Goal: Task Accomplishment & Management: Use online tool/utility

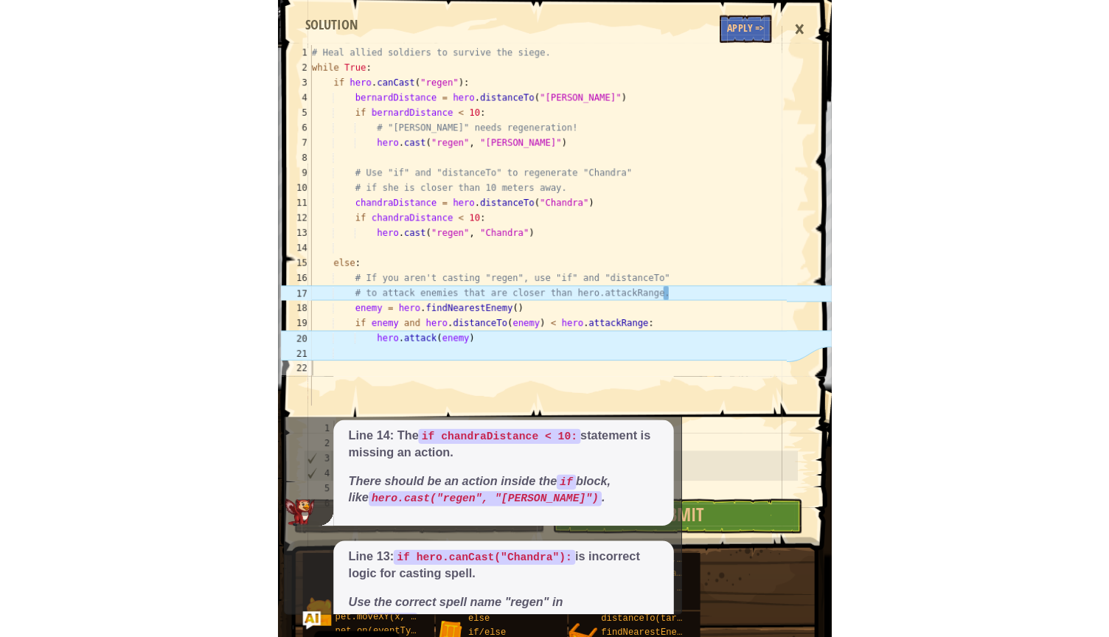
scroll to position [652, 0]
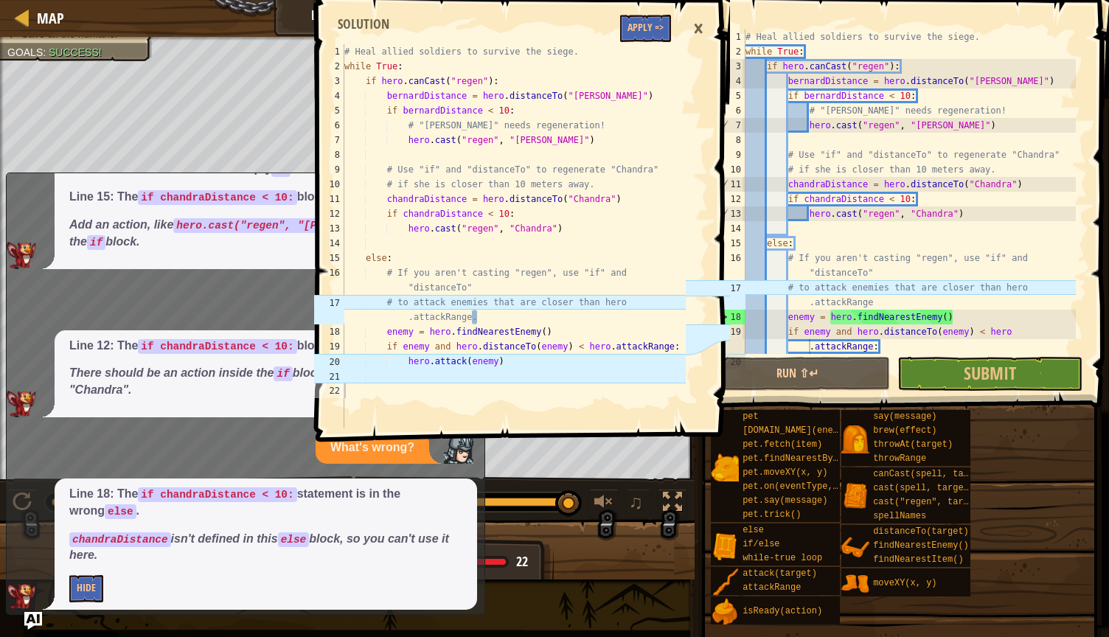
click at [543, 355] on span at bounding box center [903, 185] width 426 height 456
click at [543, 358] on button "Submit" at bounding box center [989, 374] width 185 height 34
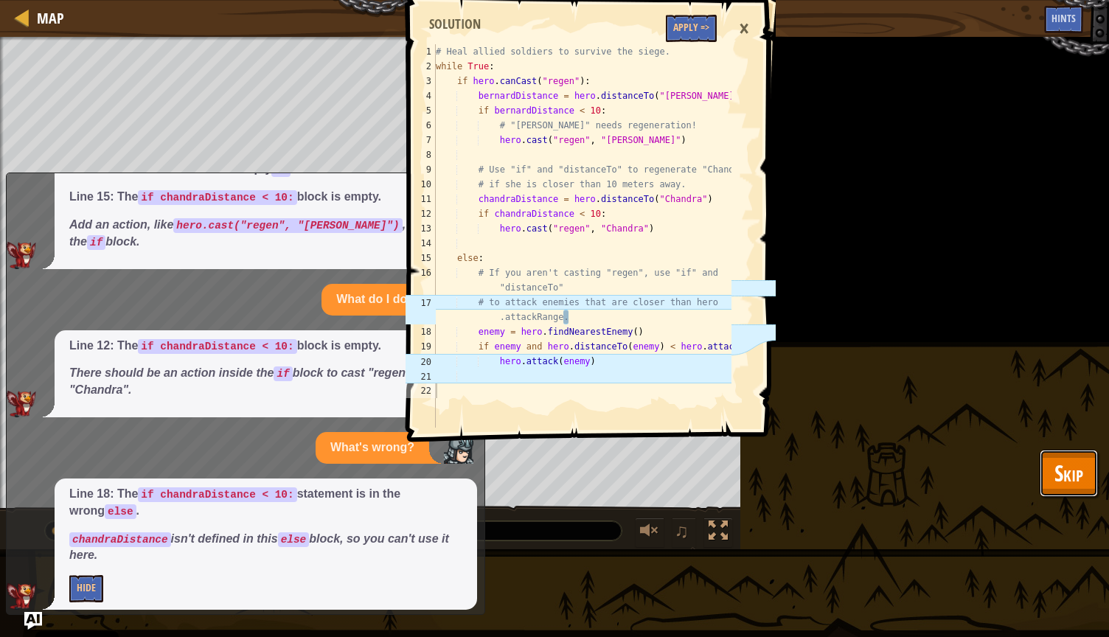
click at [543, 466] on span "Skip" at bounding box center [1068, 473] width 29 height 30
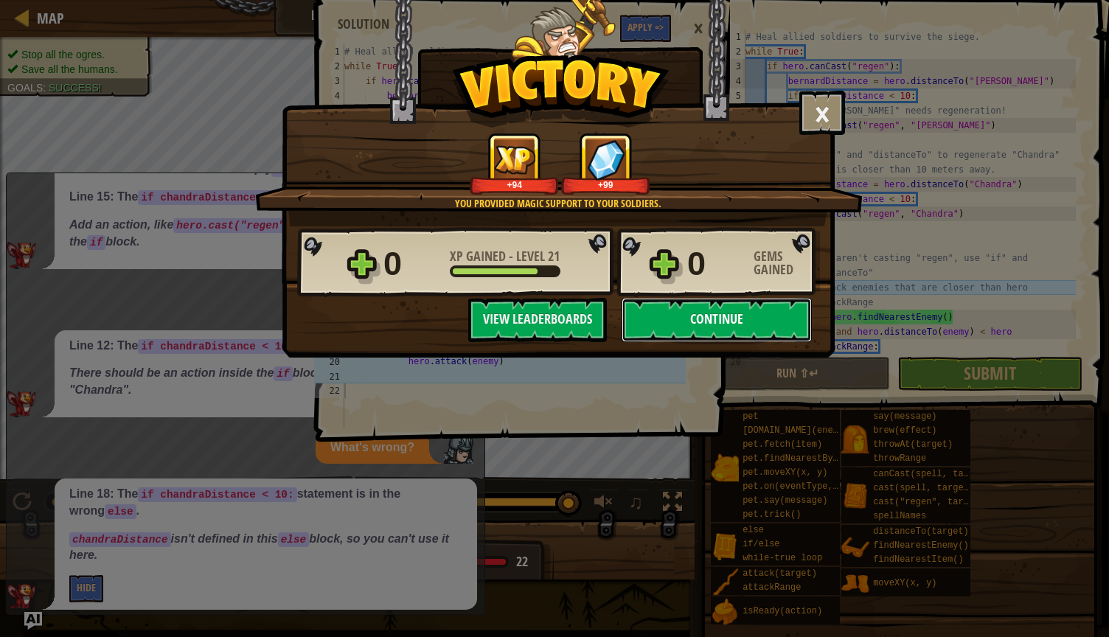
click at [543, 305] on button "Continue" at bounding box center [716, 320] width 190 height 44
select select "en-[GEOGRAPHIC_DATA]"
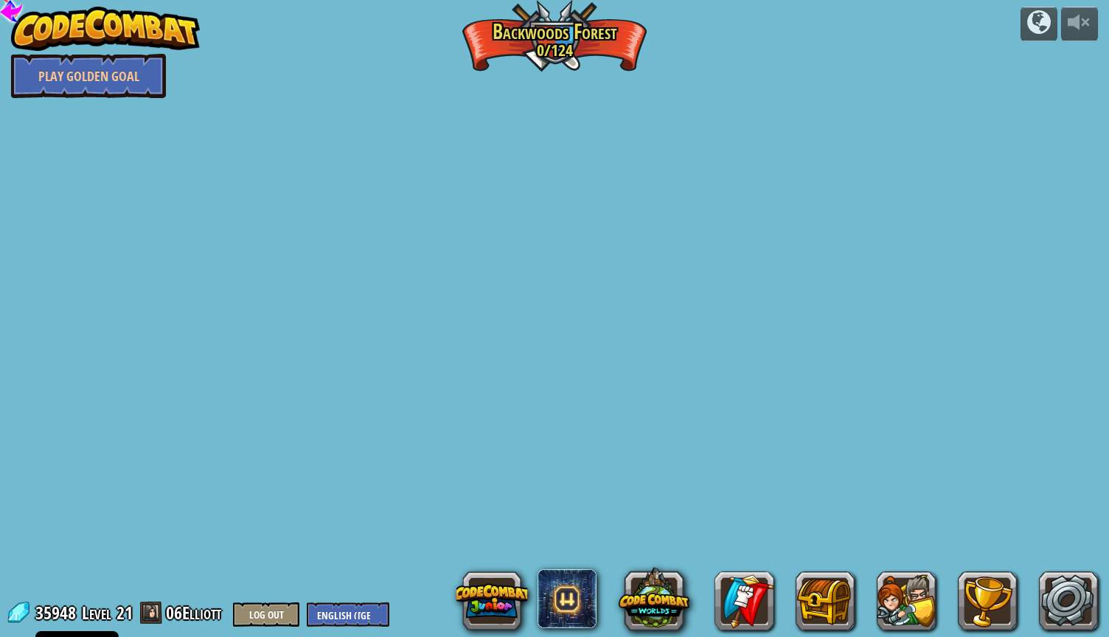
select select "en-[GEOGRAPHIC_DATA]"
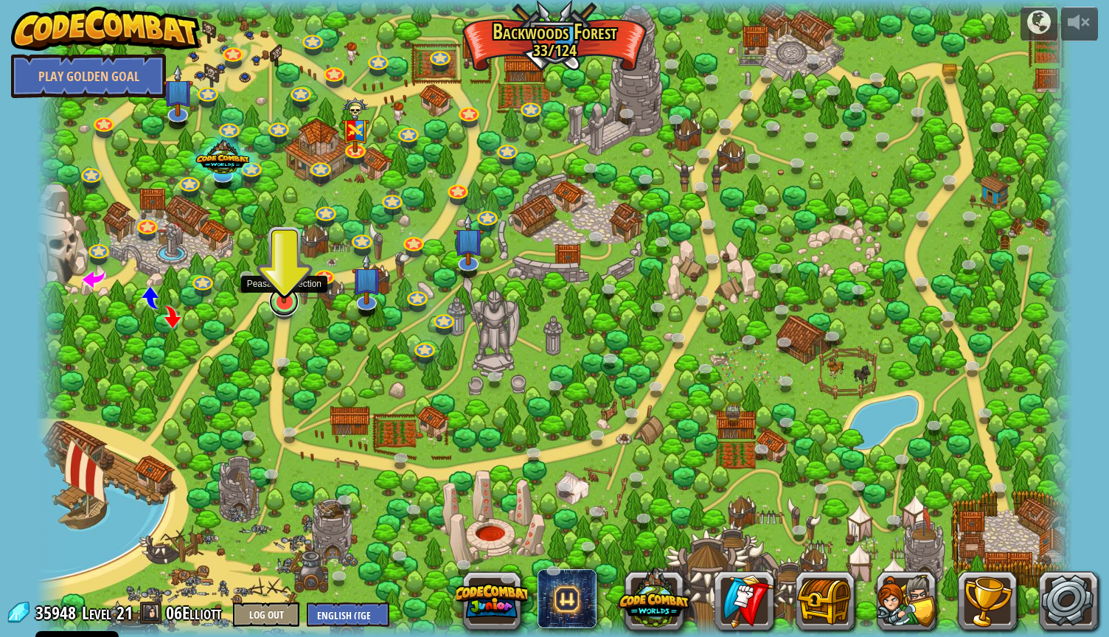
click at [279, 305] on link at bounding box center [283, 301] width 29 height 29
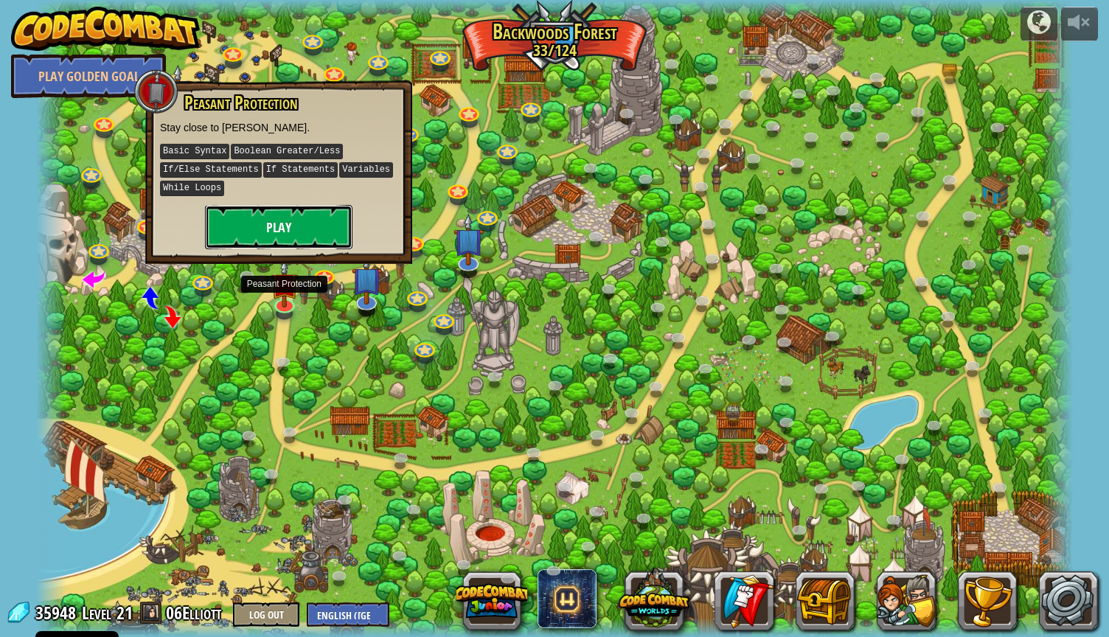
click at [285, 220] on button "Play" at bounding box center [278, 227] width 147 height 44
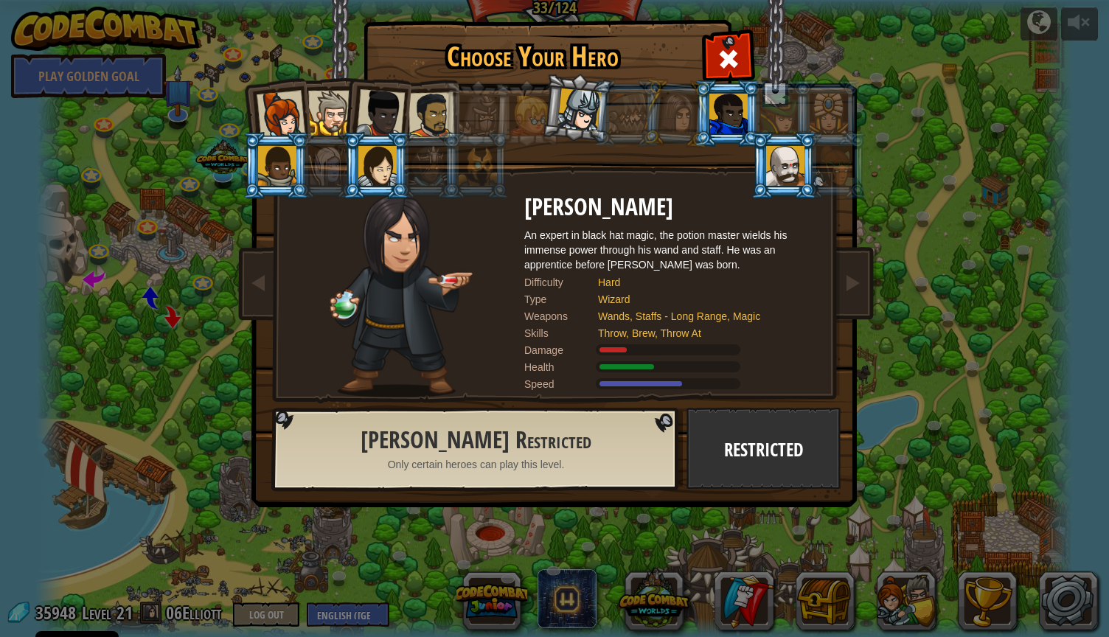
click at [543, 467] on div "[PERSON_NAME] Restricted Only certain heroes can play this level." at bounding box center [475, 448] width 399 height 75
click at [543, 380] on div at bounding box center [668, 383] width 144 height 11
click at [543, 105] on div at bounding box center [578, 109] width 43 height 43
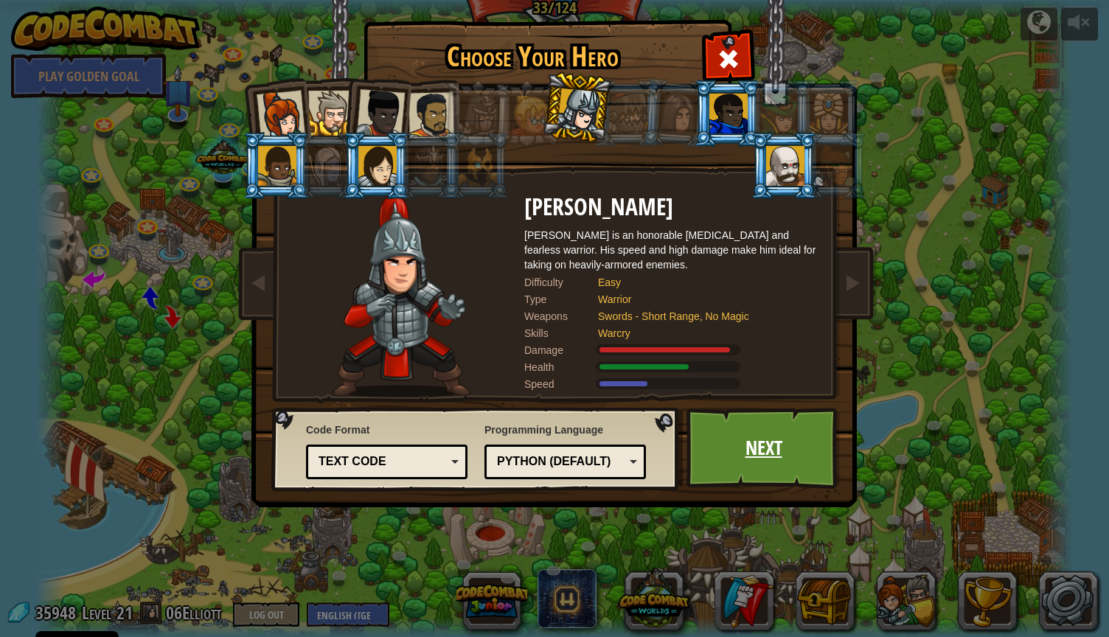
click at [543, 454] on link "Next" at bounding box center [763, 448] width 154 height 81
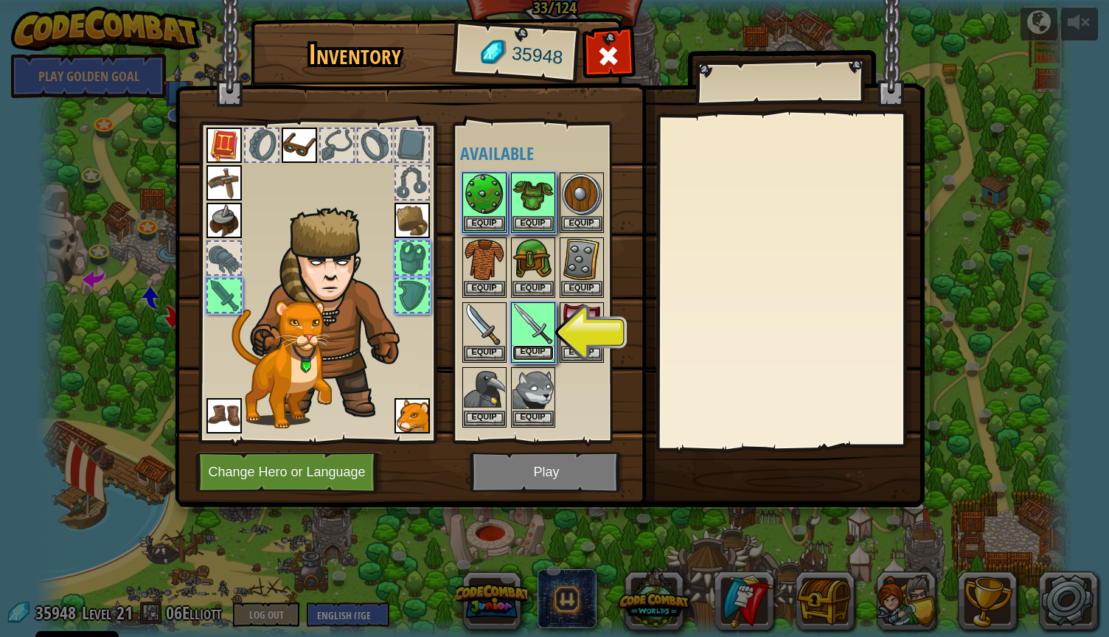
click at [543, 353] on button "Equip" at bounding box center [532, 352] width 41 height 15
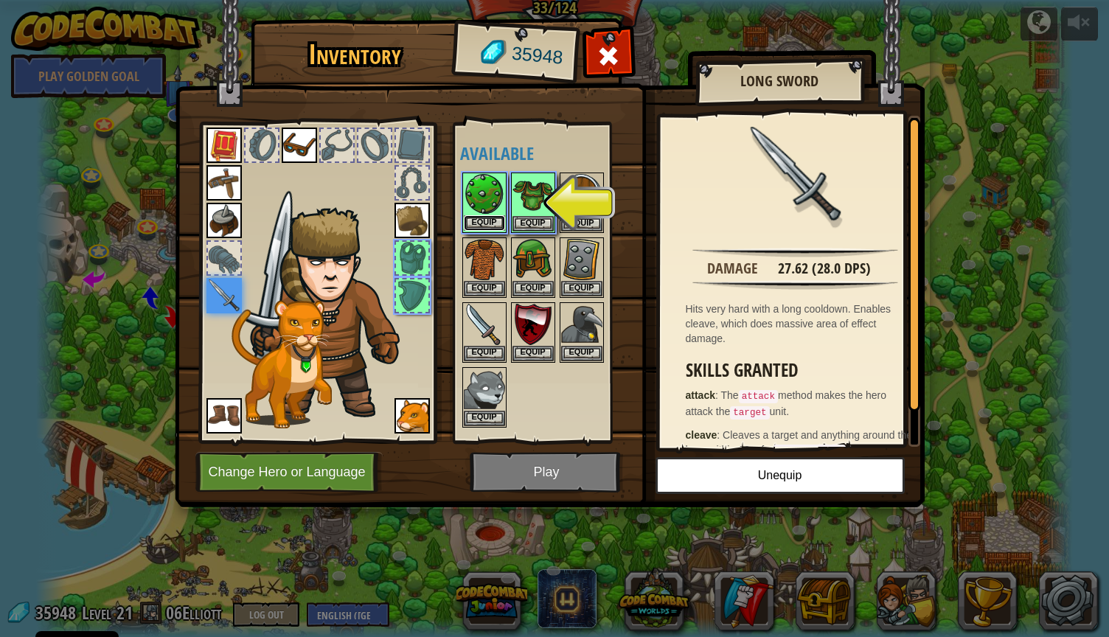
click at [490, 226] on button "Equip" at bounding box center [484, 222] width 41 height 15
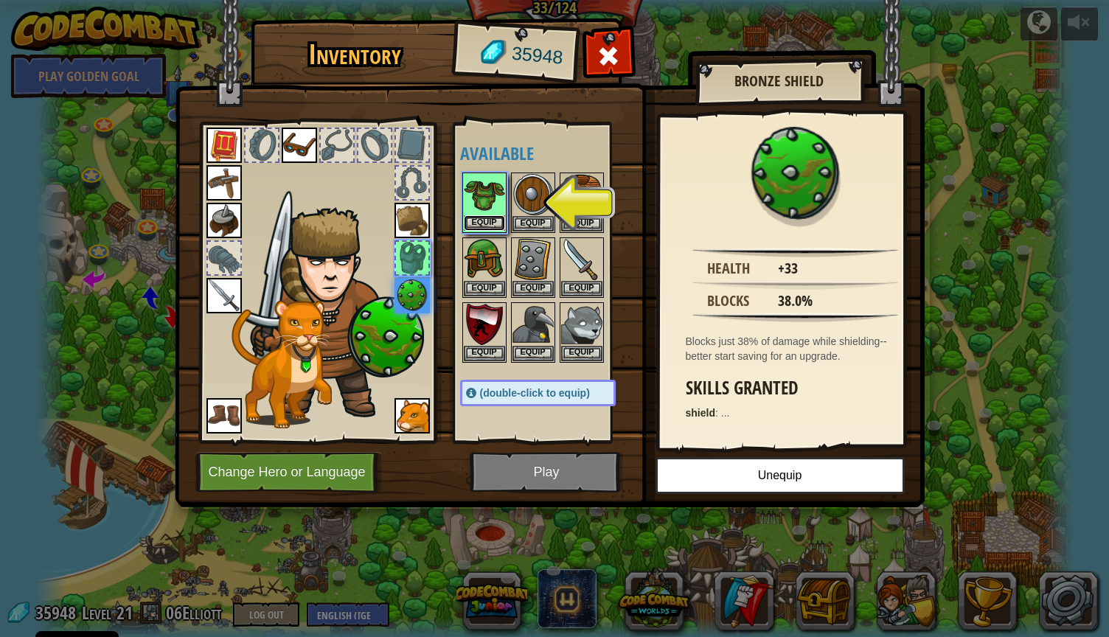
click at [483, 225] on button "Equip" at bounding box center [484, 222] width 41 height 15
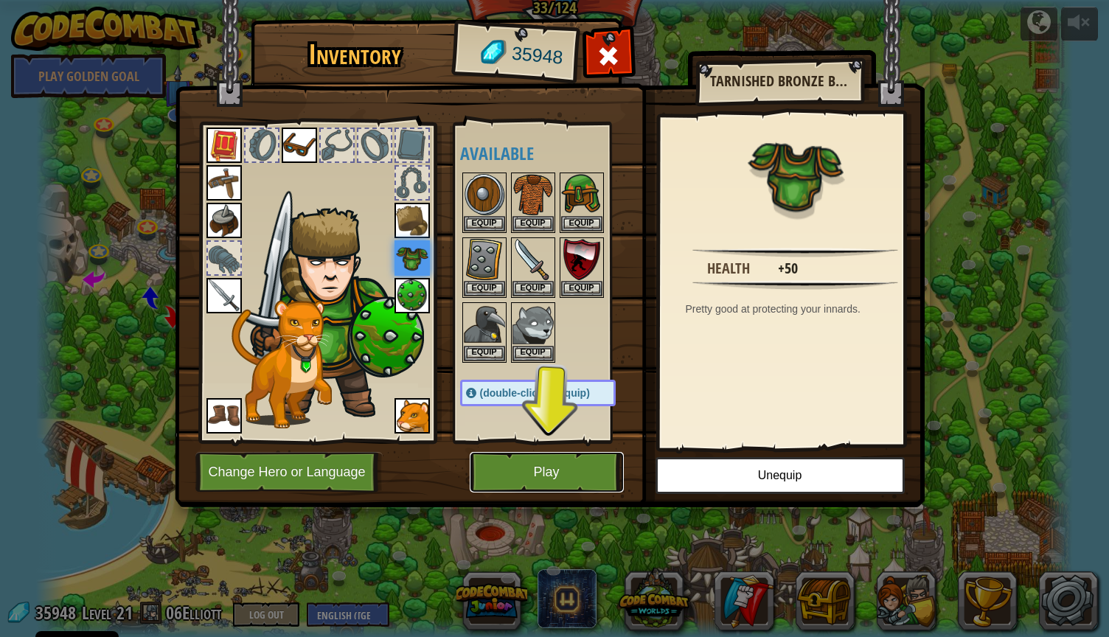
click at [531, 460] on button "Play" at bounding box center [547, 472] width 154 height 41
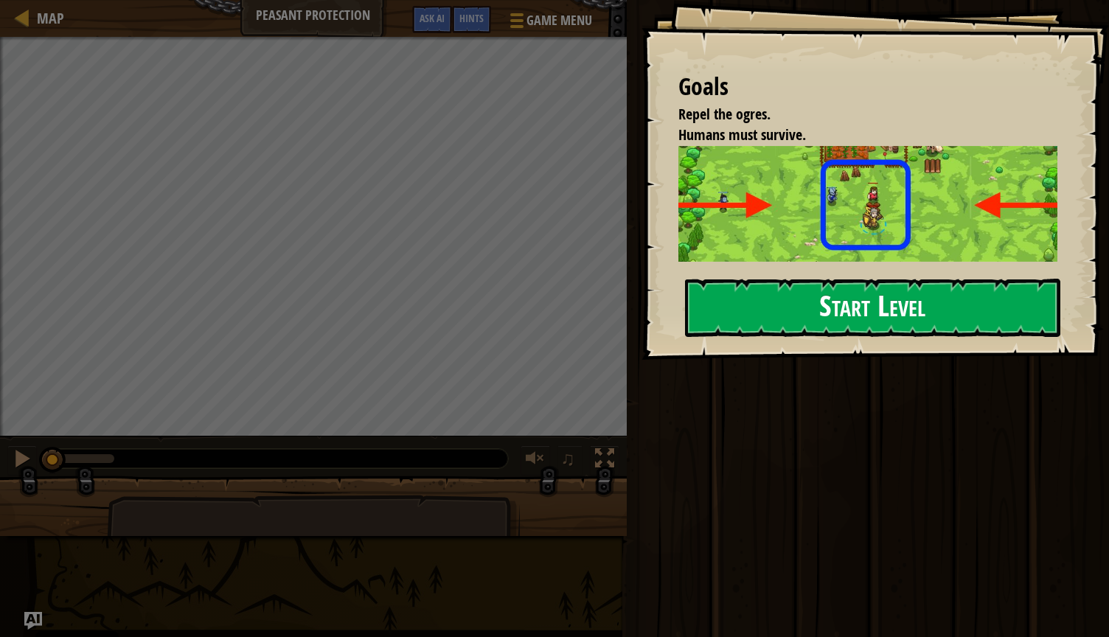
click at [543, 321] on button "Start Level" at bounding box center [872, 308] width 375 height 58
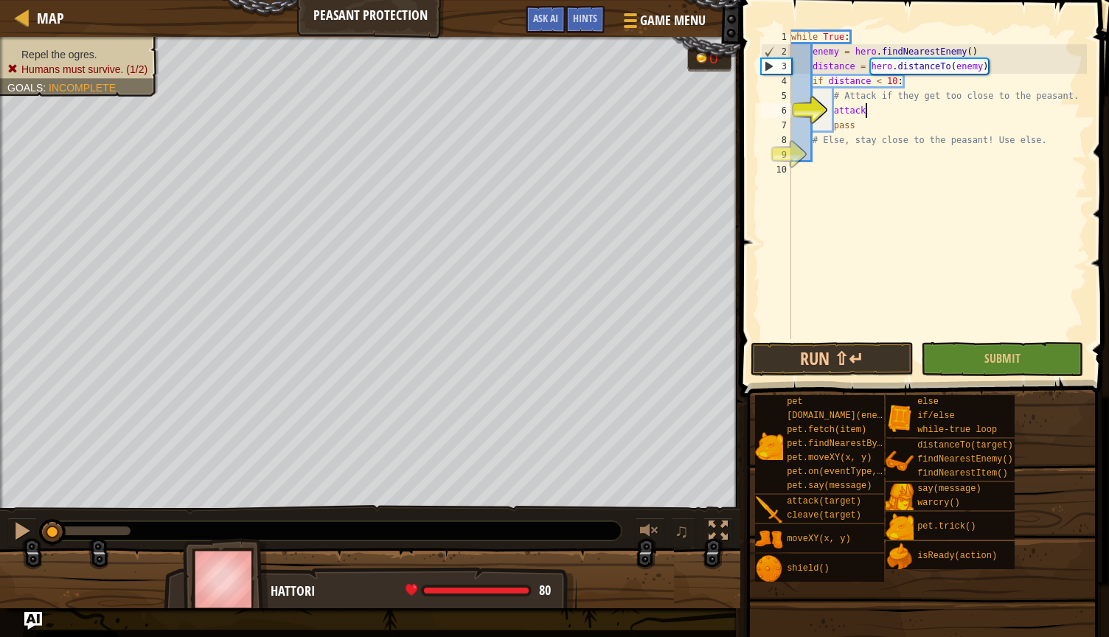
scroll to position [7, 5]
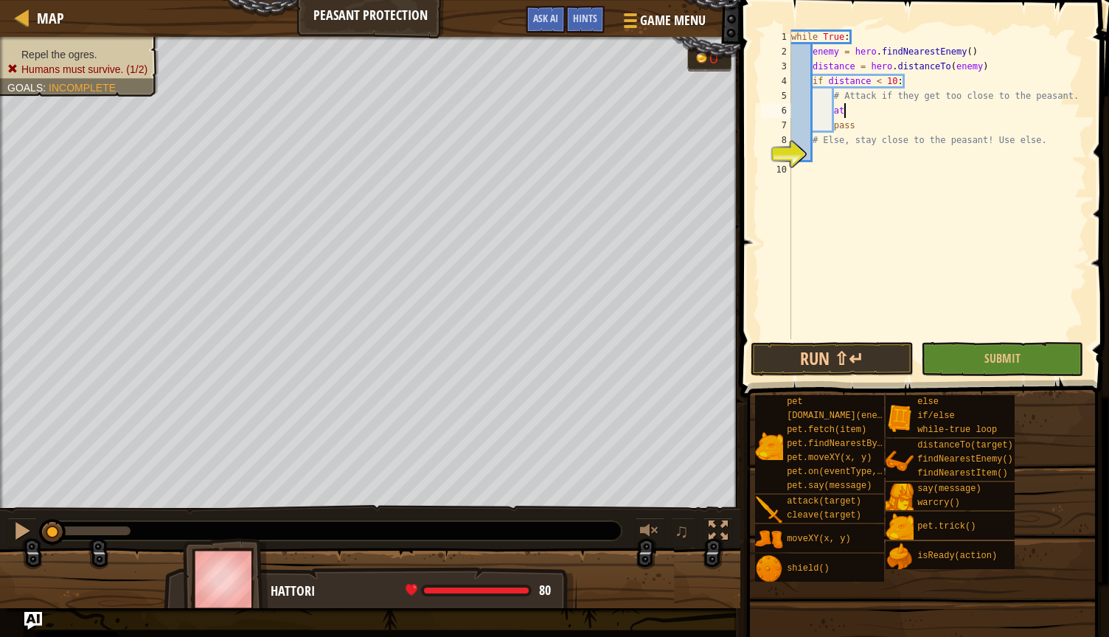
type textarea "a"
type textarea "hero.attack(enemy)"
click at [543, 175] on div "while True : enemy = hero . findNearestEnemy ( ) distance = hero . distanceTo (…" at bounding box center [937, 198] width 299 height 339
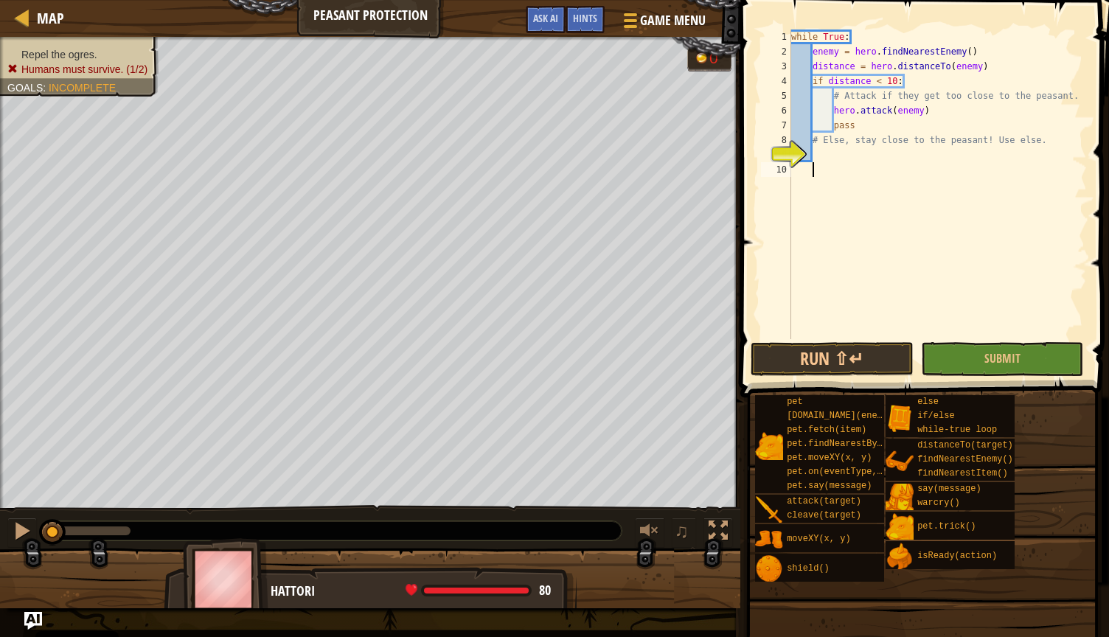
click at [543, 125] on div "while True : enemy = hero . findNearestEnemy ( ) distance = hero . distanceTo (…" at bounding box center [937, 198] width 299 height 339
type textarea "pass"
click at [543, 150] on div "while True : enemy = hero . findNearestEnemy ( ) distance = hero . distanceTo (…" at bounding box center [937, 198] width 299 height 339
type textarea "w"
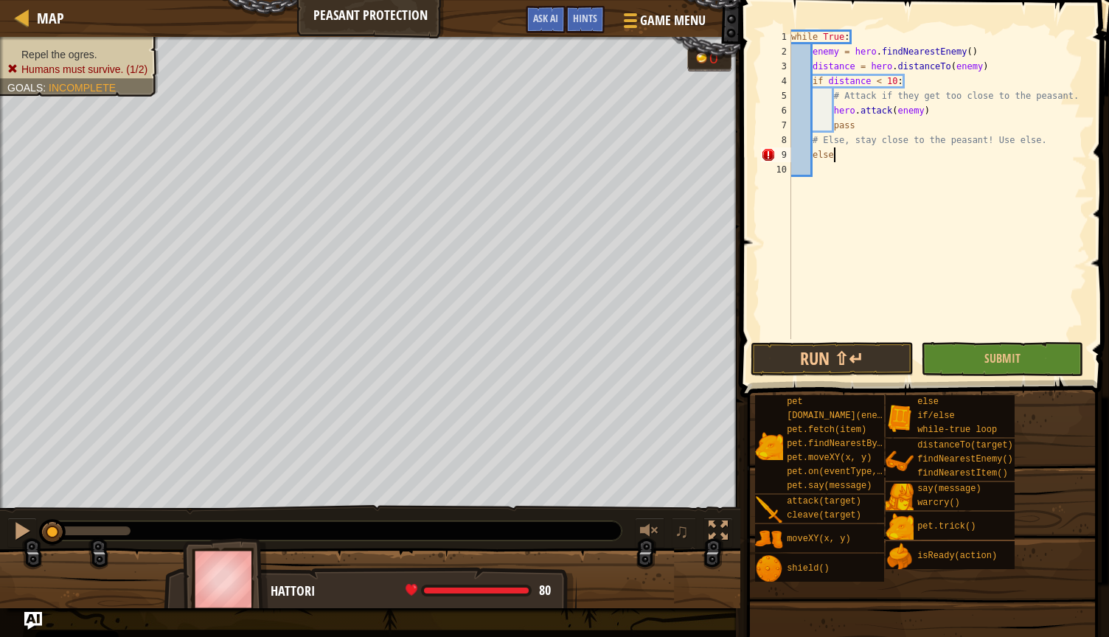
type textarea "else:"
type textarea "i"
type textarea "h"
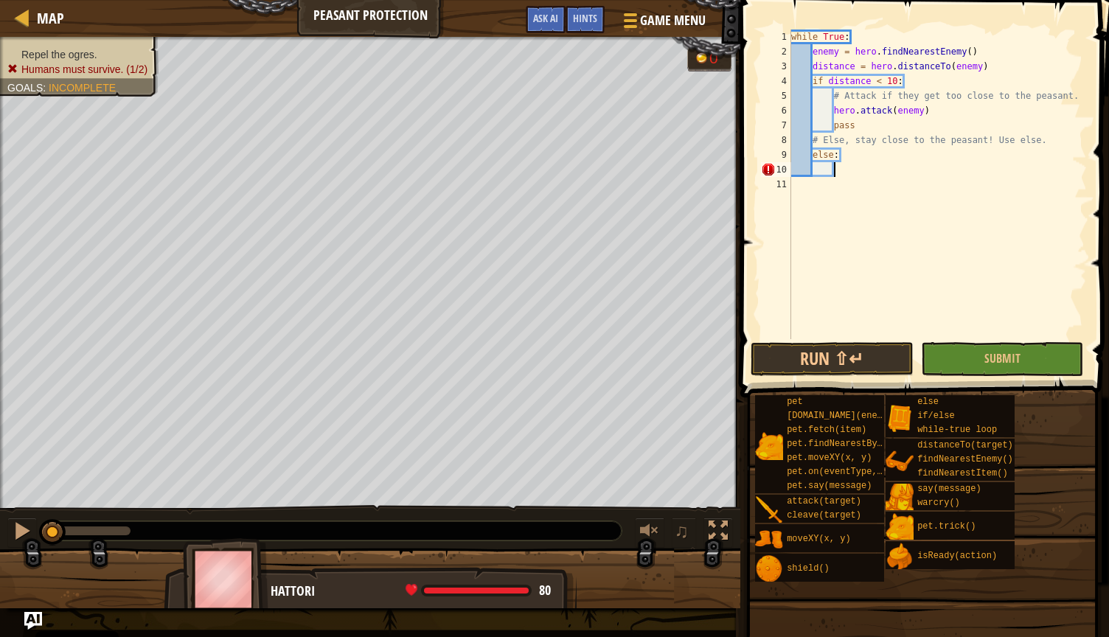
scroll to position [7, 3]
click at [543, 355] on button "Run ⇧↵" at bounding box center [831, 359] width 163 height 34
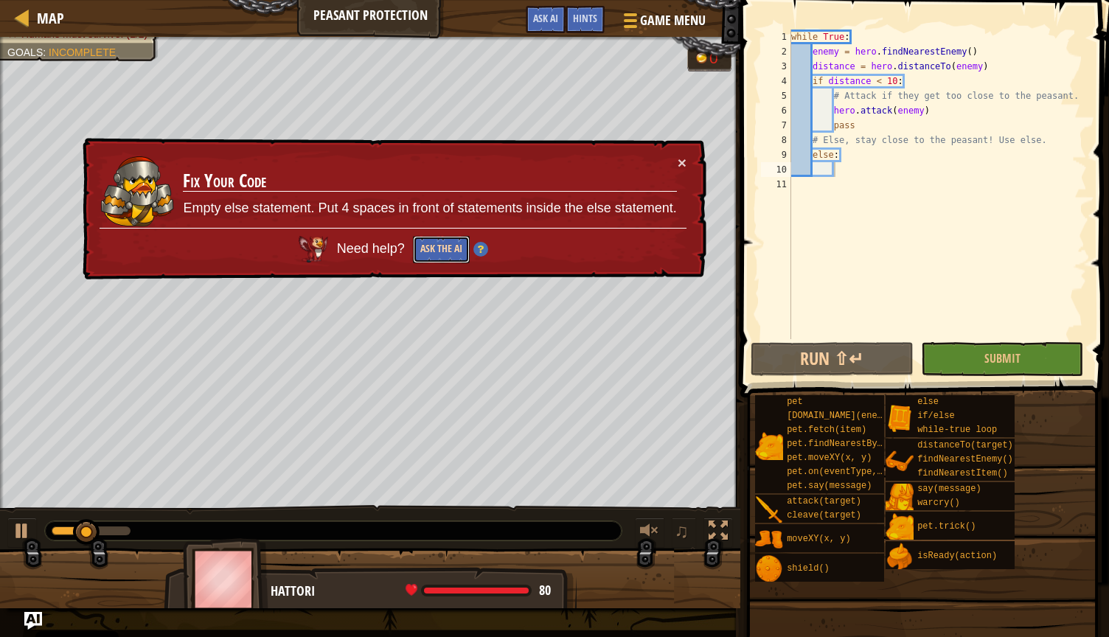
click at [445, 252] on button "Ask the AI" at bounding box center [441, 249] width 57 height 27
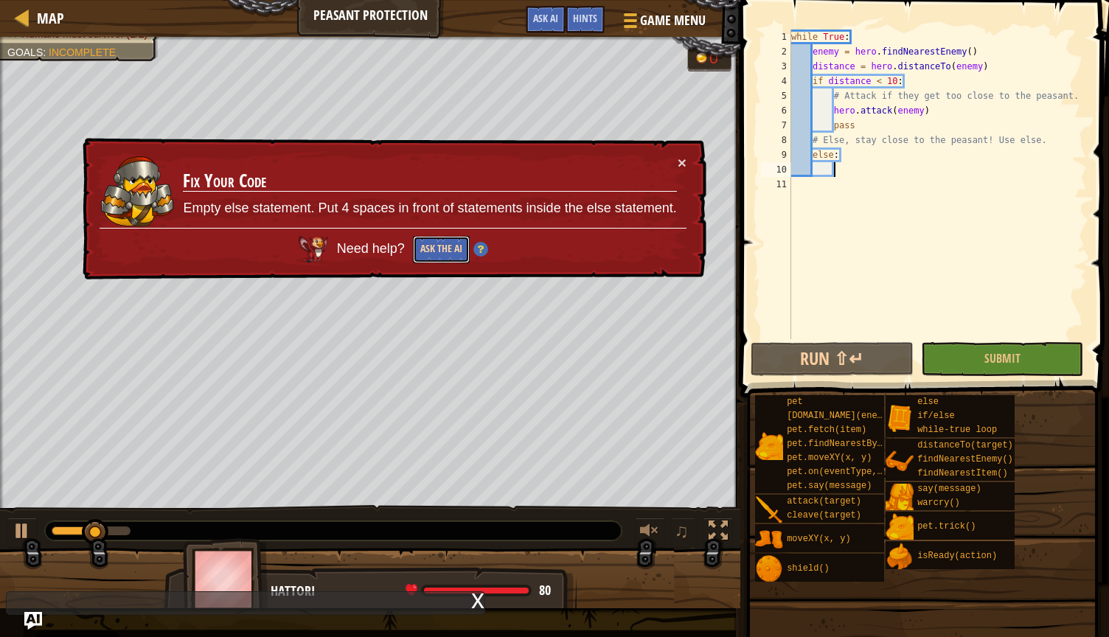
click at [446, 251] on button "Ask the AI" at bounding box center [441, 249] width 57 height 27
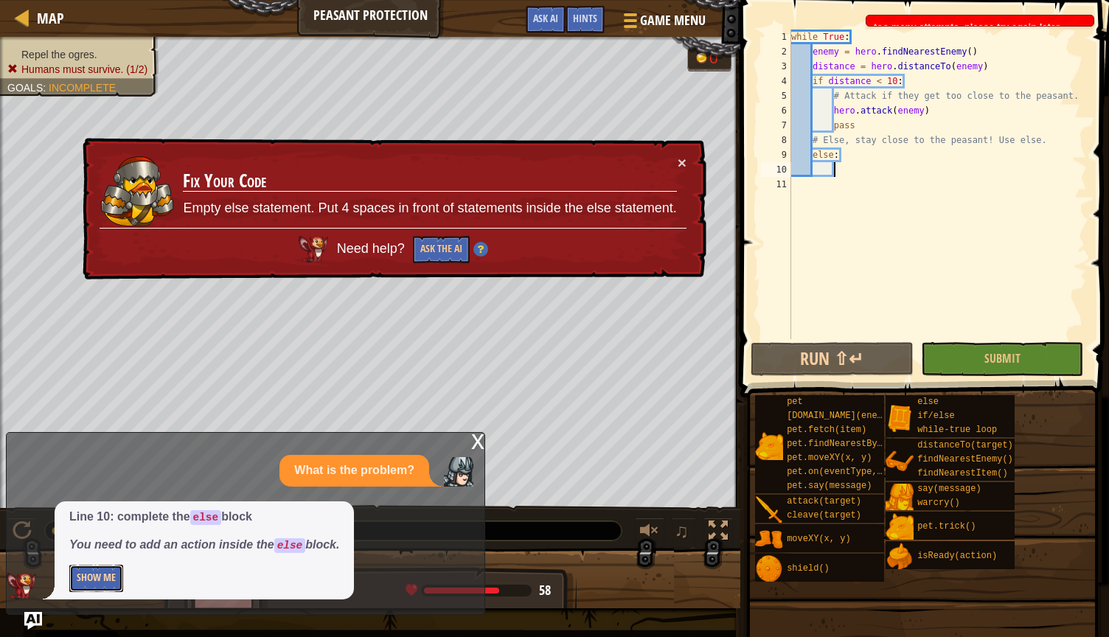
click at [100, 585] on button "Show Me" at bounding box center [96, 578] width 54 height 27
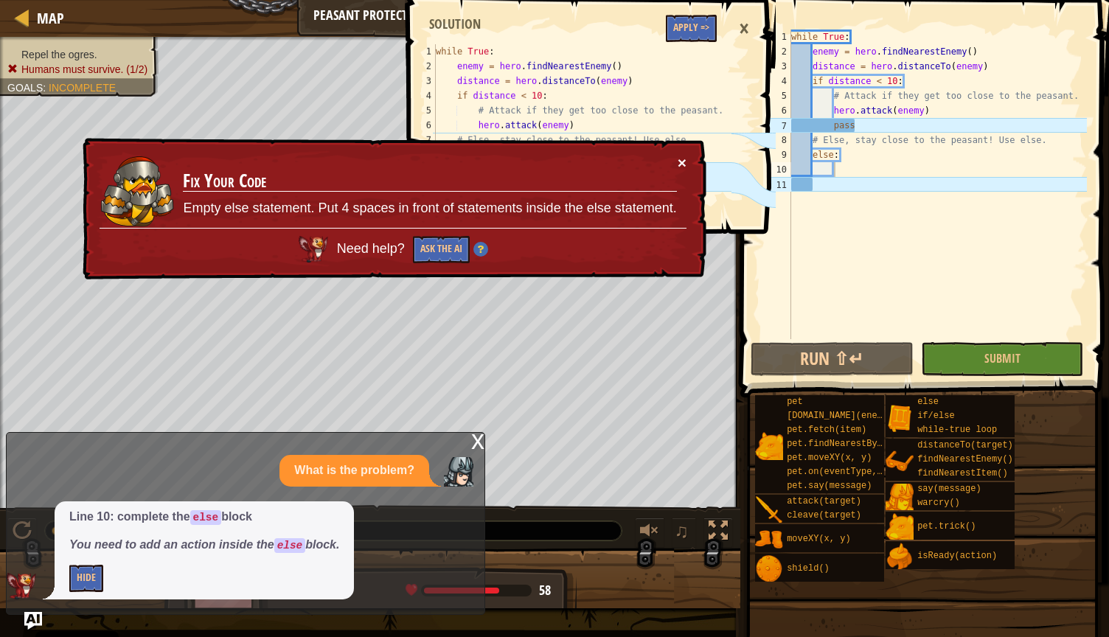
click at [543, 161] on button "×" at bounding box center [681, 162] width 9 height 15
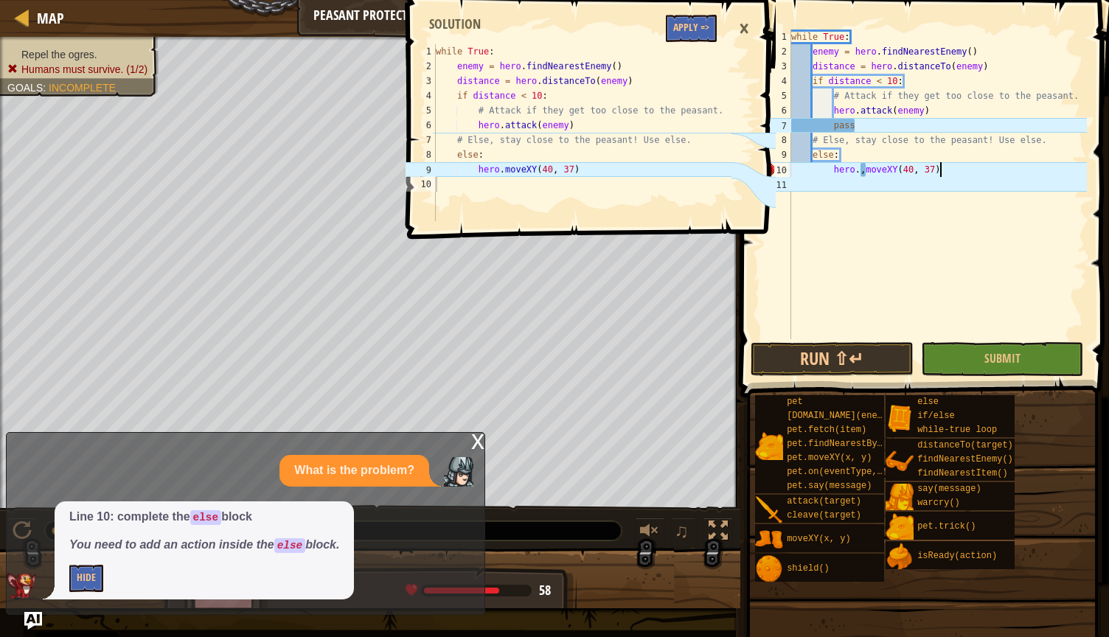
scroll to position [7, 11]
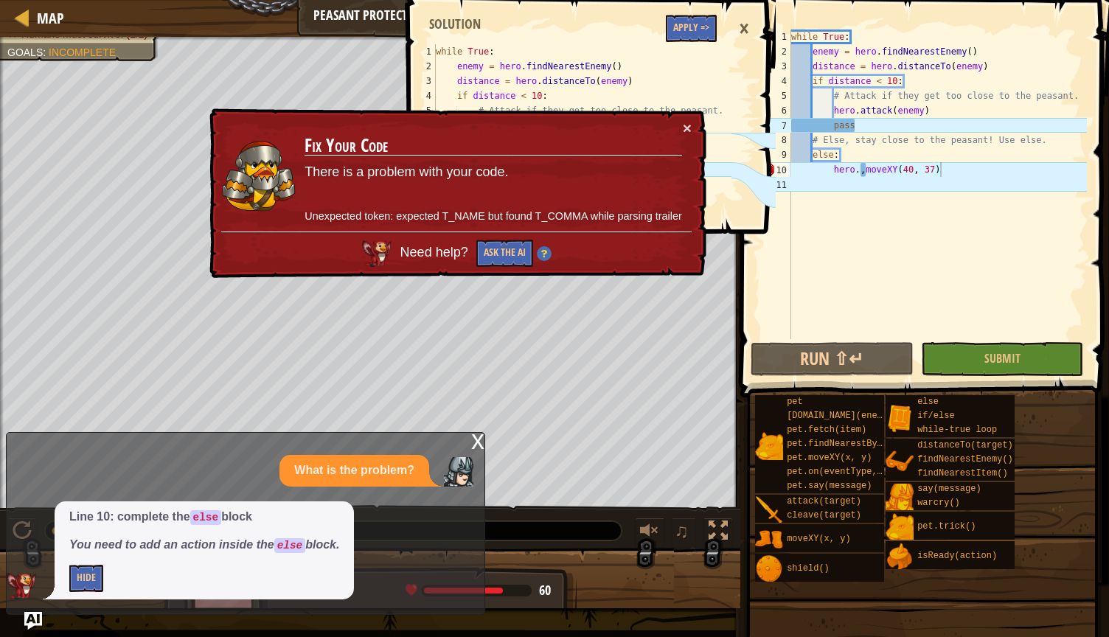
click at [543, 122] on div "× Fix Your Code There is a problem with your code. Unexpected token: expected T…" at bounding box center [456, 193] width 500 height 171
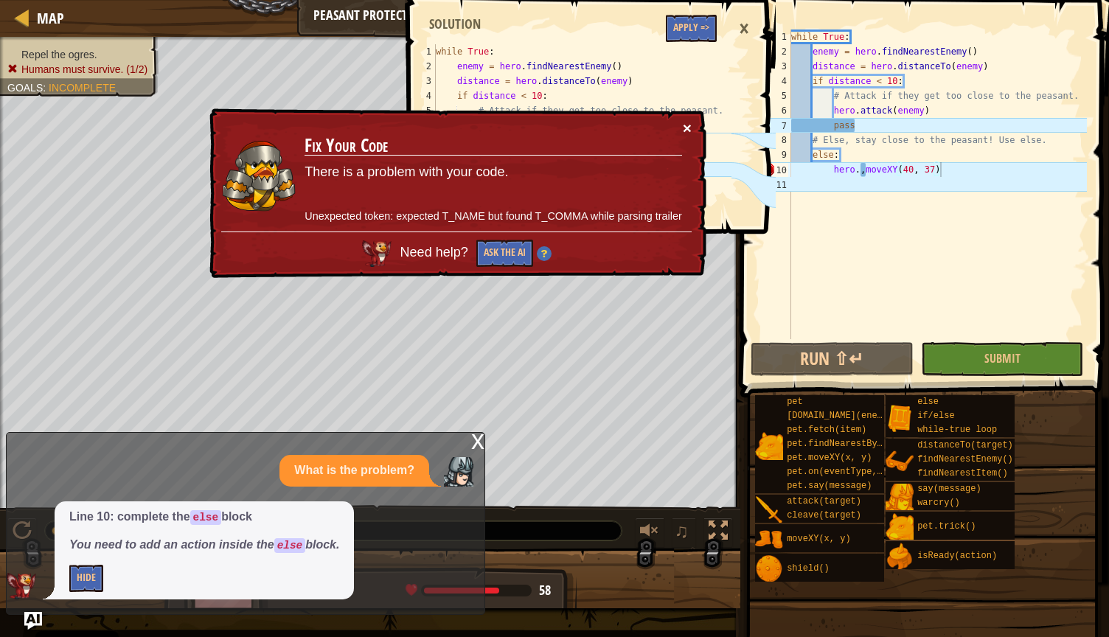
click at [543, 125] on button "×" at bounding box center [687, 127] width 9 height 15
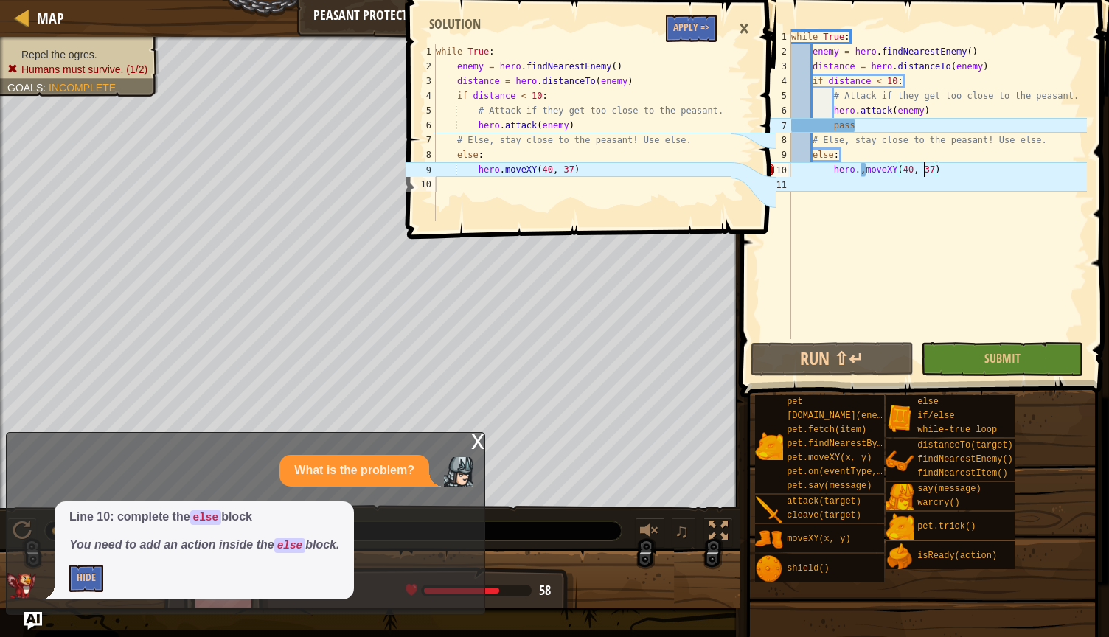
click at [543, 168] on div "while True : enemy = hero . findNearestEnemy ( ) distance = hero . distanceTo (…" at bounding box center [937, 198] width 299 height 339
type textarea "hero.,moveXY(40, 37)"
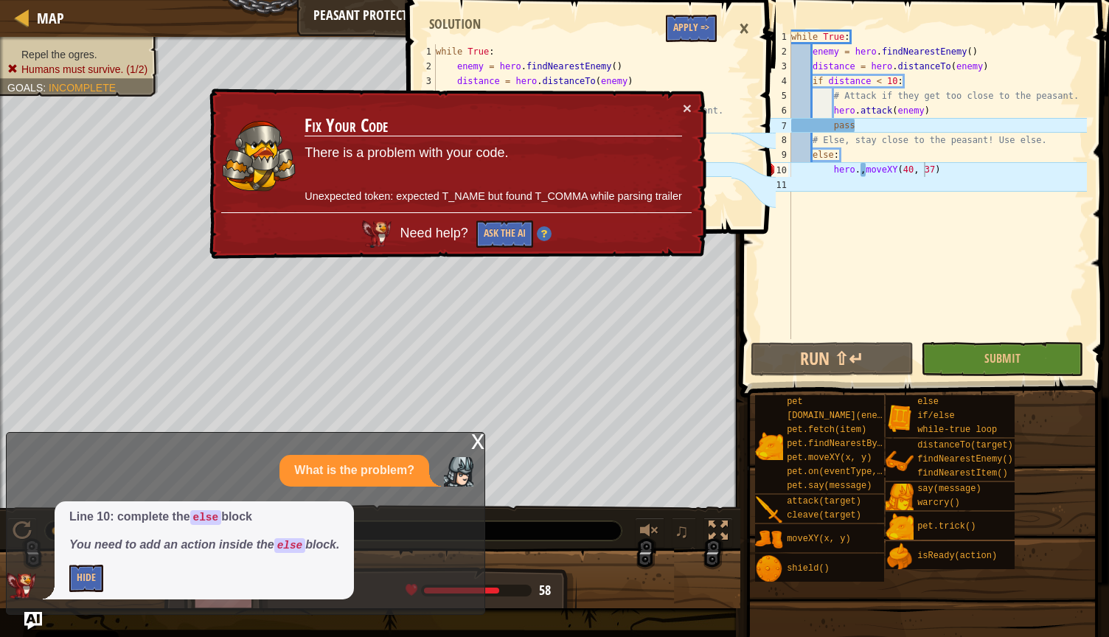
click at [515, 217] on div "Need help? Ask the AI" at bounding box center [456, 229] width 470 height 35
click at [508, 234] on button "Ask the AI" at bounding box center [504, 233] width 57 height 27
click at [508, 235] on button "Ask the AI" at bounding box center [504, 233] width 57 height 27
click at [543, 103] on div "× Fix Your Code There is a problem with your code. Unexpected token: expected T…" at bounding box center [456, 173] width 500 height 171
click at [543, 111] on button "×" at bounding box center [687, 107] width 9 height 15
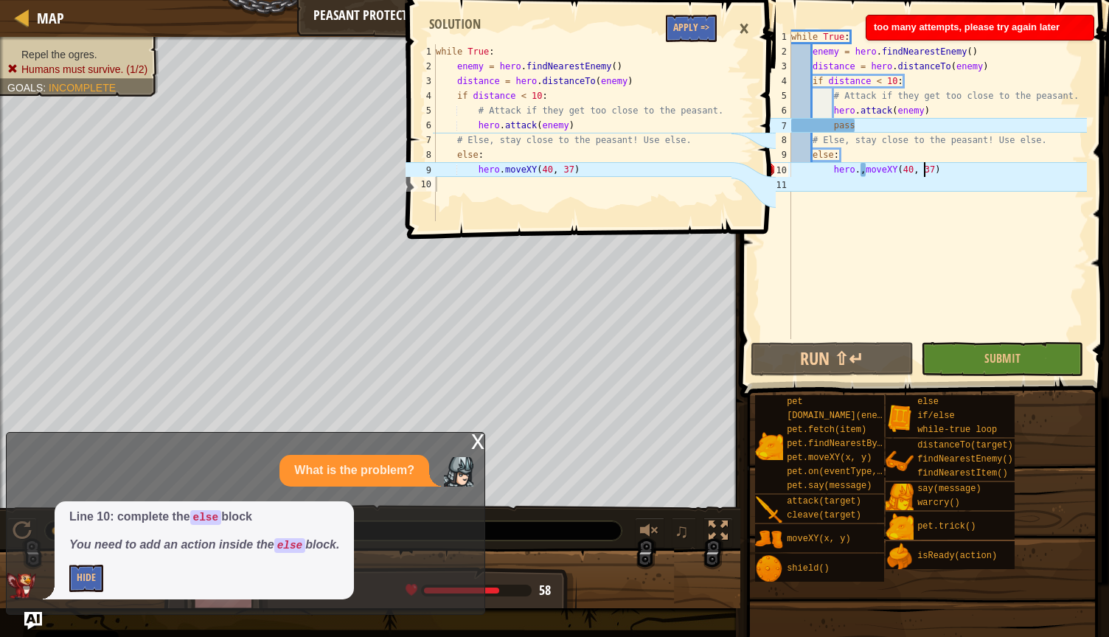
type textarea "else:"
click at [543, 158] on div "while True : enemy = hero . findNearestEnemy ( ) distance = hero . distanceTo (…" at bounding box center [582, 147] width 299 height 206
type textarea "pass"
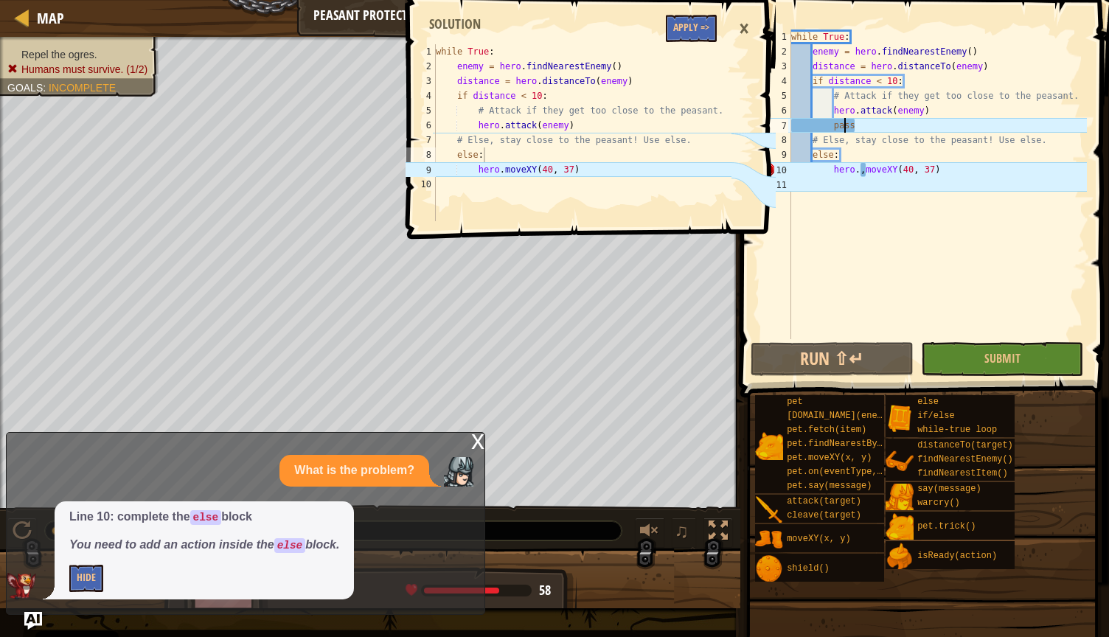
click at [543, 126] on div "while True : enemy = hero . findNearestEnemy ( ) distance = hero . distanceTo (…" at bounding box center [937, 198] width 299 height 339
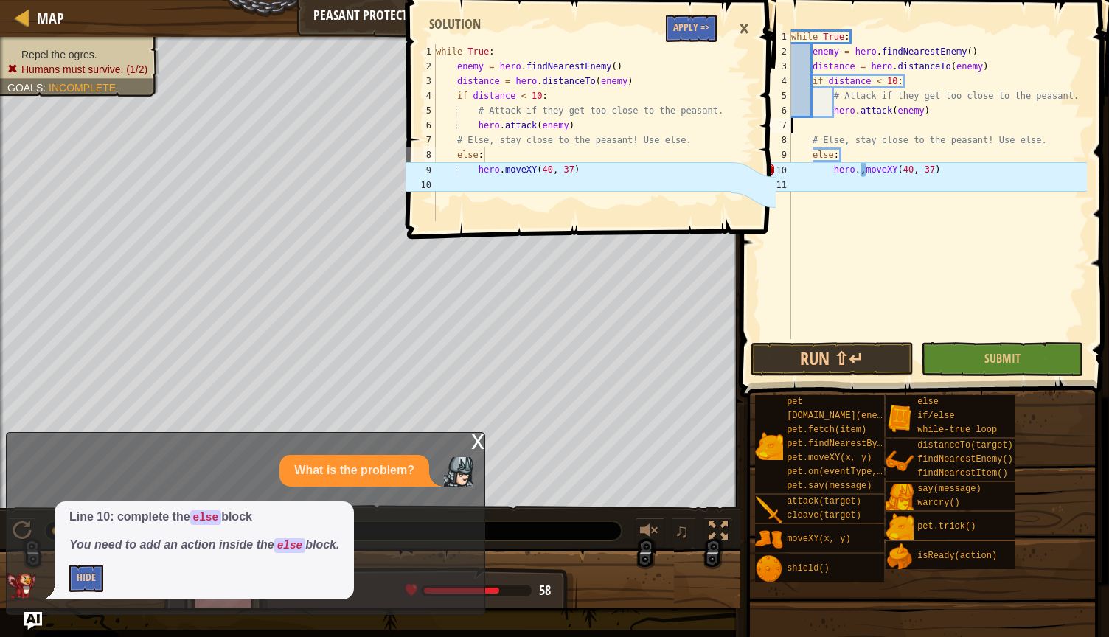
scroll to position [7, 0]
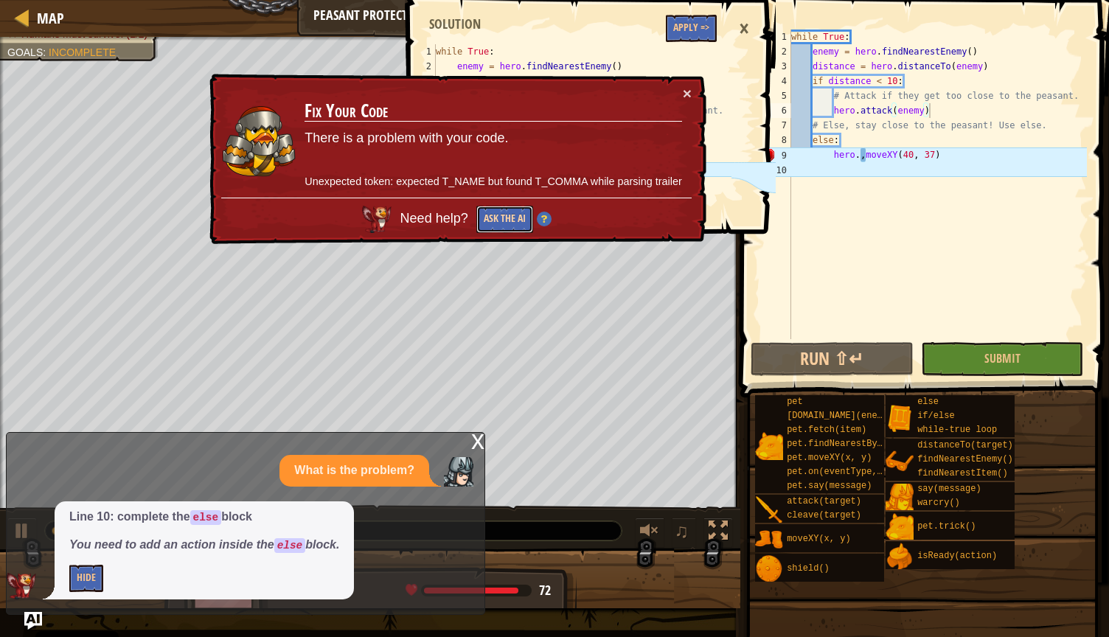
click at [512, 215] on button "Ask the AI" at bounding box center [504, 219] width 57 height 27
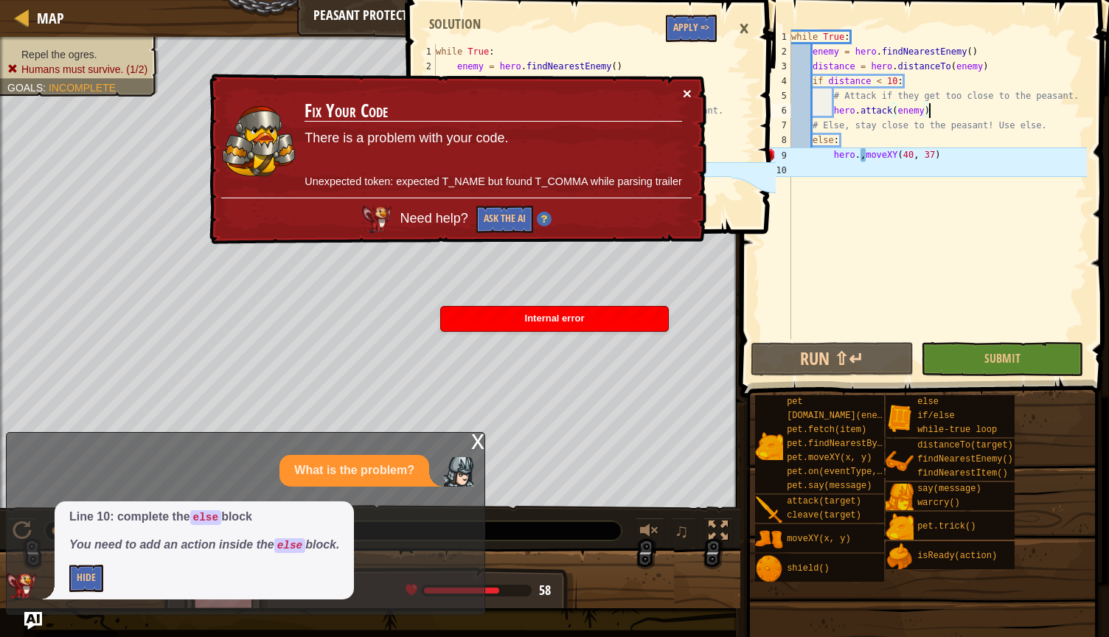
click at [543, 94] on button "×" at bounding box center [687, 93] width 9 height 15
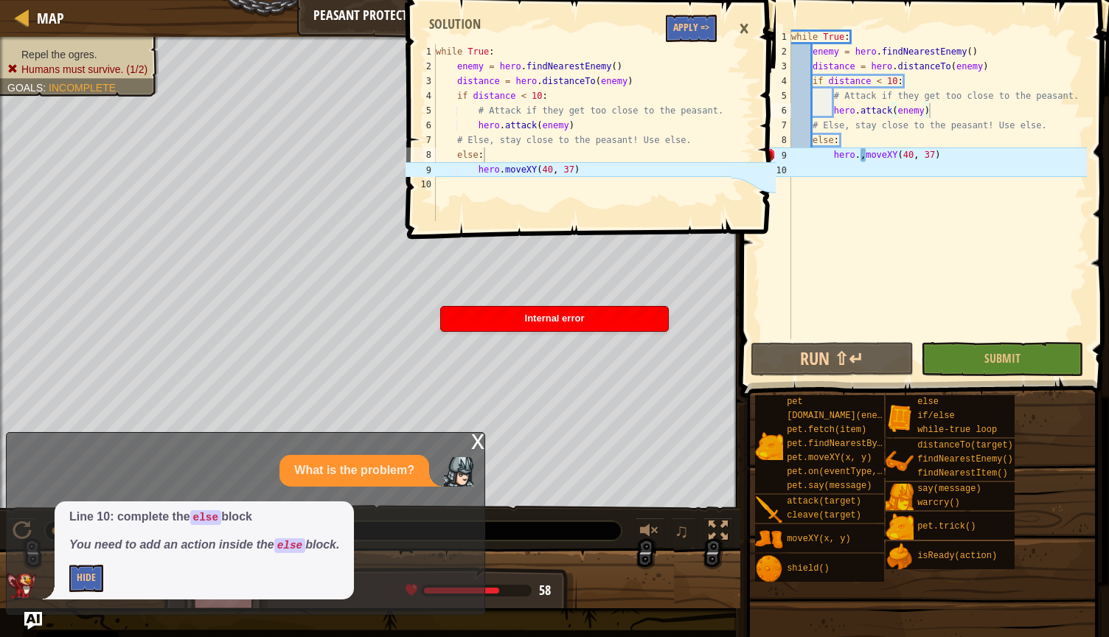
click at [472, 447] on div "else: 1 2 3 4 5 6 7 8 9 10 while True : enemy = hero . findNearestEnemy ( ) dis…" at bounding box center [589, 318] width 373 height 637
click at [480, 434] on div "else: 1 2 3 4 5 6 7 8 9 10 while True : enemy = hero . findNearestEnemy ( ) dis…" at bounding box center [589, 318] width 373 height 637
click at [473, 440] on div "else: 1 2 3 4 5 6 7 8 9 10 while True : enemy = hero . findNearestEnemy ( ) dis…" at bounding box center [589, 318] width 373 height 637
click at [543, 156] on div "while True : enemy = hero . findNearestEnemy ( ) distance = hero . distanceTo (…" at bounding box center [937, 198] width 299 height 339
type textarea "hero.moveXY(40, 37)"
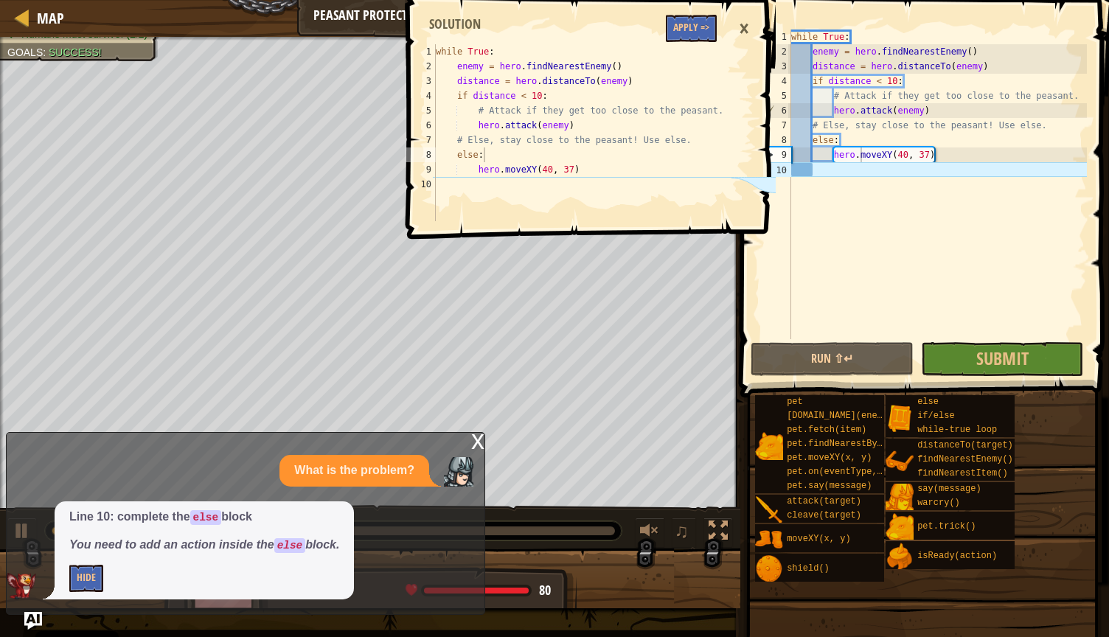
click at [543, 29] on div "×" at bounding box center [743, 29] width 25 height 34
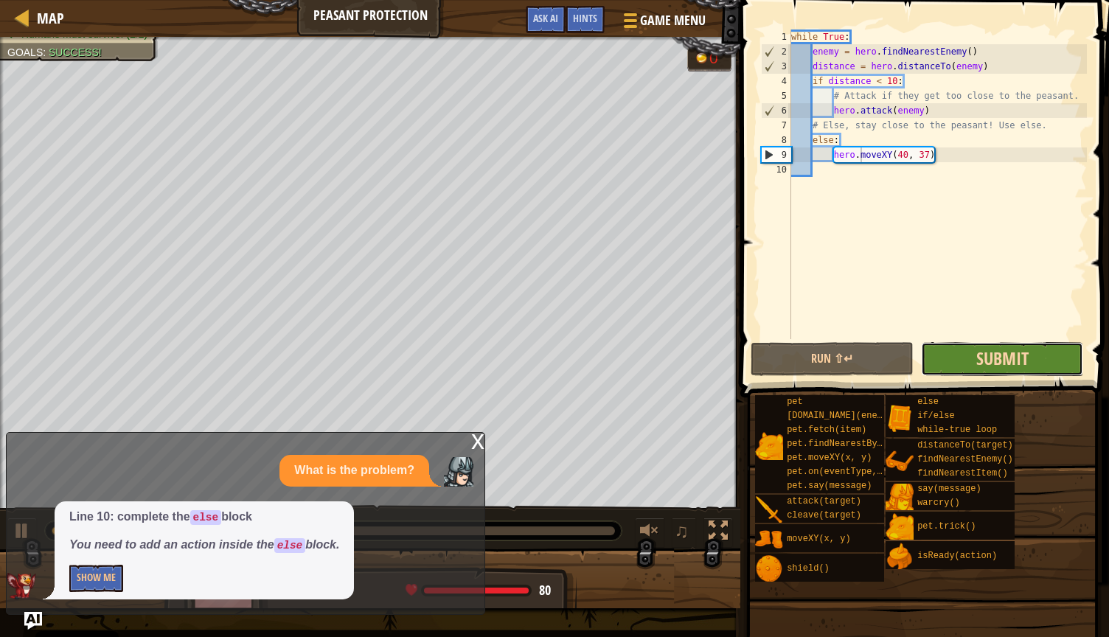
click at [543, 350] on span "Submit" at bounding box center [1002, 358] width 52 height 24
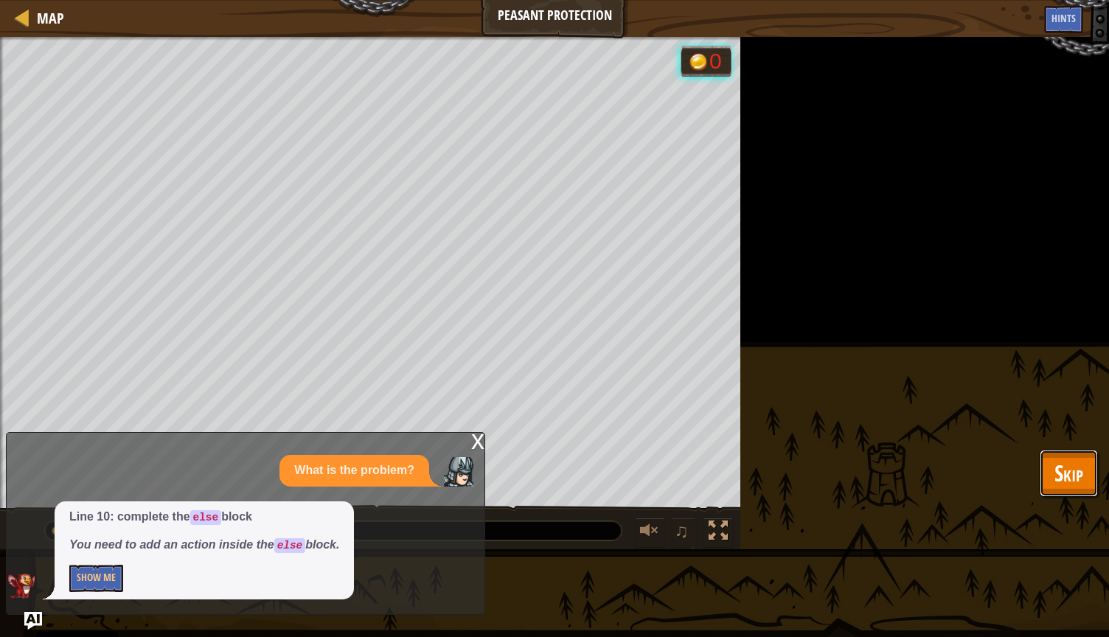
click at [543, 477] on span "Skip" at bounding box center [1068, 473] width 29 height 30
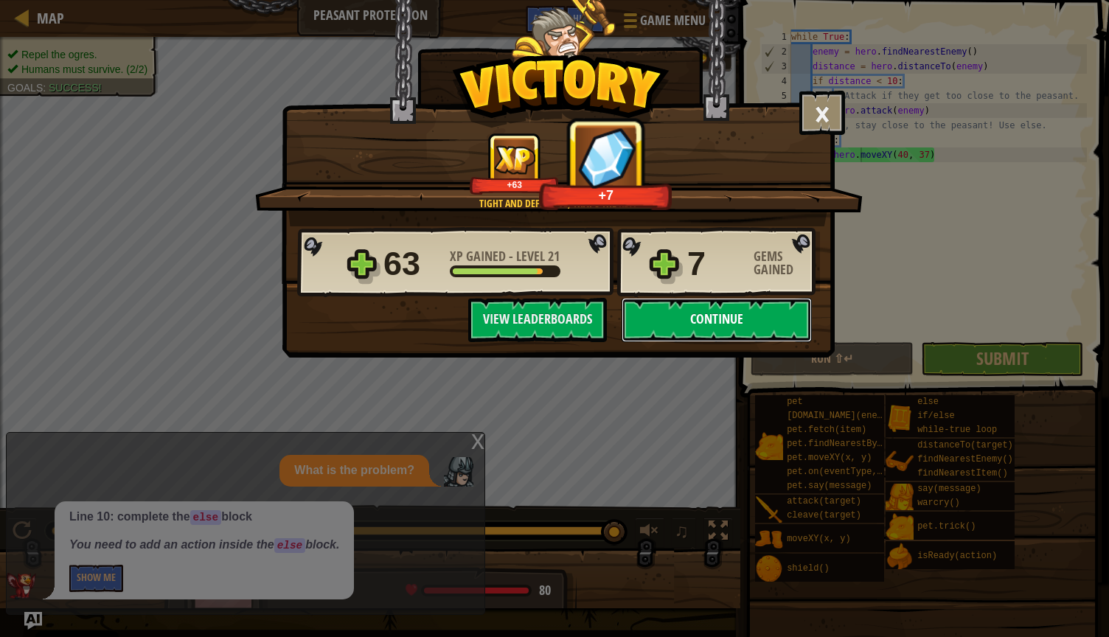
click at [543, 316] on button "Continue" at bounding box center [716, 320] width 190 height 44
select select "en-[GEOGRAPHIC_DATA]"
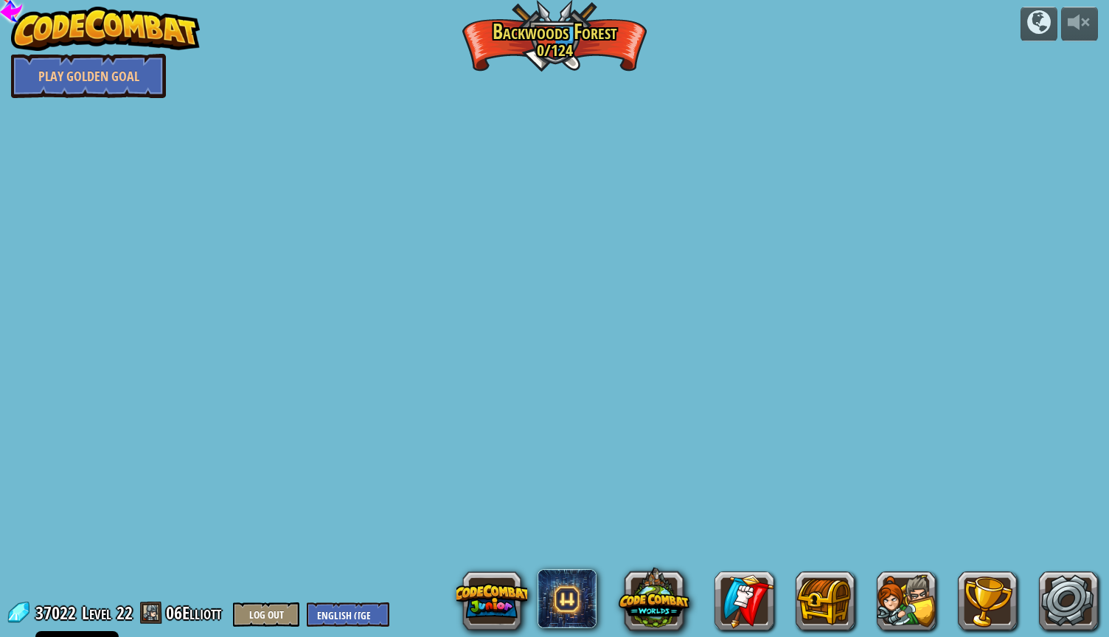
select select "en-[GEOGRAPHIC_DATA]"
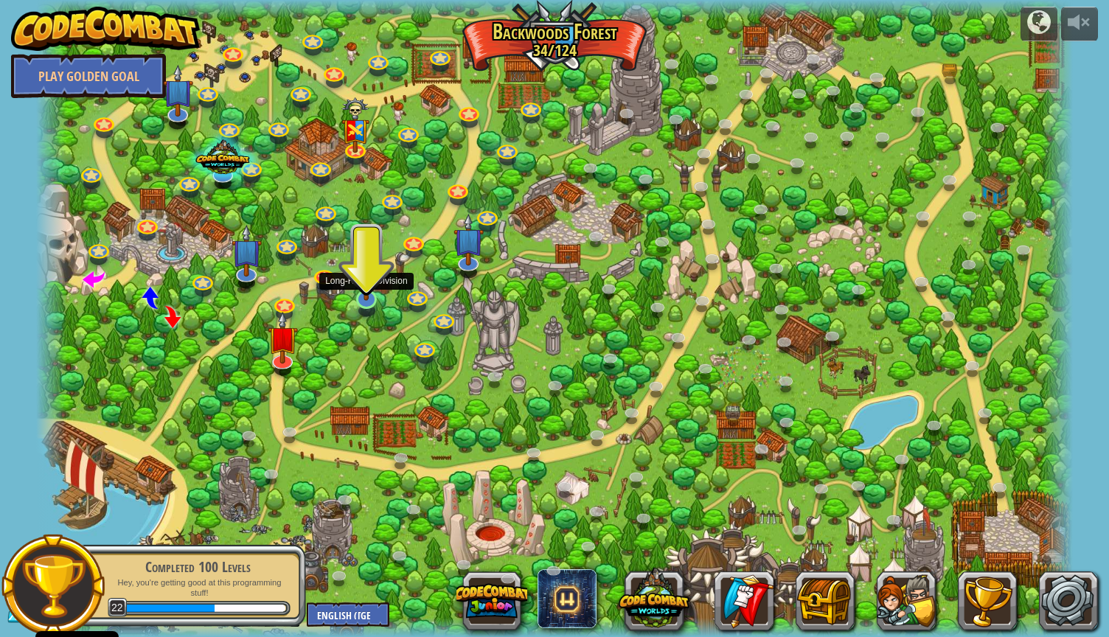
click at [374, 299] on img at bounding box center [366, 268] width 28 height 63
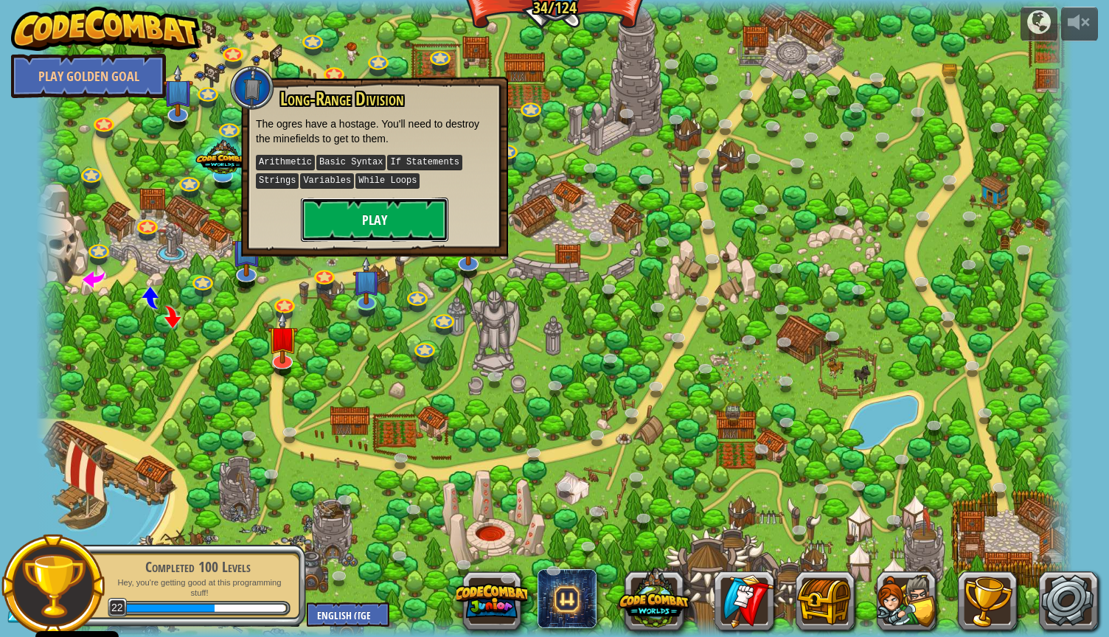
click at [375, 220] on button "Play" at bounding box center [374, 220] width 147 height 44
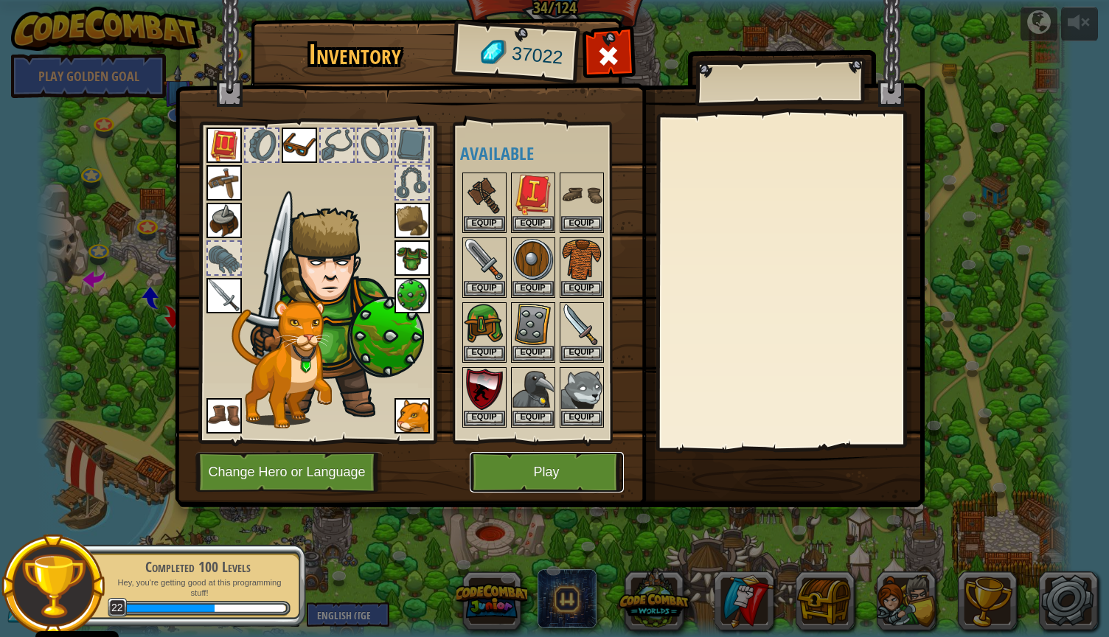
click at [526, 477] on button "Play" at bounding box center [547, 472] width 154 height 41
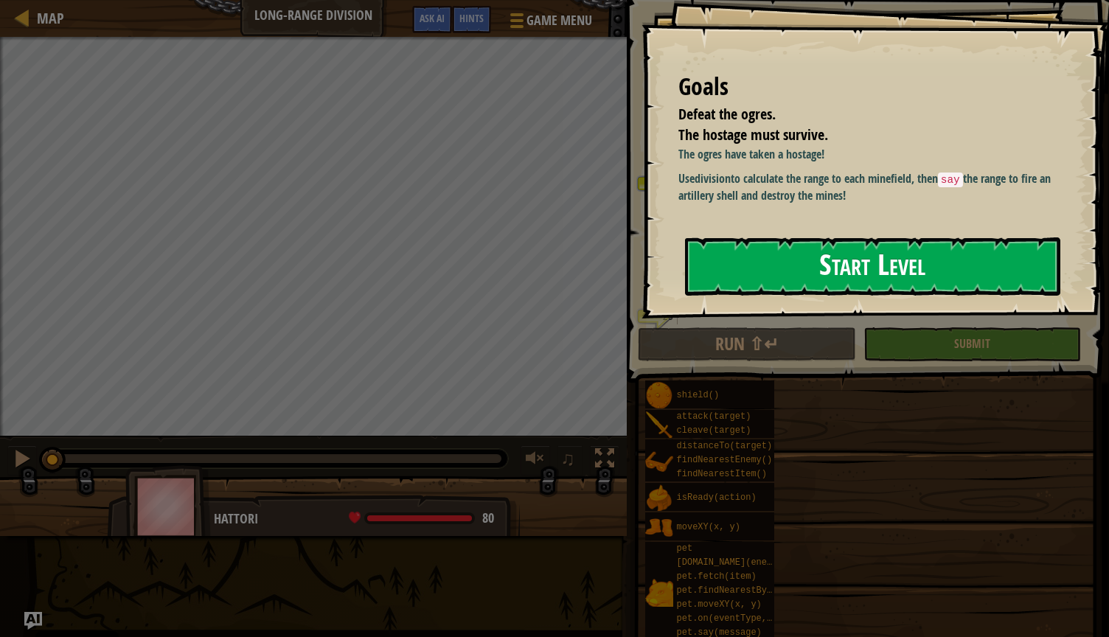
click at [543, 288] on button "Start Level" at bounding box center [872, 266] width 375 height 58
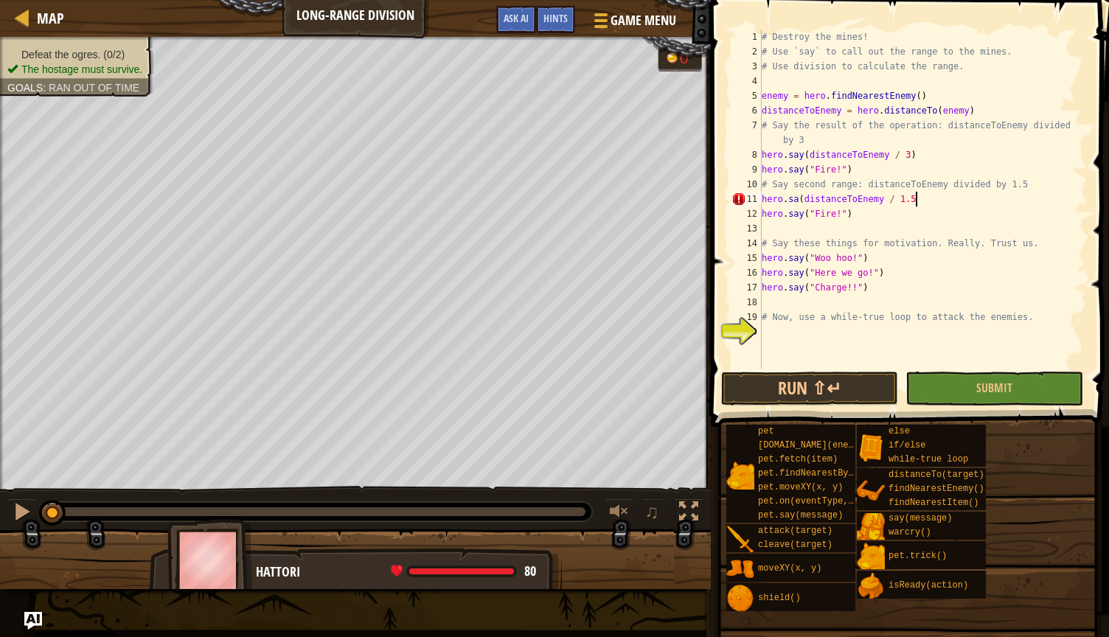
scroll to position [7, 13]
click at [543, 215] on div "# Destroy the mines! # Use `say` to call out the range to the mines. # Use divi…" at bounding box center [923, 213] width 328 height 369
click at [543, 254] on div "# Destroy the mines! # Use `say` to call out the range to the mines. # Use divi…" at bounding box center [923, 213] width 328 height 369
type textarea "hero.say("Woo hoo!")"
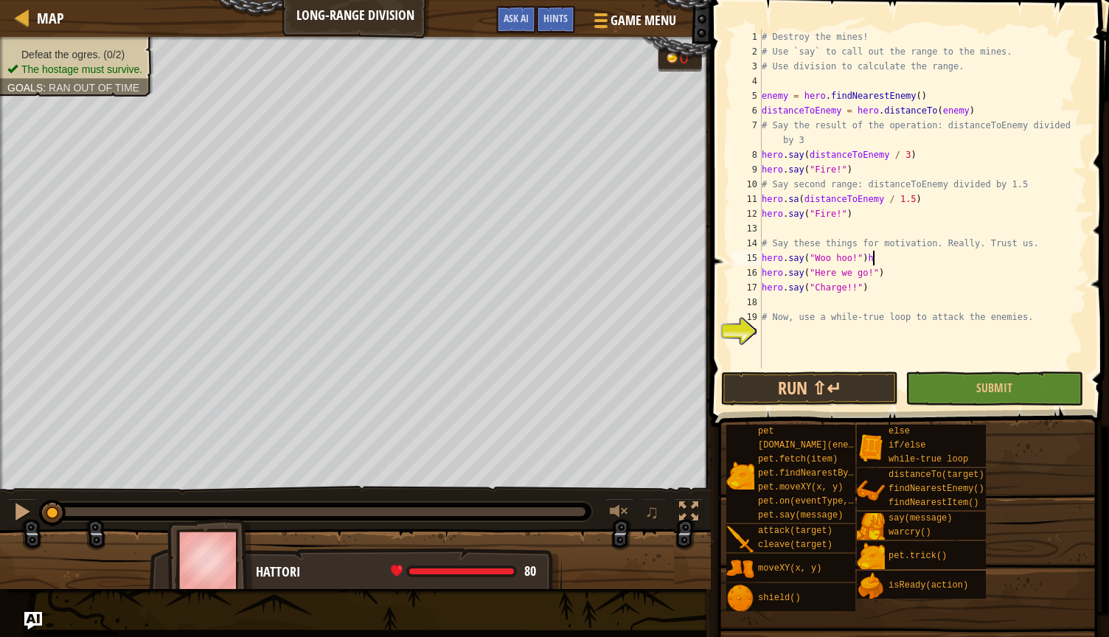
scroll to position [7, 8]
click at [543, 338] on div "# Destroy the mines! # Use `say` to call out the range to the mines. # Use divi…" at bounding box center [923, 213] width 328 height 369
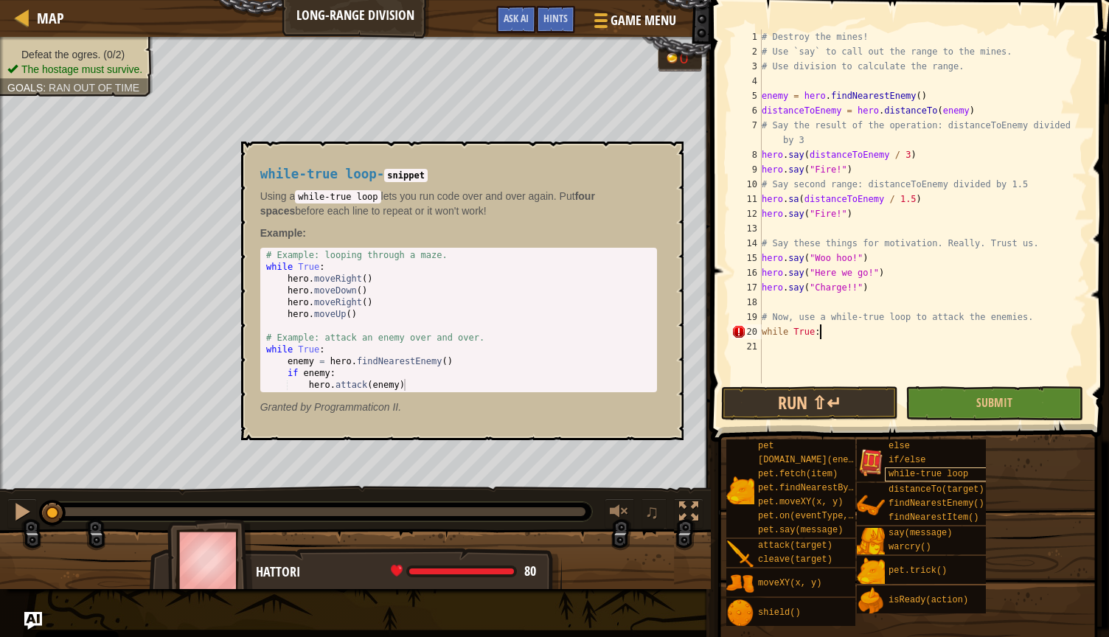
scroll to position [7, 4]
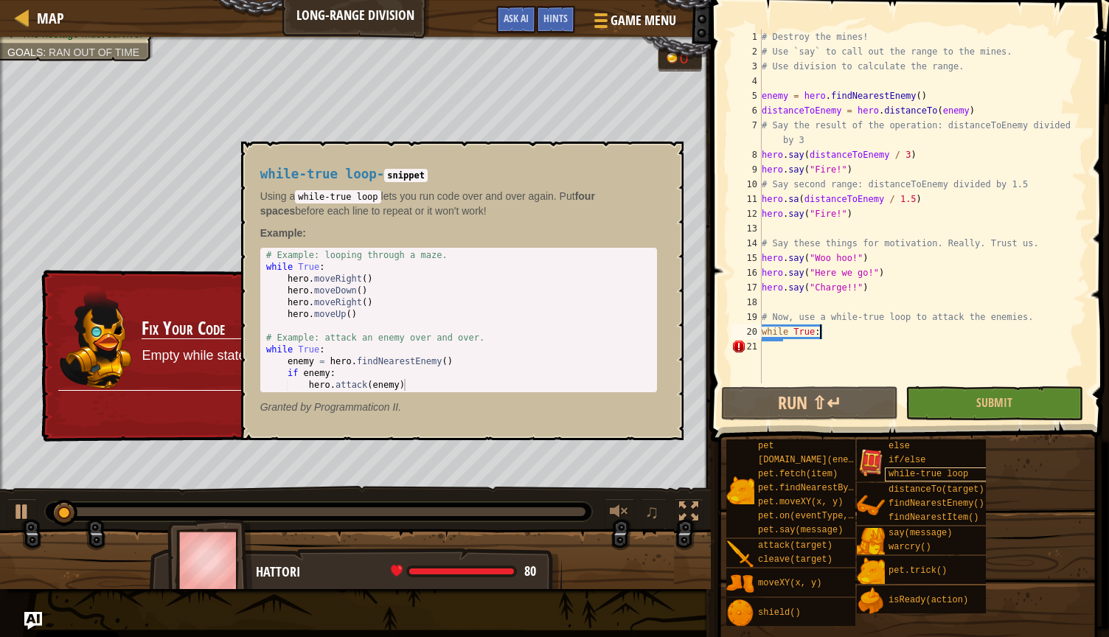
type textarea "while True:"
click at [543, 474] on span "while-true loop" at bounding box center [928, 474] width 80 height 10
click at [543, 355] on div "# Destroy the mines! # Use `say` to call out the range to the mines. # Use divi…" at bounding box center [923, 220] width 328 height 383
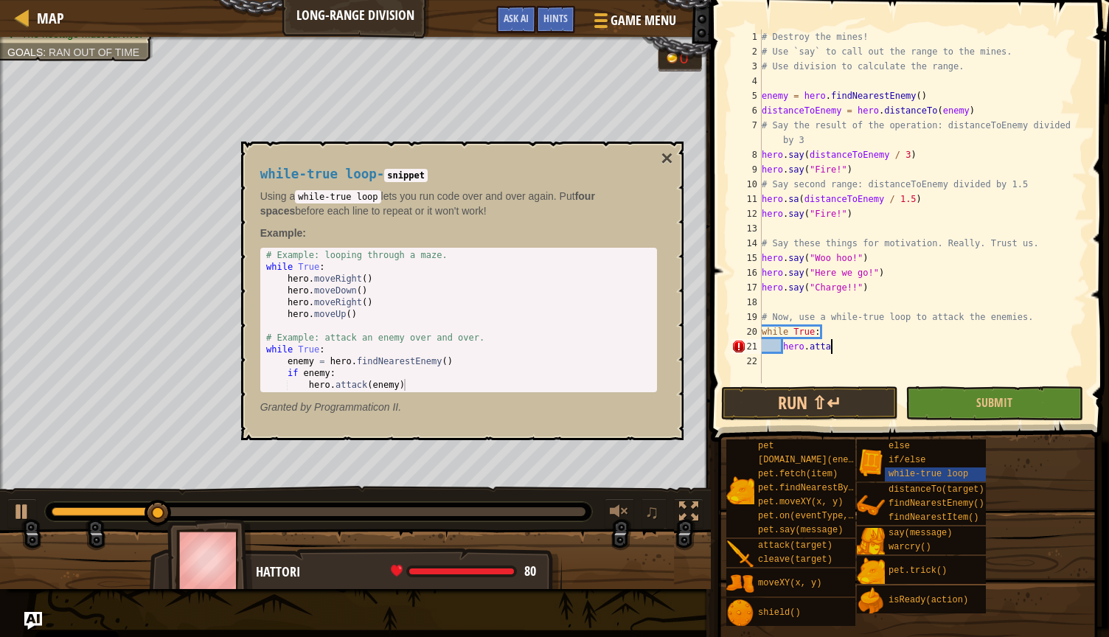
scroll to position [7, 6]
type textarea "h"
type textarea "enemy = hero.findNearestEnemy()"
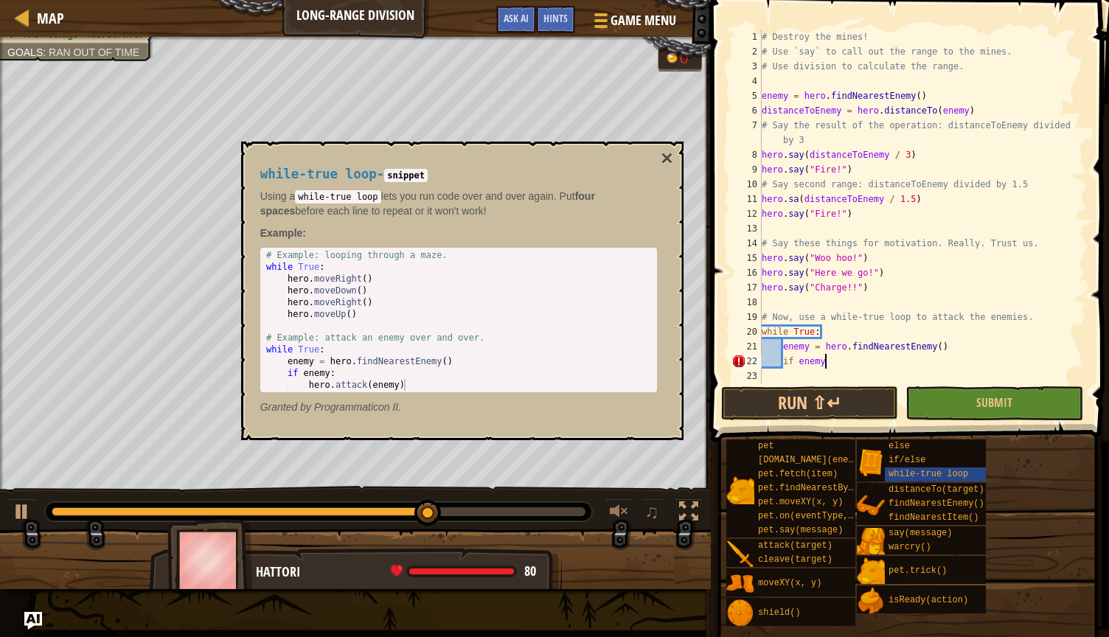
scroll to position [7, 4]
type textarea "if enemy:"
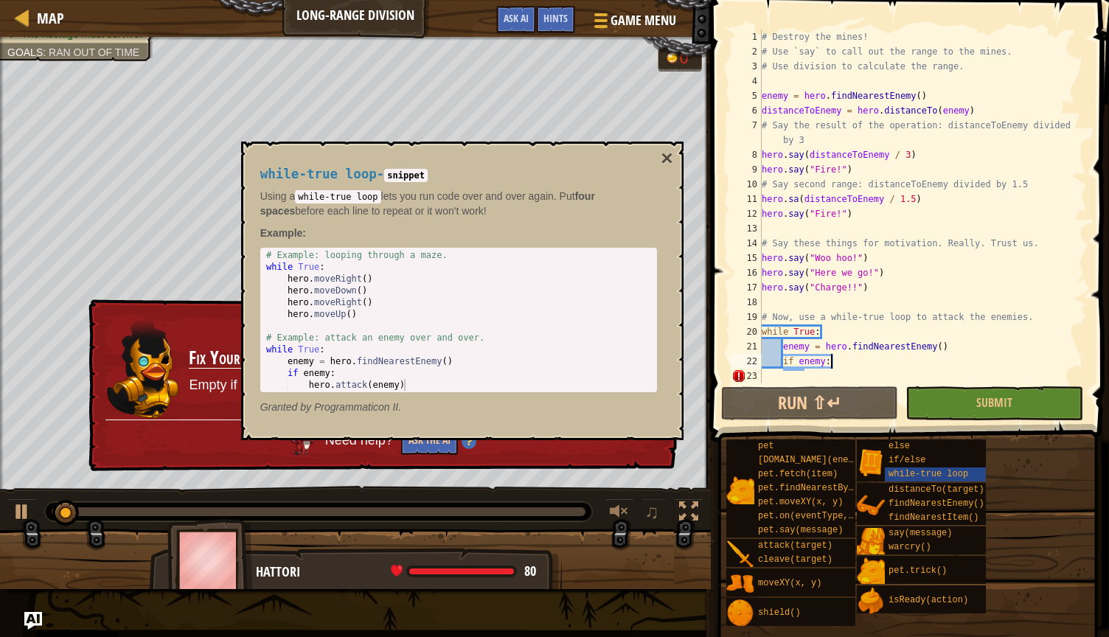
click at [543, 366] on div "# Destroy the mines! # Use `say` to call out the range to the mines. # Use divi…" at bounding box center [923, 220] width 328 height 383
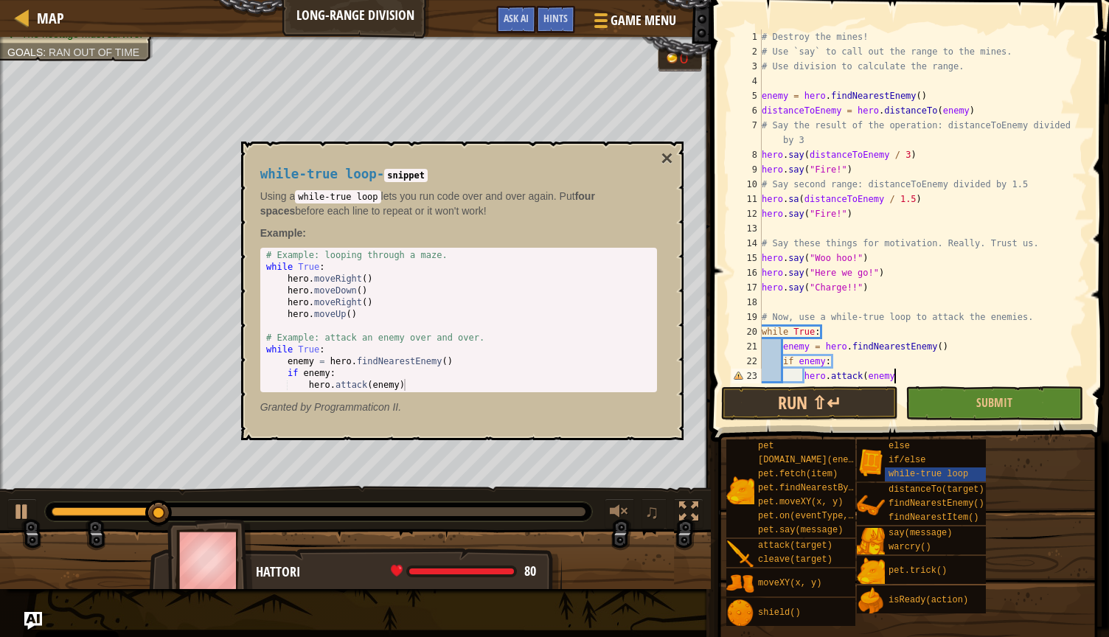
scroll to position [7, 10]
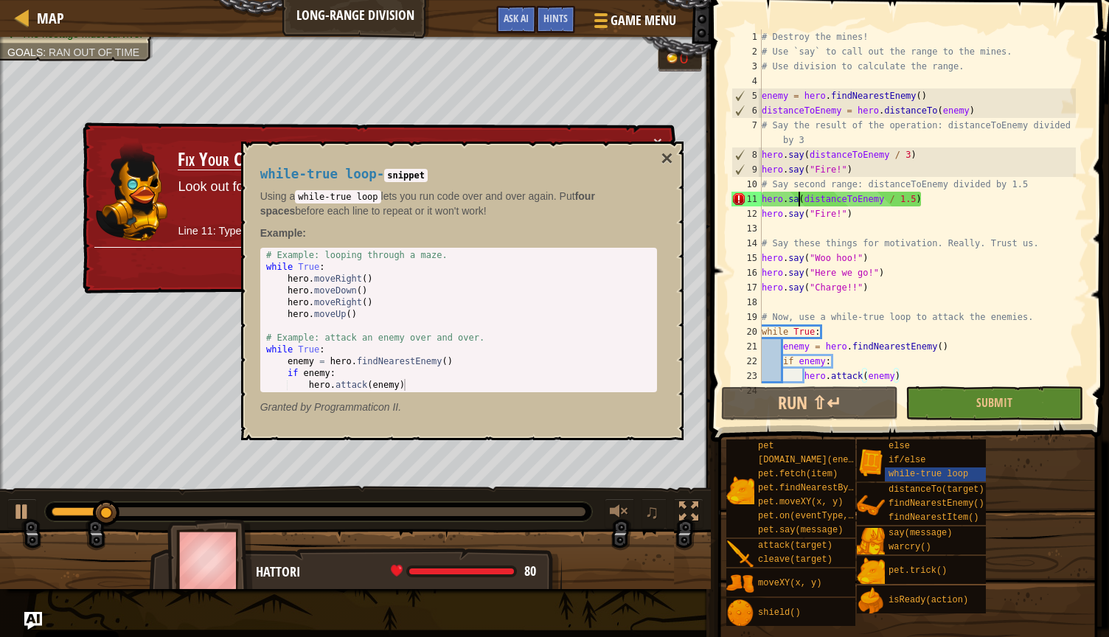
click at [543, 203] on div "# Destroy the mines! # Use `say` to call out the range to the mines. # Use divi…" at bounding box center [917, 220] width 317 height 383
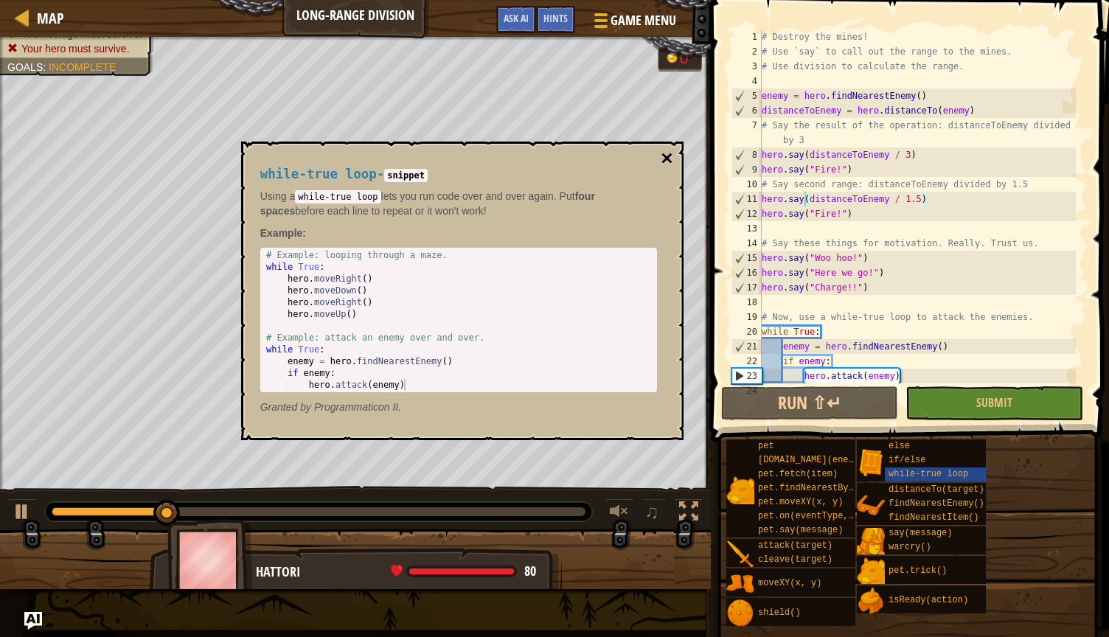
click at [543, 158] on button "×" at bounding box center [667, 158] width 12 height 21
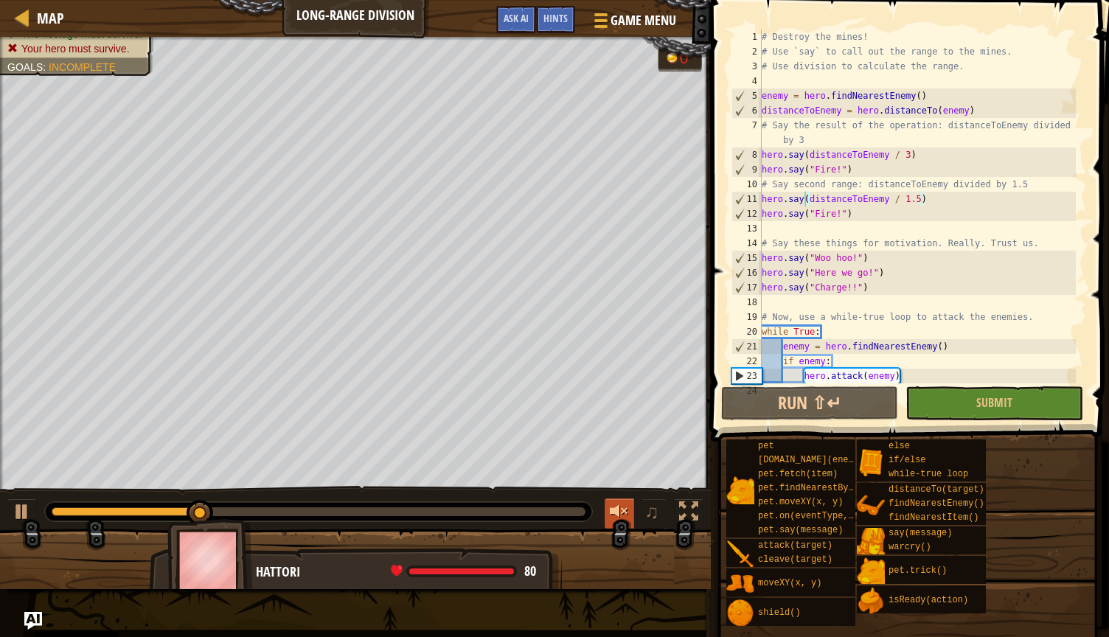
click at [543, 518] on div at bounding box center [619, 511] width 19 height 19
click at [543, 516] on span "♫" at bounding box center [651, 512] width 15 height 22
click at [543, 518] on div at bounding box center [619, 511] width 19 height 19
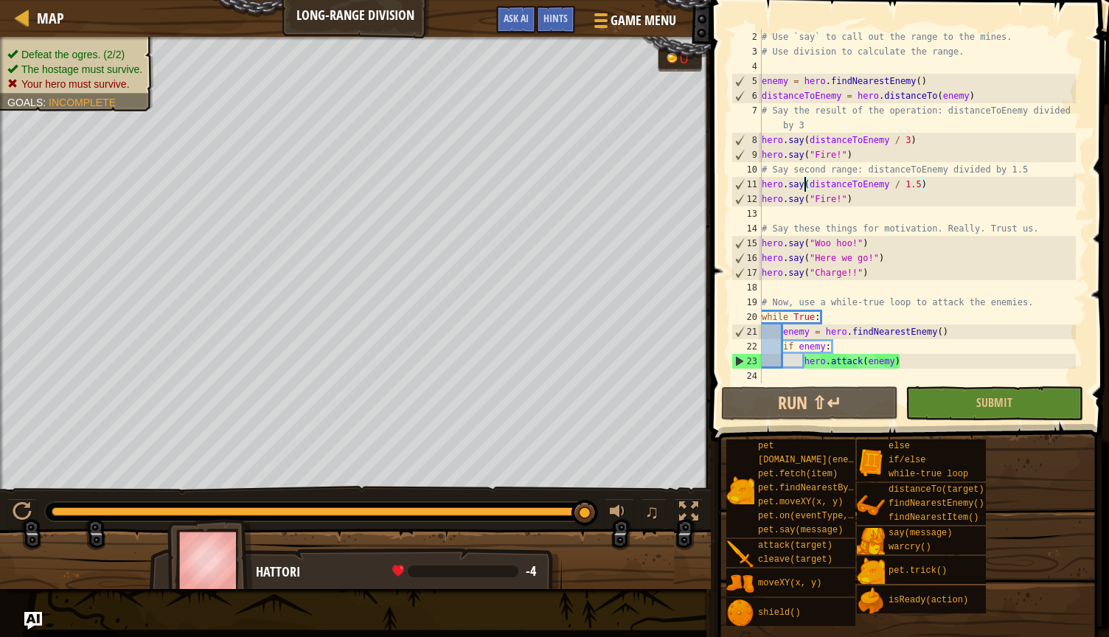
scroll to position [15, 0]
click at [543, 360] on div "# Use `say` to call out the range to the mines. # Use division to calculate the…" at bounding box center [917, 220] width 317 height 383
click at [543, 364] on div "# Use `say` to call out the range to the mines. # Use division to calculate the…" at bounding box center [917, 220] width 317 height 383
click at [543, 355] on div "# Use `say` to call out the range to the mines. # Use division to calculate the…" at bounding box center [917, 220] width 317 height 383
click at [543, 21] on span "Hints" at bounding box center [555, 18] width 24 height 14
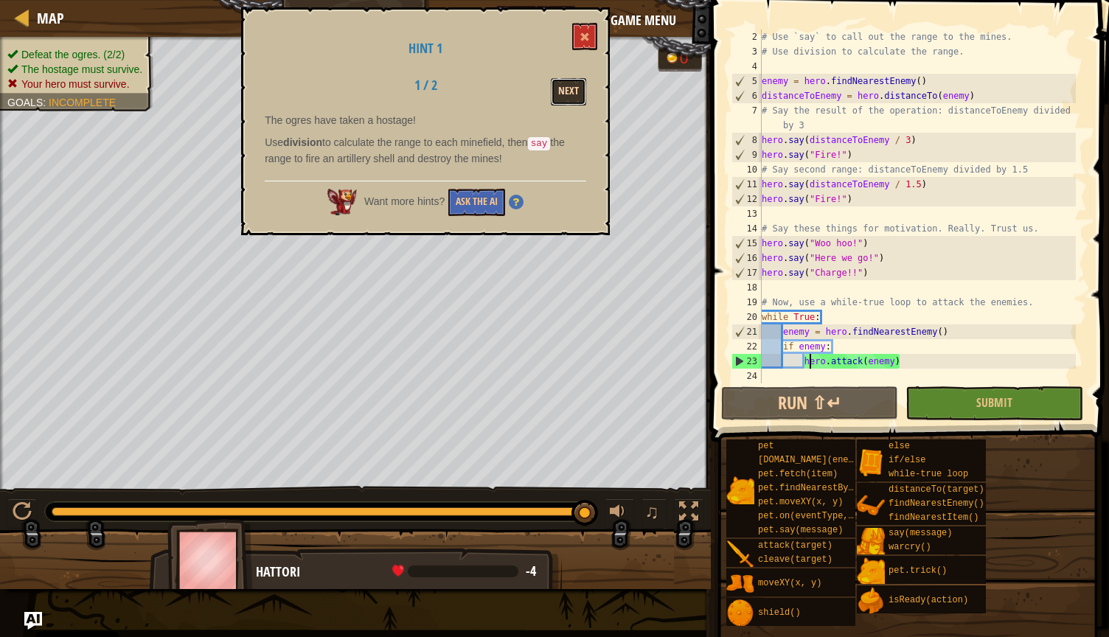
click at [543, 86] on button "Next" at bounding box center [568, 91] width 35 height 27
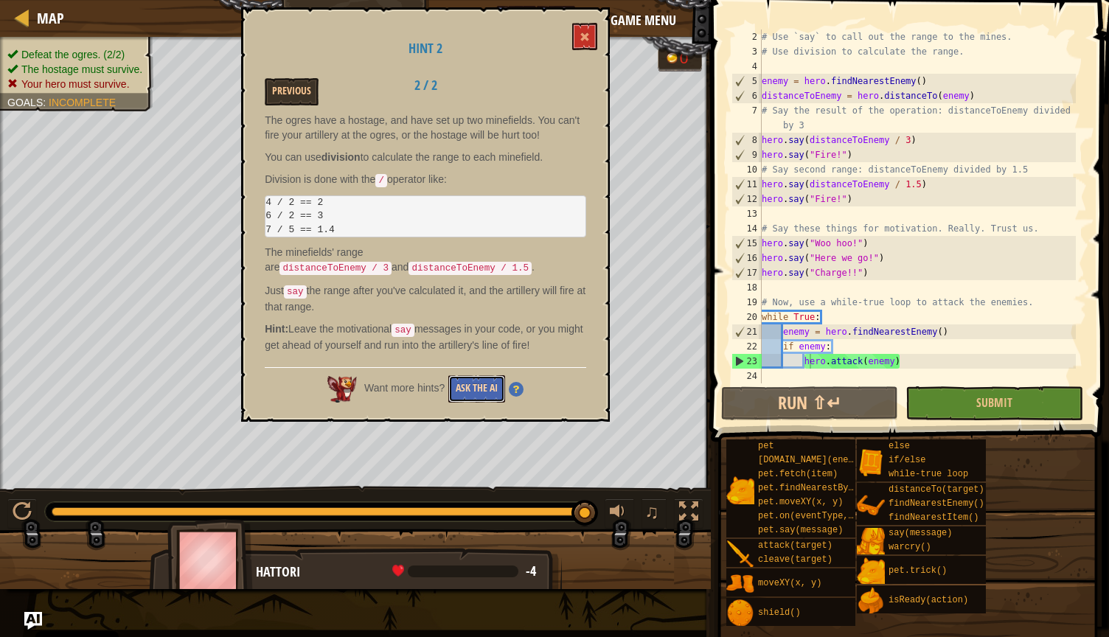
click at [477, 381] on button "Ask the AI" at bounding box center [476, 388] width 57 height 27
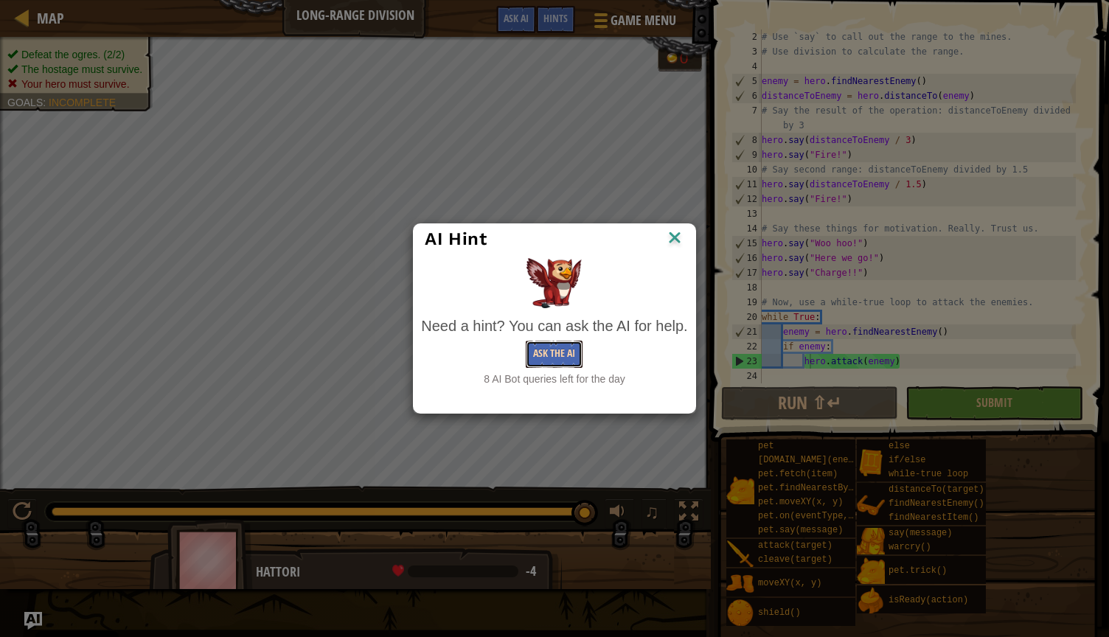
click at [543, 350] on button "Ask the AI" at bounding box center [554, 354] width 57 height 27
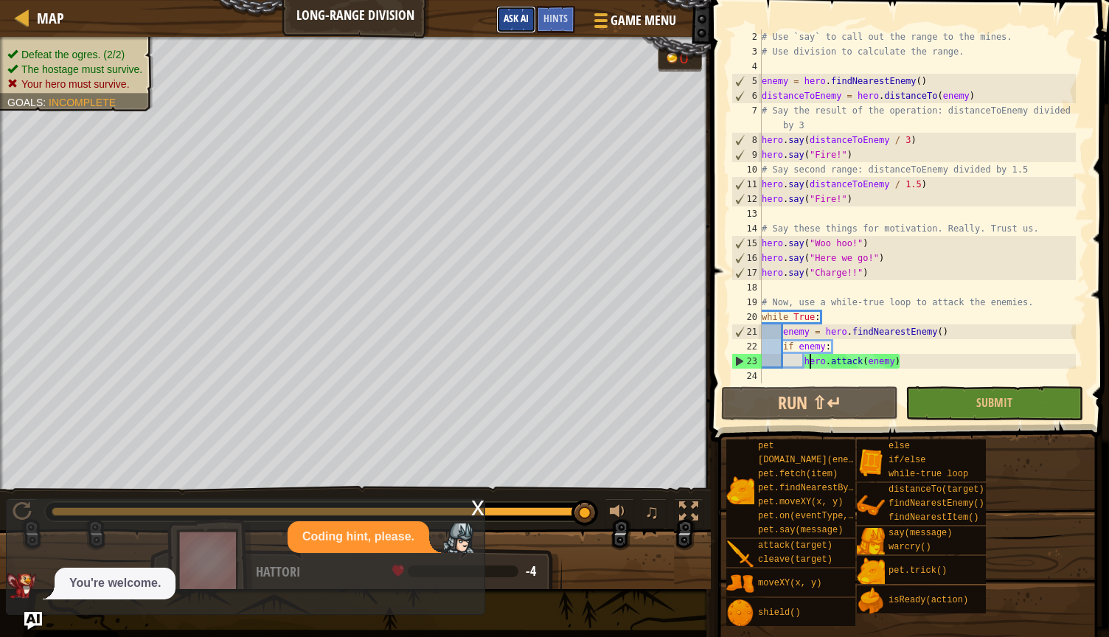
click at [514, 18] on span "Ask AI" at bounding box center [516, 18] width 25 height 14
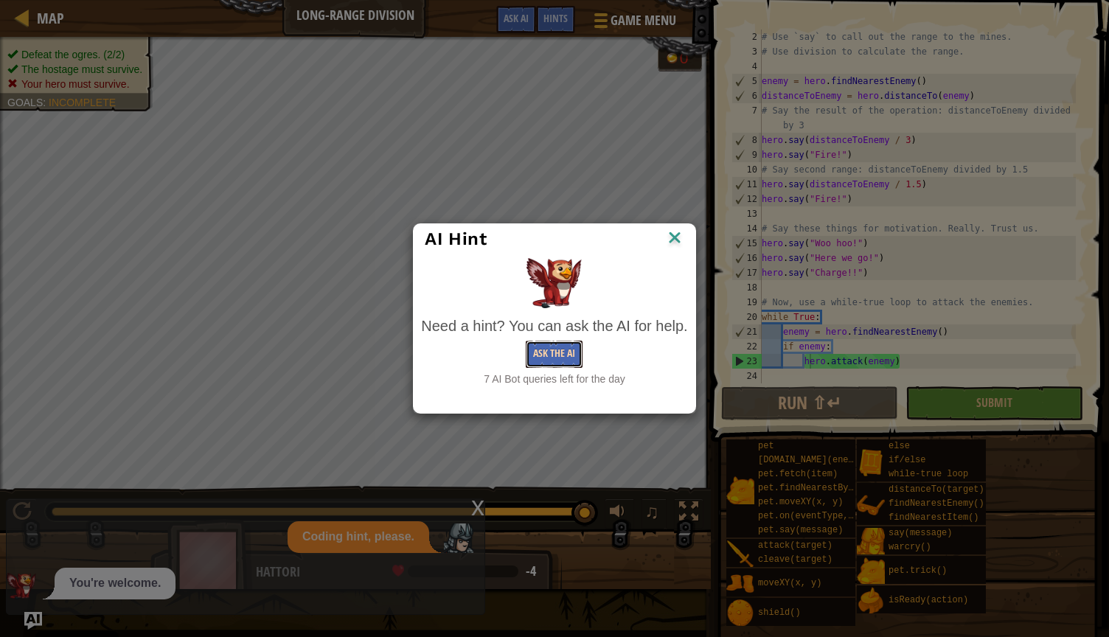
click at [543, 364] on button "Ask the AI" at bounding box center [554, 354] width 57 height 27
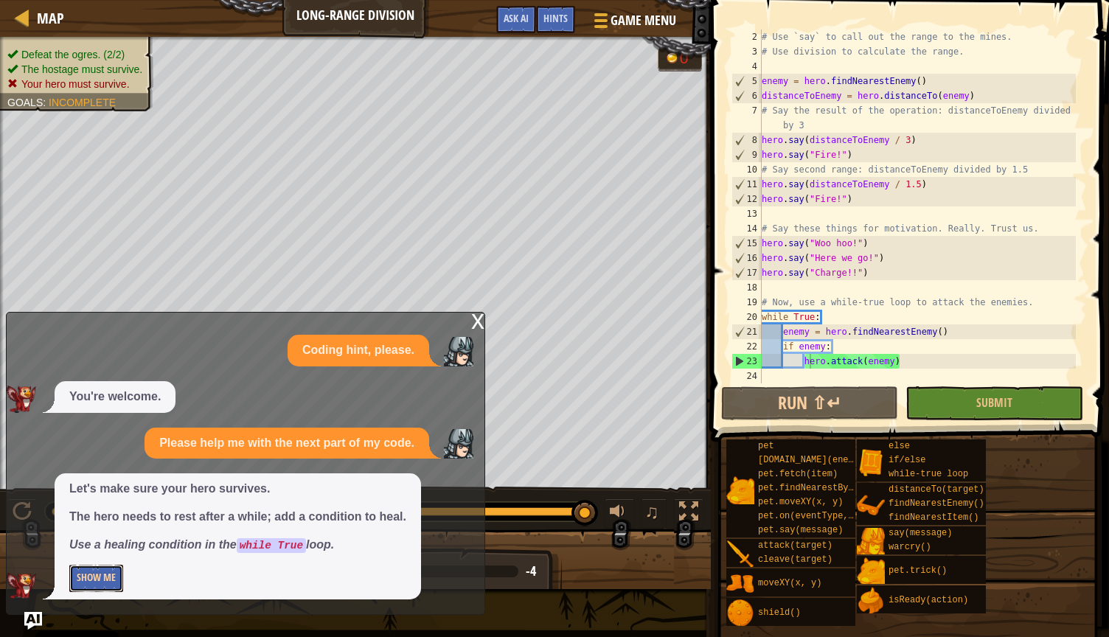
click at [116, 570] on button "Show Me" at bounding box center [96, 578] width 54 height 27
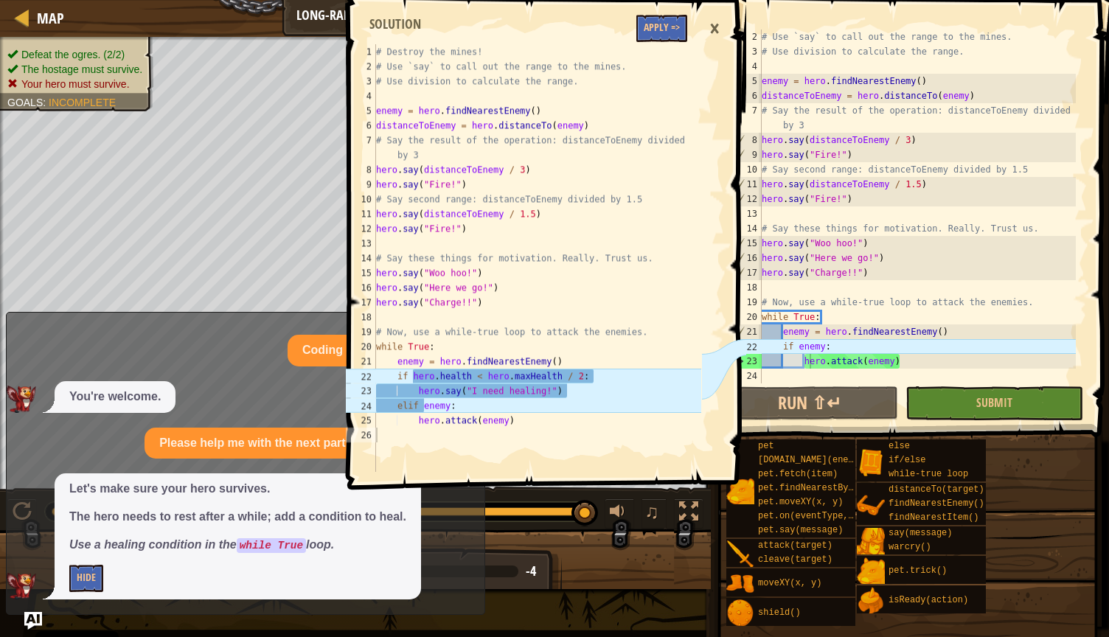
click at [543, 352] on div "# Use `say` to call out the range to the mines. # Use division to calculate the…" at bounding box center [917, 220] width 317 height 383
click at [543, 363] on div "# Use `say` to call out the range to the mines. # Use division to calculate the…" at bounding box center [917, 220] width 317 height 383
type textarea "hero.attack(enemy)"
click at [543, 370] on div "# Use `say` to call out the range to the mines. # Use division to calculate the…" at bounding box center [917, 220] width 317 height 383
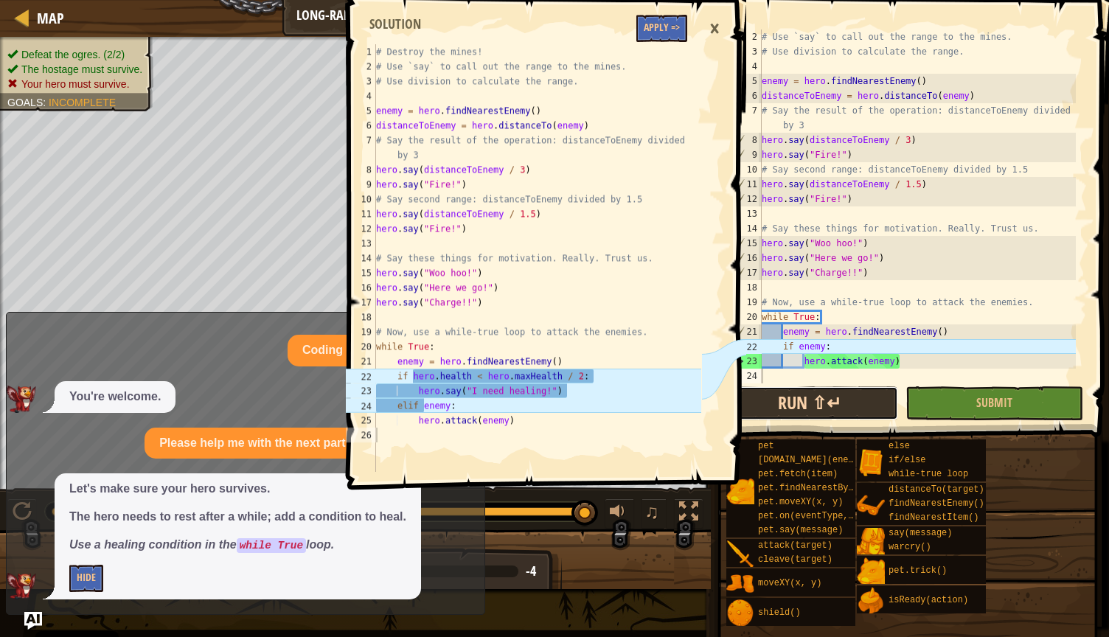
click at [543, 400] on button "Run ⇧↵" at bounding box center [809, 403] width 177 height 34
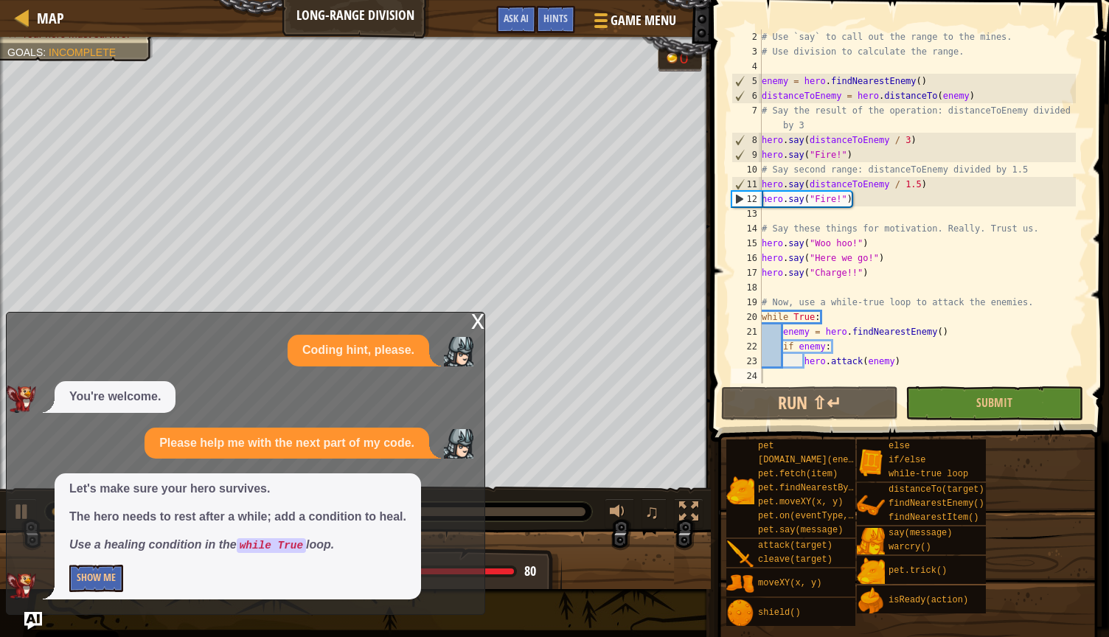
click at [481, 327] on div "x" at bounding box center [477, 320] width 13 height 15
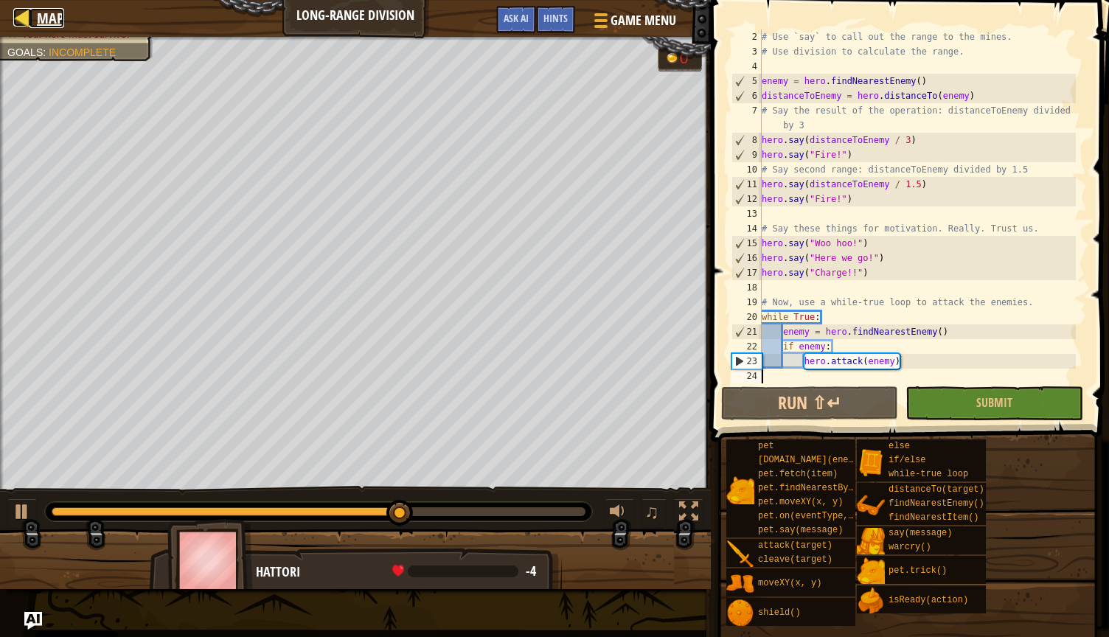
click at [39, 20] on span "Map" at bounding box center [50, 18] width 27 height 20
select select "en-[GEOGRAPHIC_DATA]"
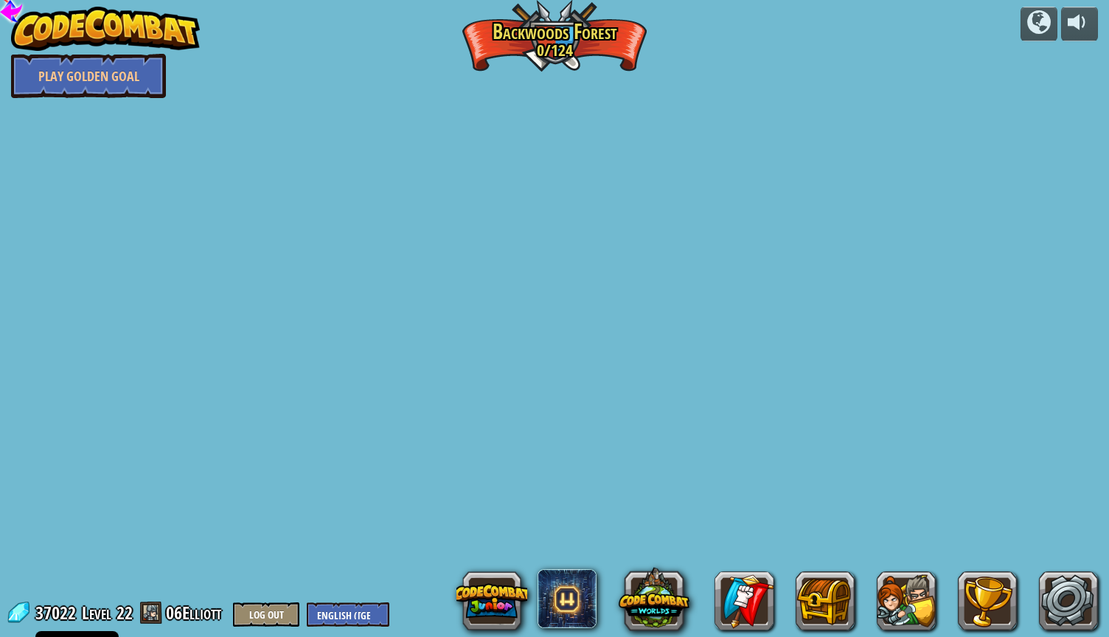
select select "en-[GEOGRAPHIC_DATA]"
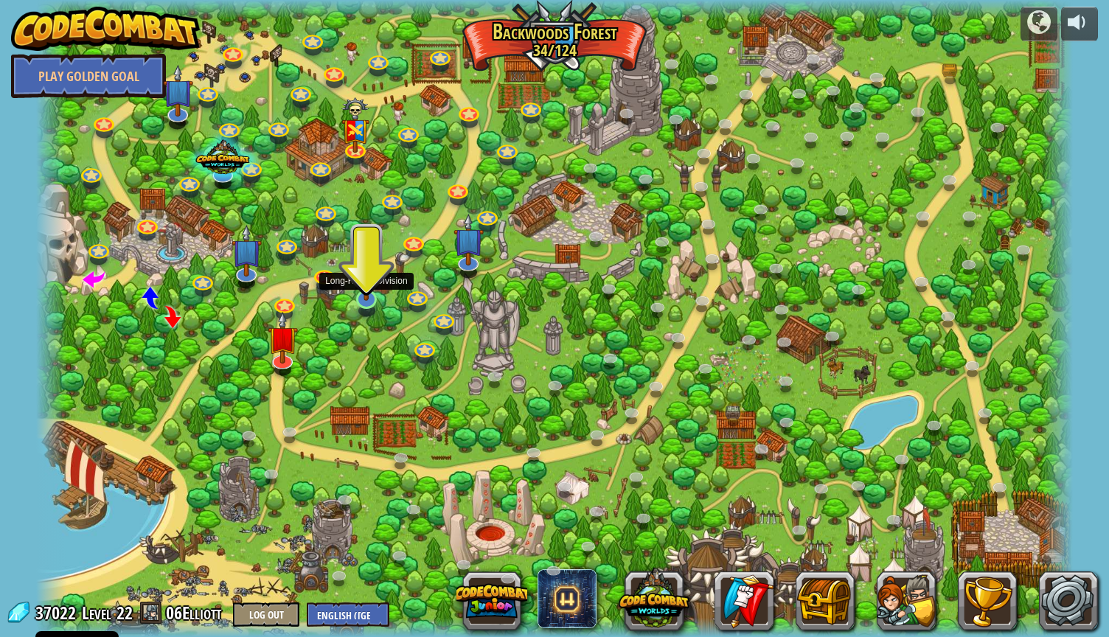
click at [368, 293] on img at bounding box center [366, 268] width 28 height 63
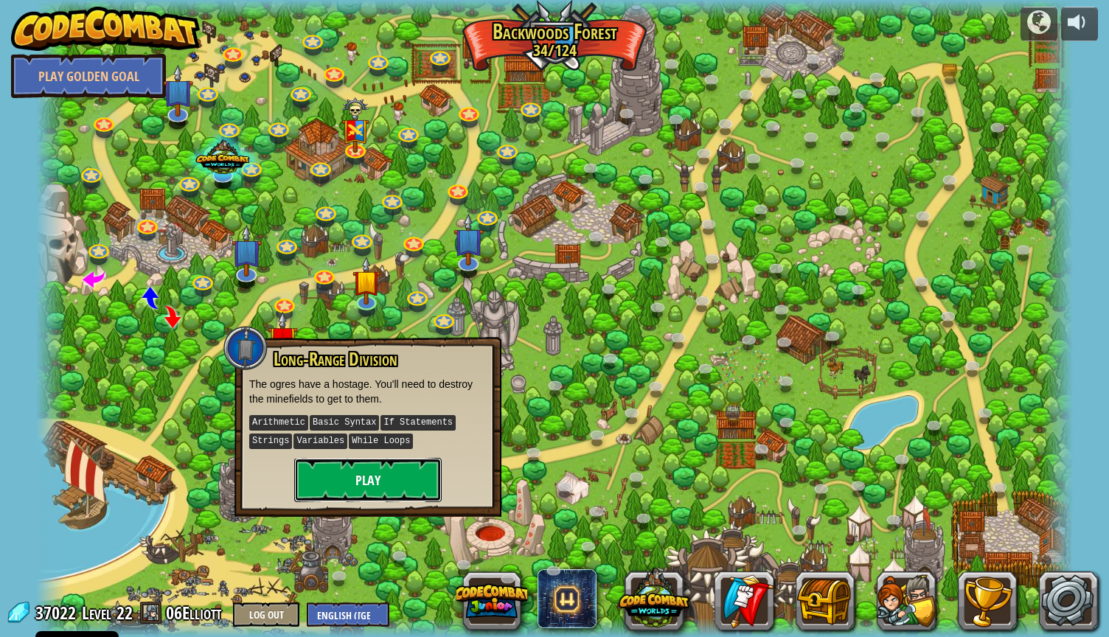
click at [382, 484] on button "Play" at bounding box center [367, 480] width 147 height 44
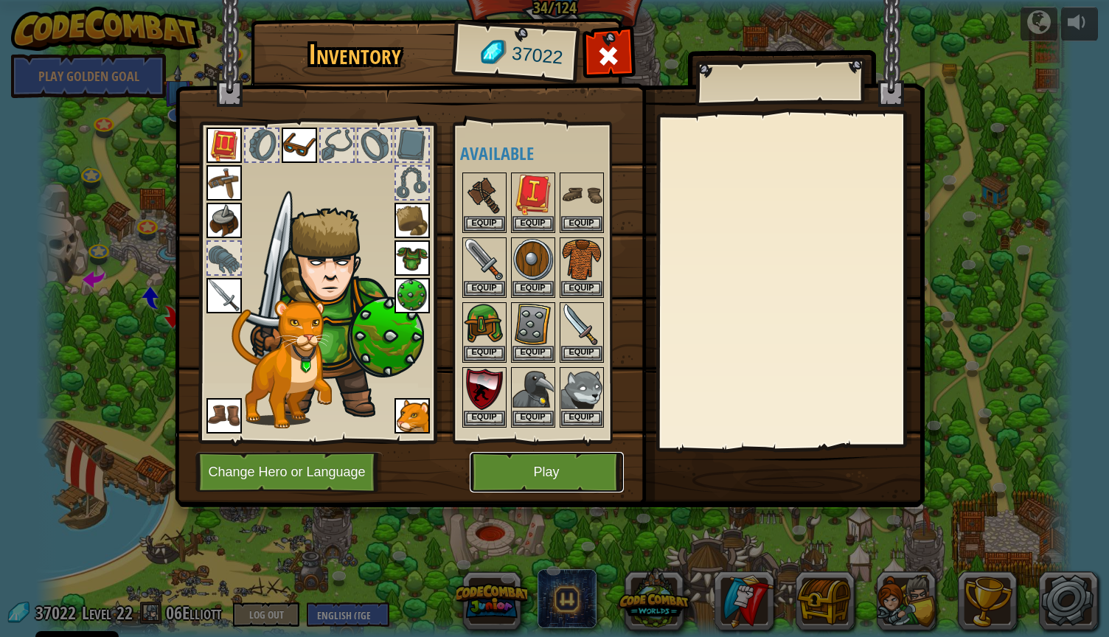
click at [530, 471] on button "Play" at bounding box center [547, 472] width 154 height 41
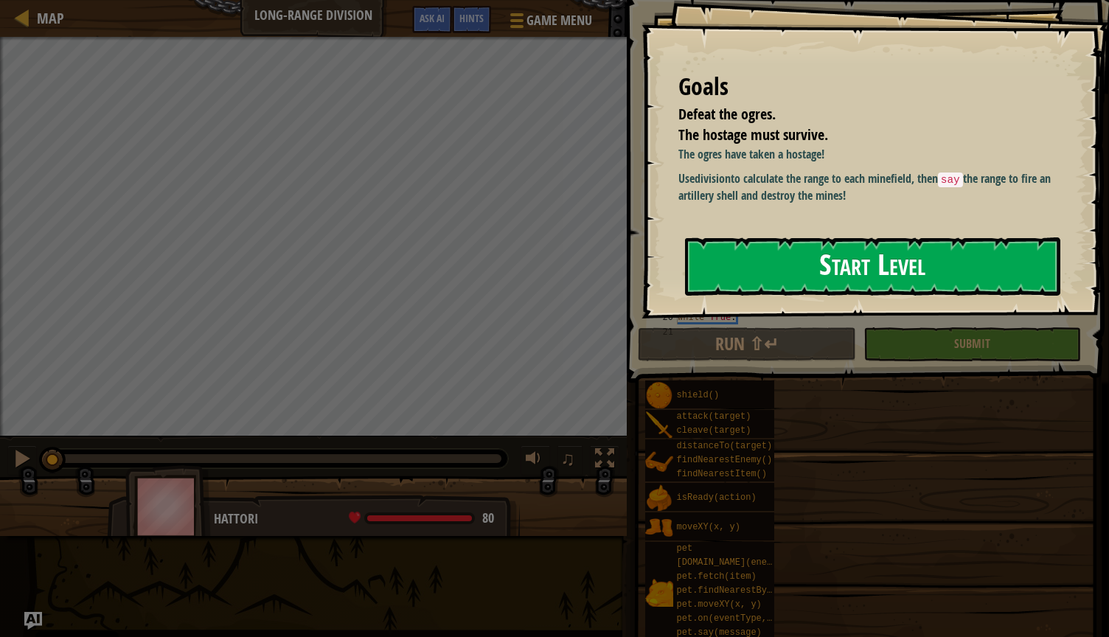
click at [543, 282] on button "Start Level" at bounding box center [872, 266] width 375 height 58
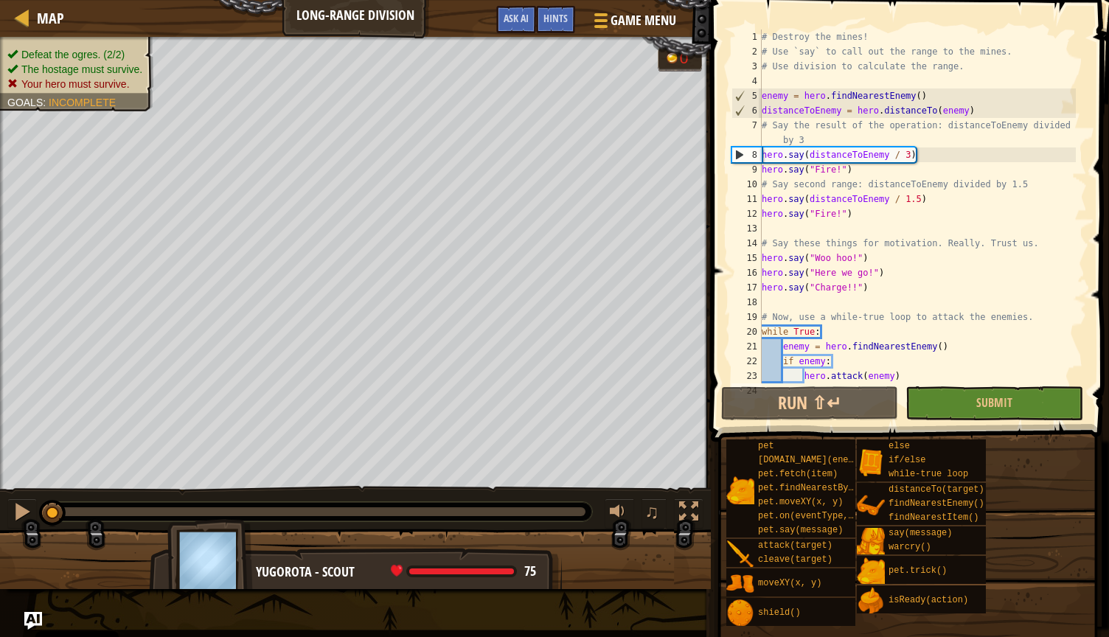
scroll to position [15, 0]
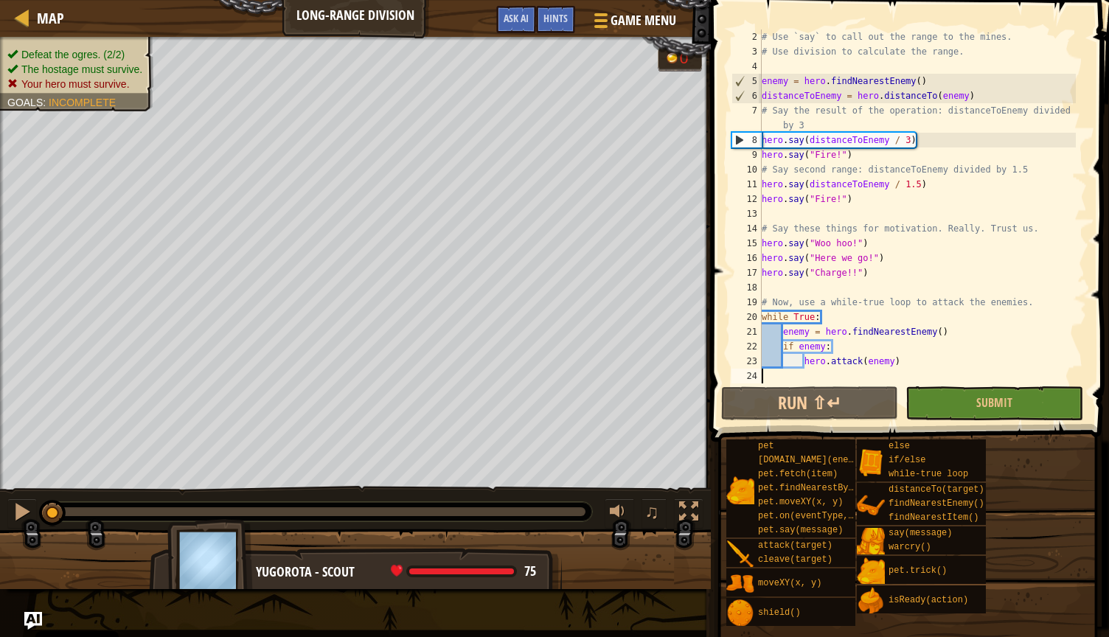
click at [543, 299] on div "# Use `say` to call out the range to the mines. # Use division to calculate the…" at bounding box center [917, 220] width 317 height 383
type textarea "# Now, use a while-true loop to attack the enemies."
click at [543, 282] on div "# Use `say` to call out the range to the mines. # Use division to calculate the…" at bounding box center [917, 220] width 317 height 383
click at [543, 327] on div "# Use `say` to call out the range to the mines. # Use division to calculate the…" at bounding box center [917, 220] width 317 height 383
click at [543, 320] on div "# Use `say` to call out the range to the mines. # Use division to calculate the…" at bounding box center [917, 220] width 317 height 383
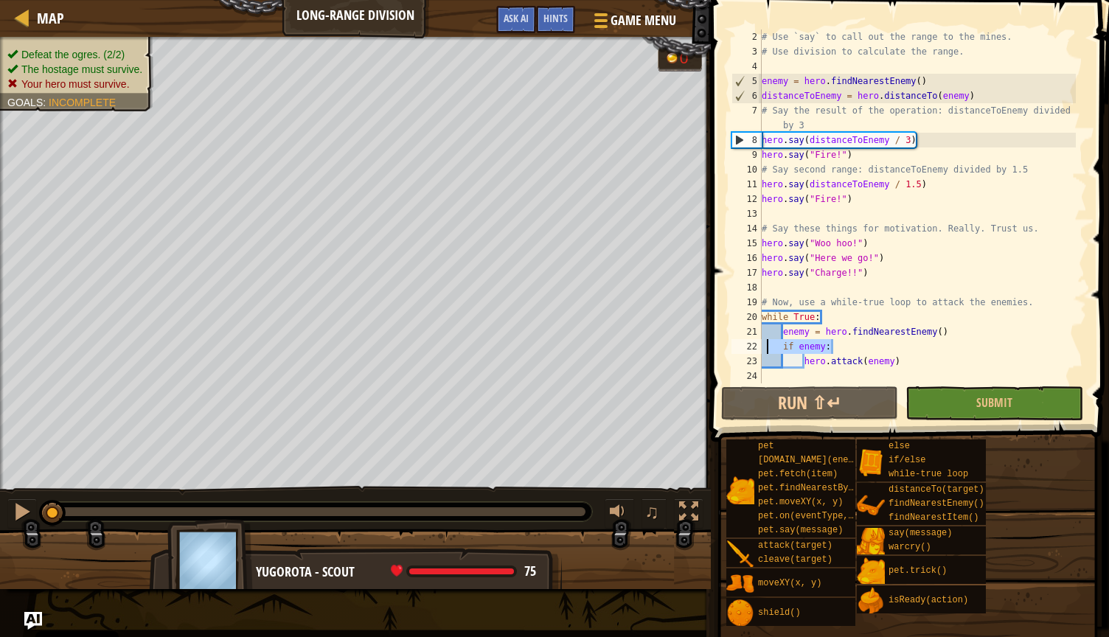
drag, startPoint x: 834, startPoint y: 344, endPoint x: 769, endPoint y: 352, distance: 65.4
click at [543, 352] on div "# Use `say` to call out the range to the mines. # Use division to calculate the…" at bounding box center [917, 220] width 317 height 383
type textarea "if enemy:"
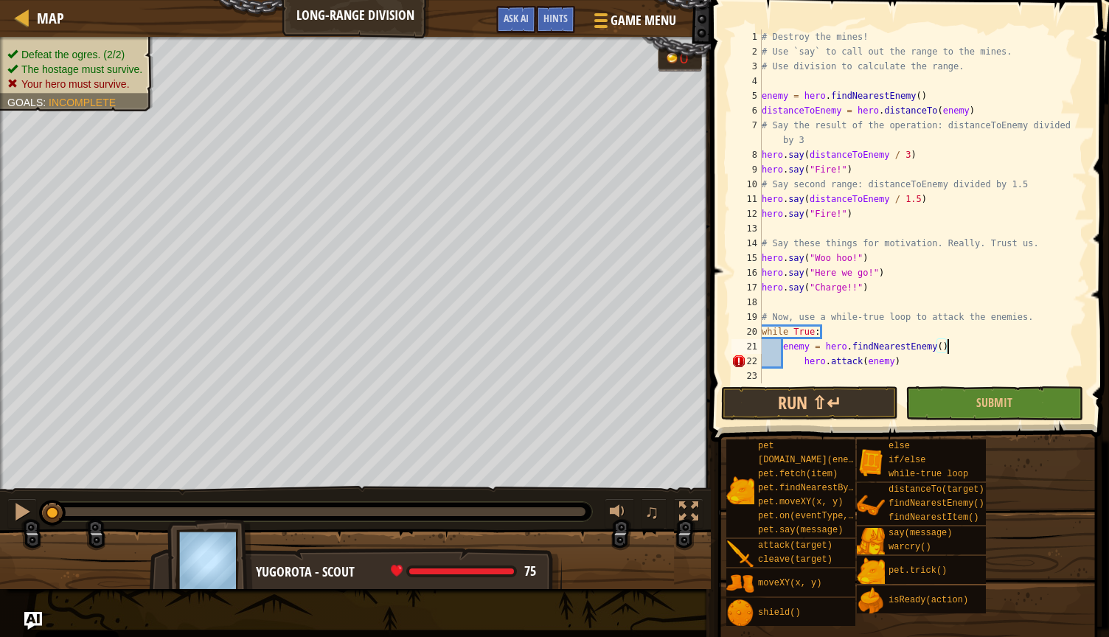
click at [543, 360] on div "# Destroy the mines! # Use `say` to call out the range to the mines. # Use divi…" at bounding box center [923, 220] width 328 height 383
click at [543, 408] on button "Run ⇧↵" at bounding box center [809, 403] width 177 height 34
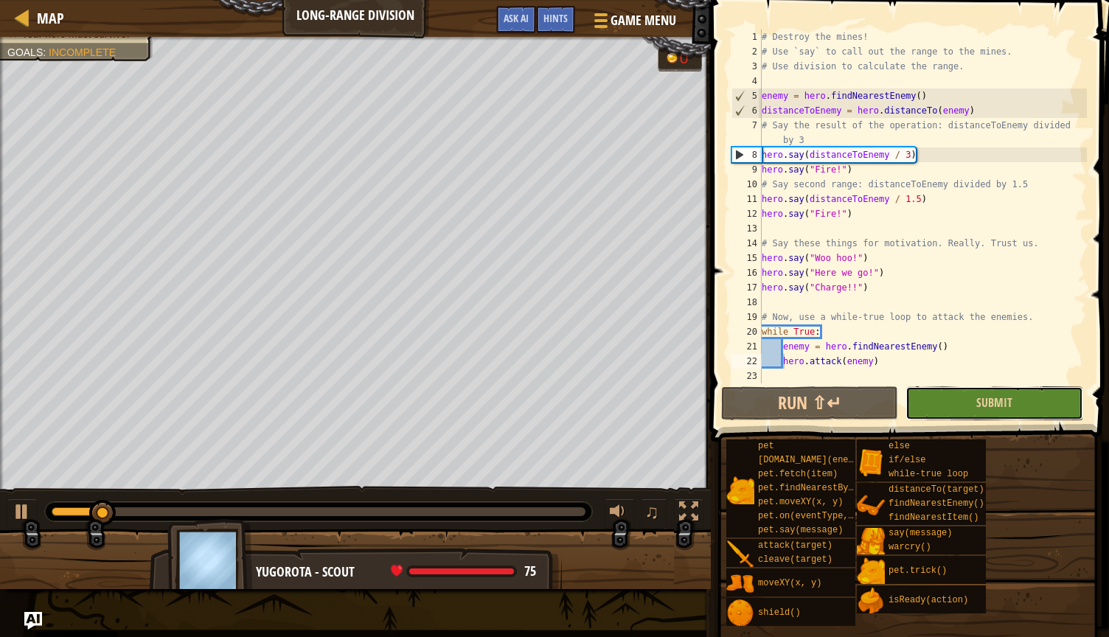
click at [543, 417] on button "Submit" at bounding box center [993, 403] width 177 height 34
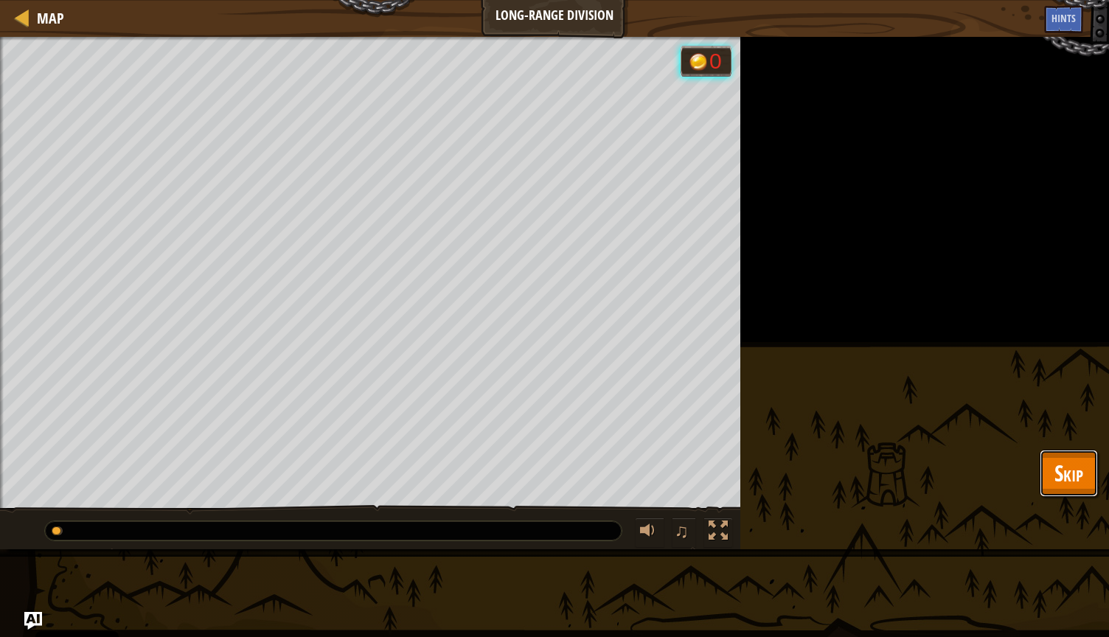
click at [543, 467] on button "Skip" at bounding box center [1068, 473] width 58 height 47
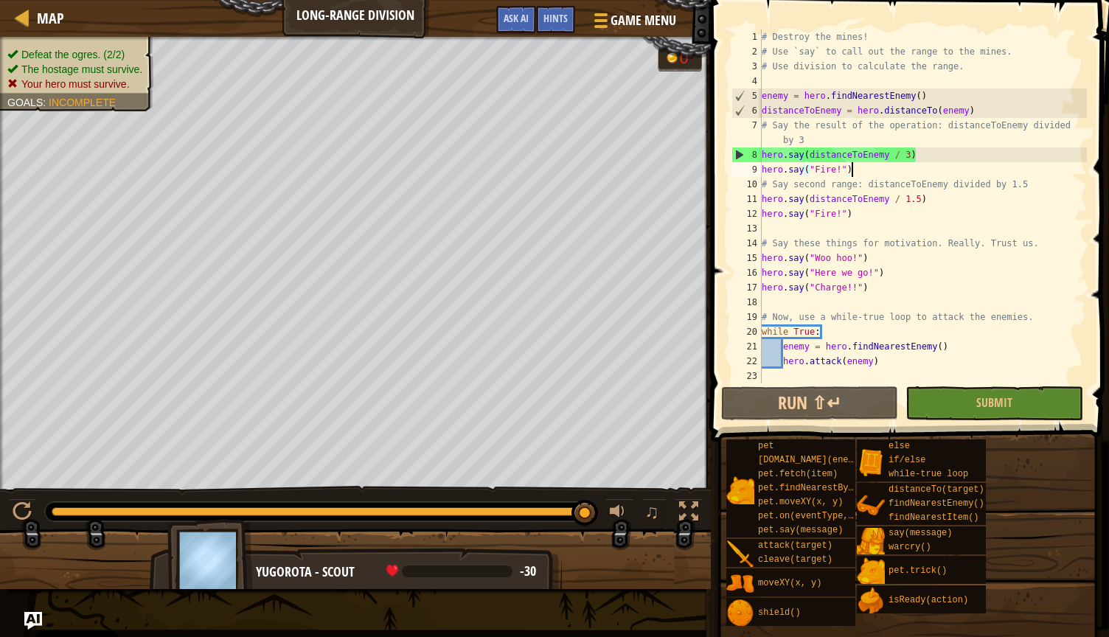
click at [543, 164] on div "# Destroy the mines! # Use `say` to call out the range to the mines. # Use divi…" at bounding box center [923, 220] width 328 height 383
click at [543, 348] on div "# Destroy the mines! # Use `say` to call out the range to the mines. # Use divi…" at bounding box center [923, 220] width 328 height 383
type textarea "enemy = hero.findNearestEnemy()"
click at [543, 346] on div "# Destroy the mines! # Use `say` to call out the range to the mines. # Use divi…" at bounding box center [923, 220] width 328 height 383
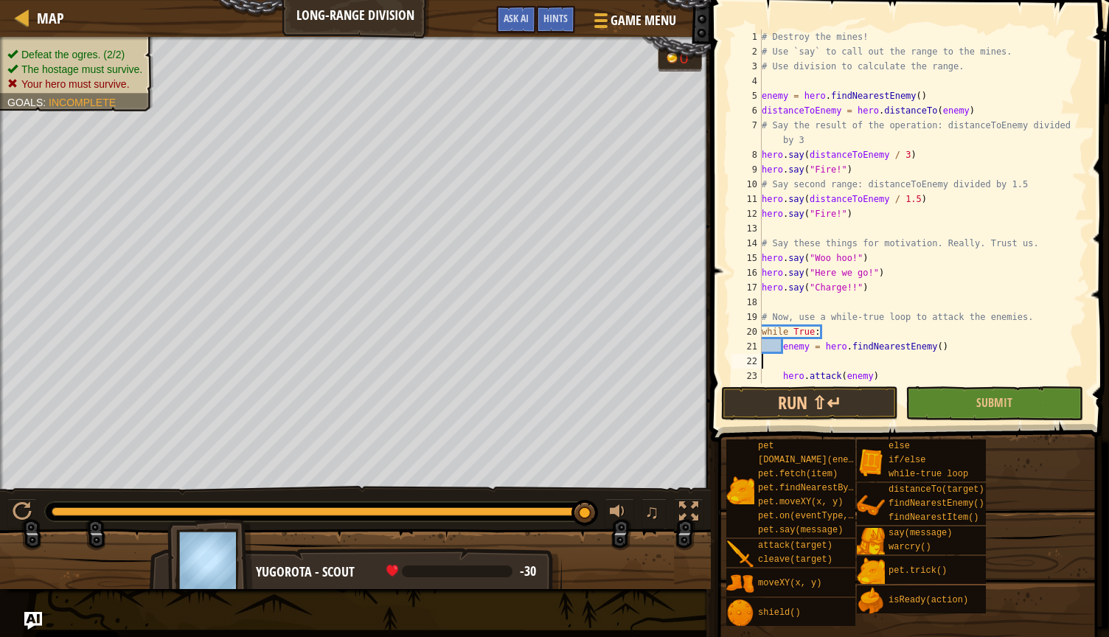
type textarea "enemy = hero.findNearestEnemy()"
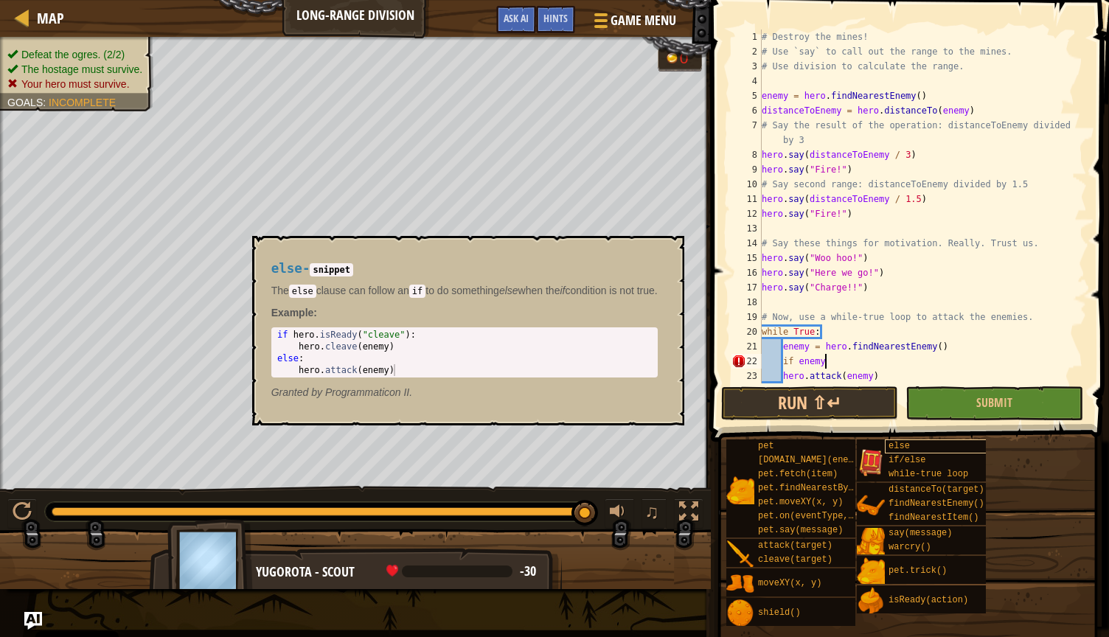
type textarea "if enemy:"
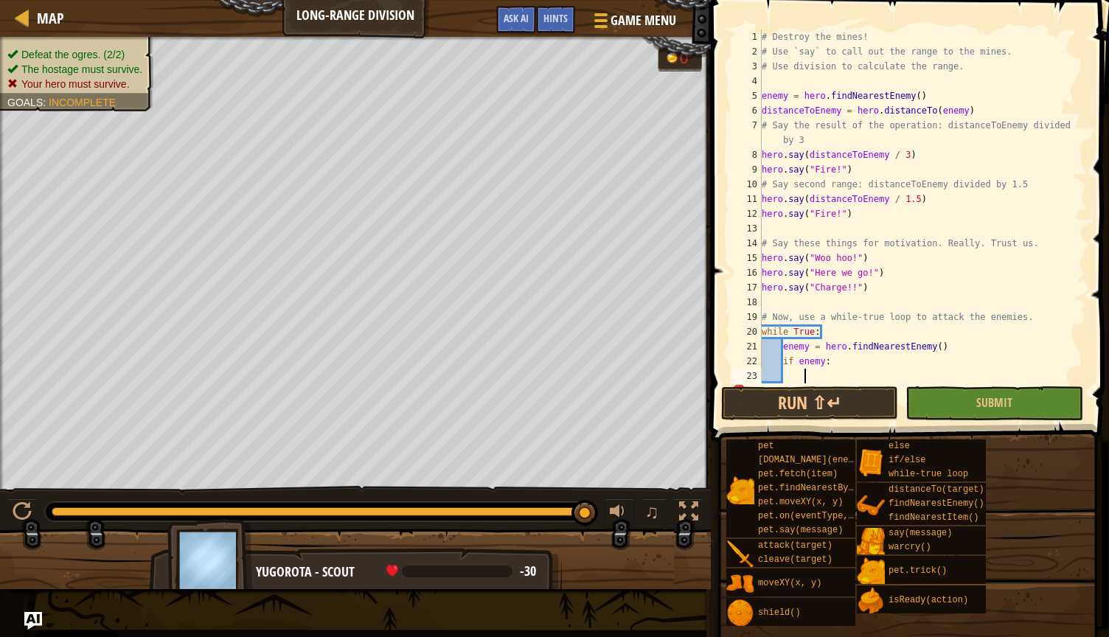
scroll to position [29, 0]
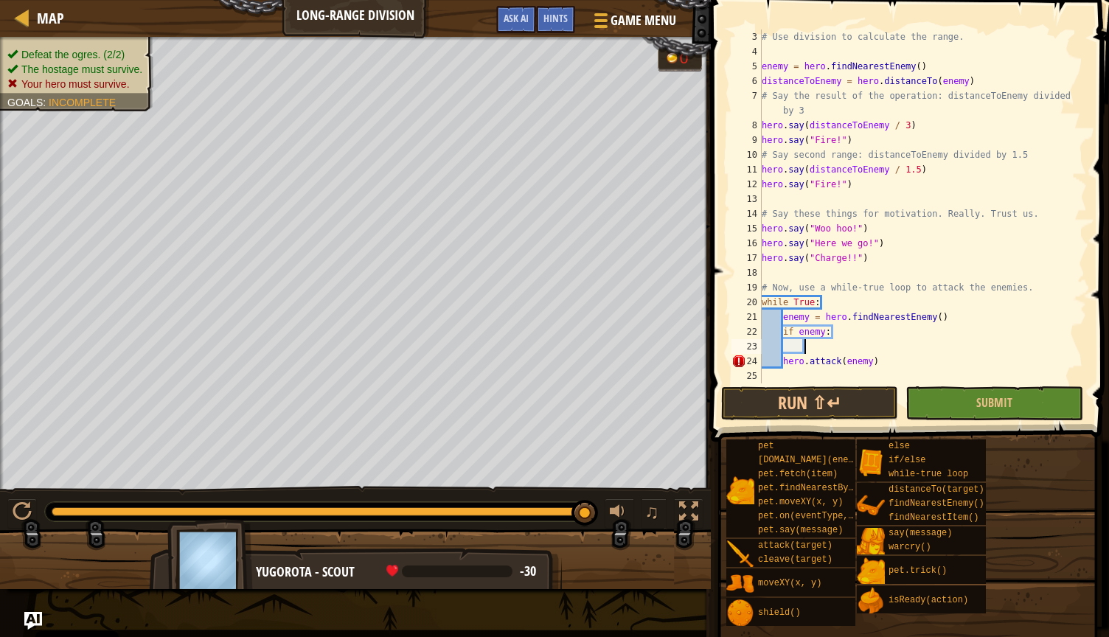
click at [543, 364] on div "# Use division to calculate the range. enemy = hero . findNearestEnemy ( ) dist…" at bounding box center [917, 220] width 317 height 383
type textarea "hero.attack(enemy)"
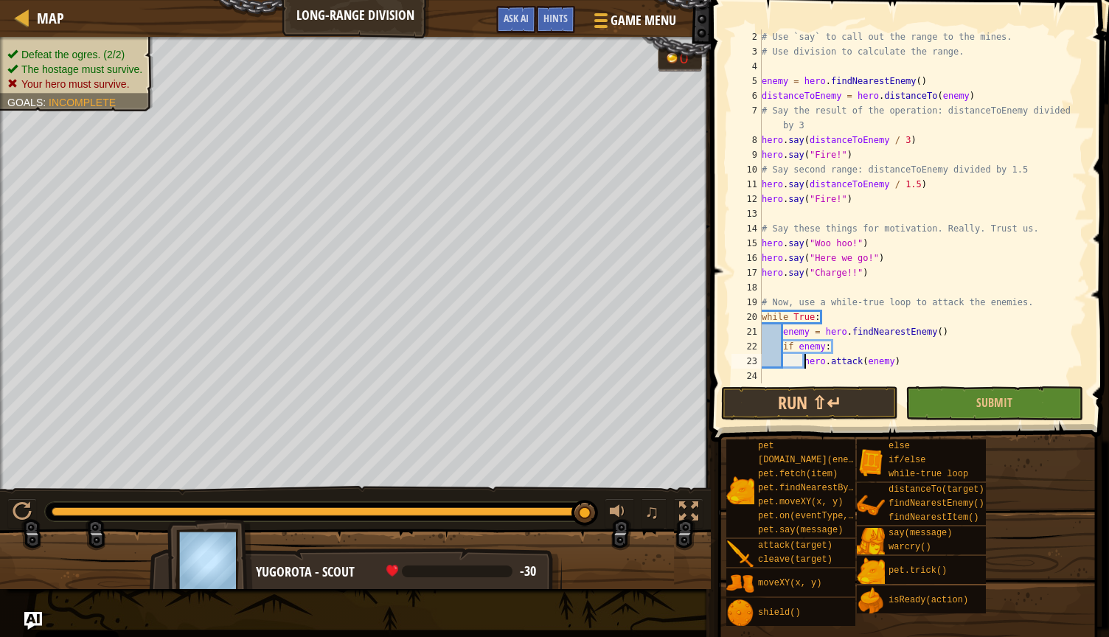
scroll to position [15, 0]
click at [543, 288] on div "# Use `say` to call out the range to the mines. # Use division to calculate the…" at bounding box center [917, 220] width 317 height 383
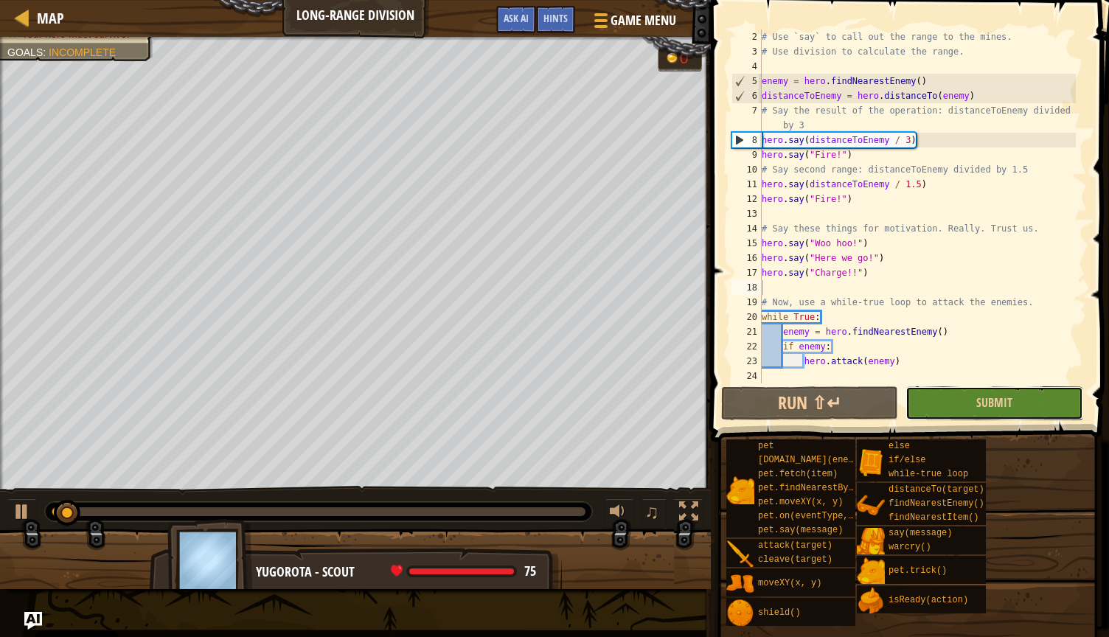
click at [543, 417] on button "Submit" at bounding box center [993, 403] width 177 height 34
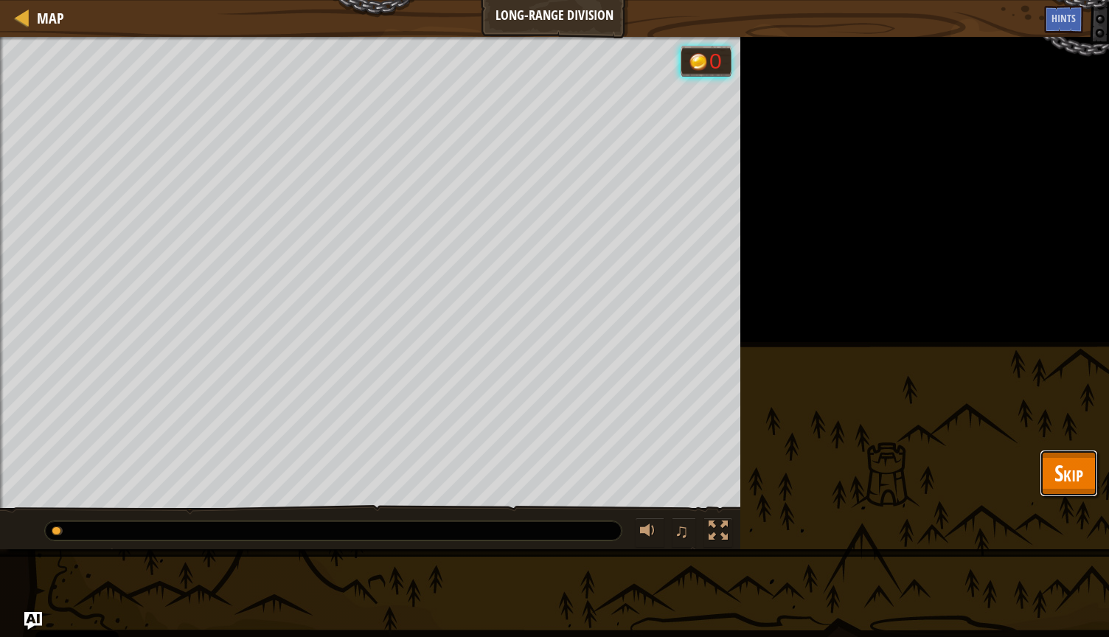
click at [543, 464] on span "Skip" at bounding box center [1068, 473] width 29 height 30
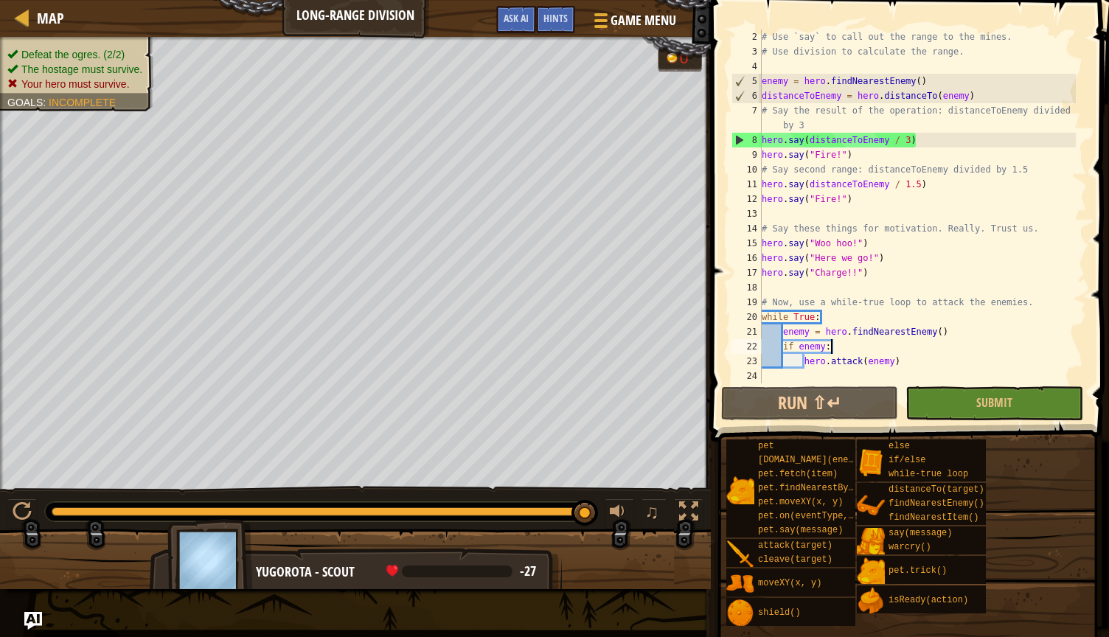
click at [543, 353] on div "# Use `say` to call out the range to the mines. # Use division to calculate the…" at bounding box center [917, 220] width 317 height 383
click at [543, 362] on div "# Use `say` to call out the range to the mines. # Use division to calculate the…" at bounding box center [917, 220] width 317 height 383
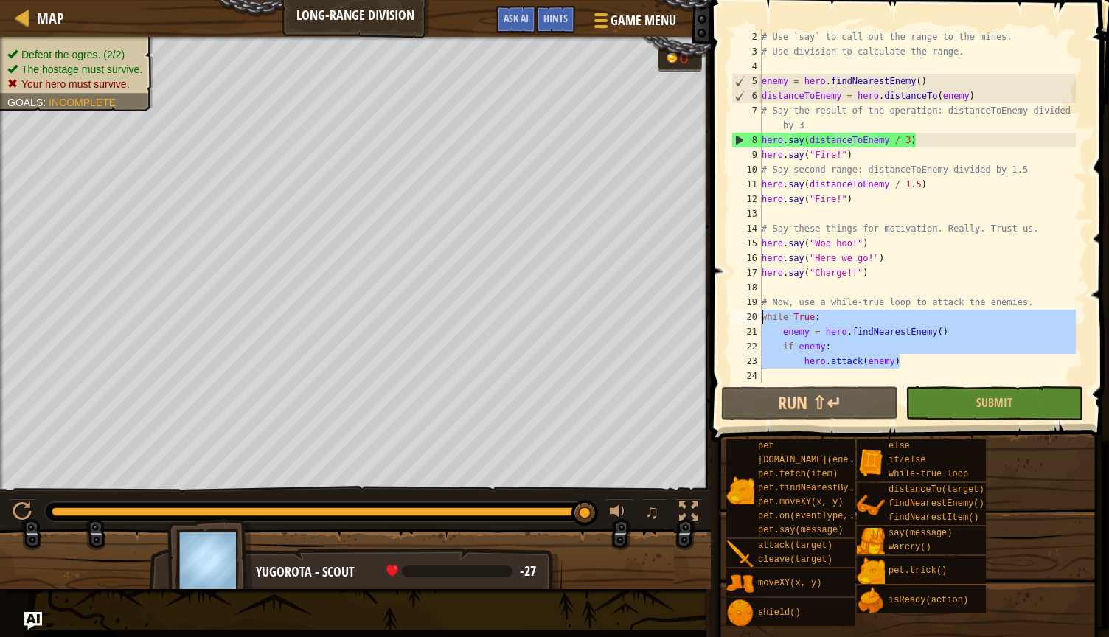
drag, startPoint x: 902, startPoint y: 364, endPoint x: 759, endPoint y: 318, distance: 149.4
click at [543, 318] on div "hero.attack(enemy) 2 3 4 5 6 7 8 9 10 11 12 13 14 15 16 17 18 19 20 21 22 23 24…" at bounding box center [907, 206] width 358 height 354
click at [543, 23] on span "Hints" at bounding box center [555, 18] width 24 height 14
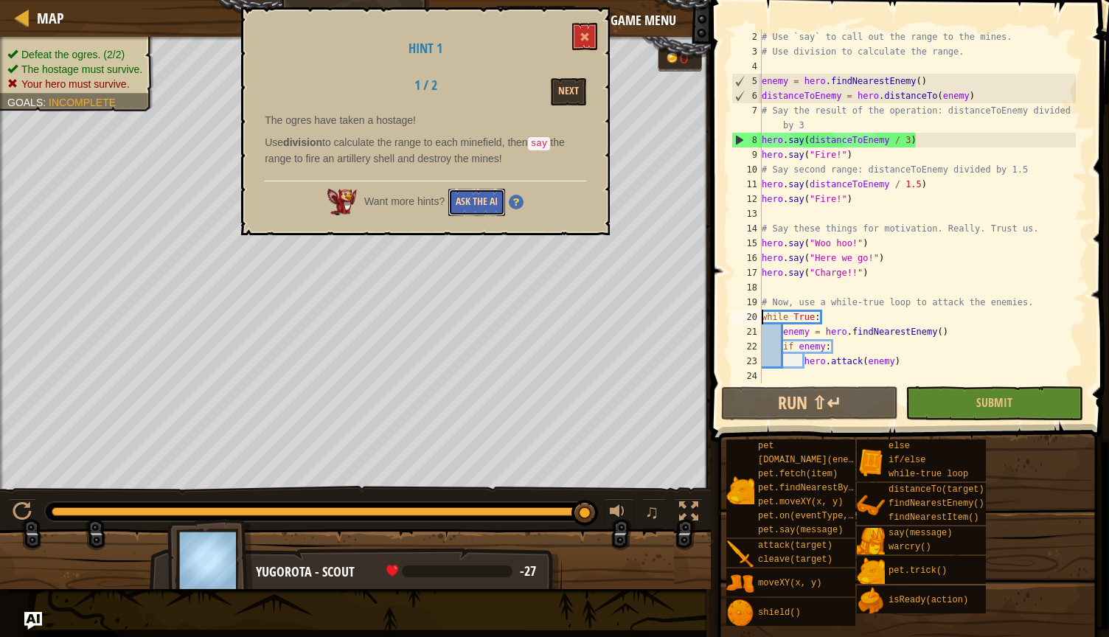
click at [475, 189] on button "Ask the AI" at bounding box center [476, 202] width 57 height 27
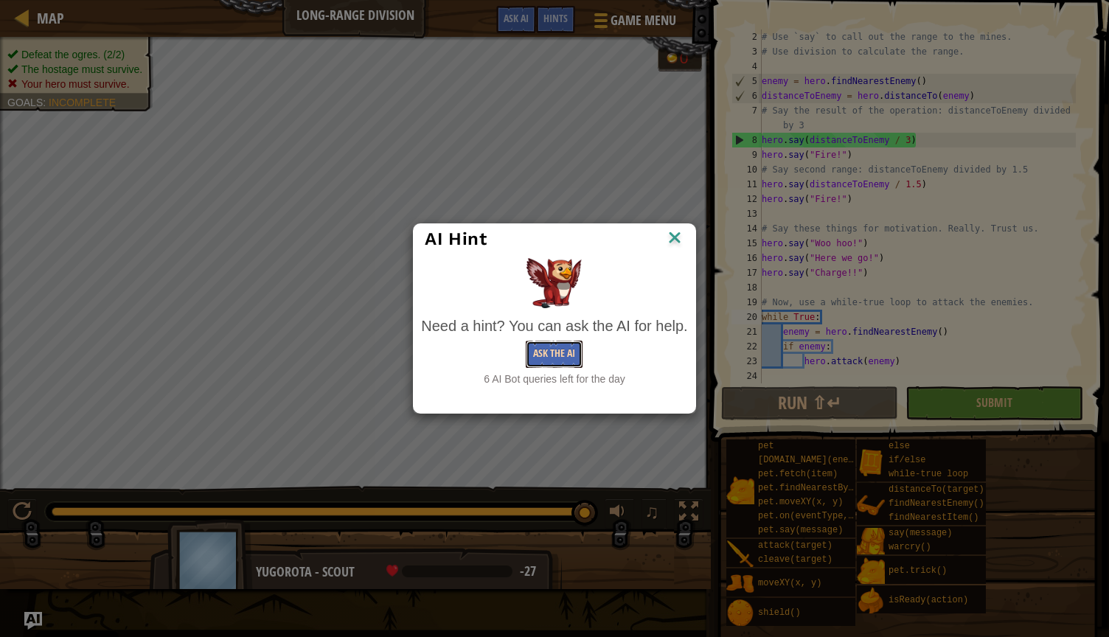
click at [543, 352] on button "Ask the AI" at bounding box center [554, 354] width 57 height 27
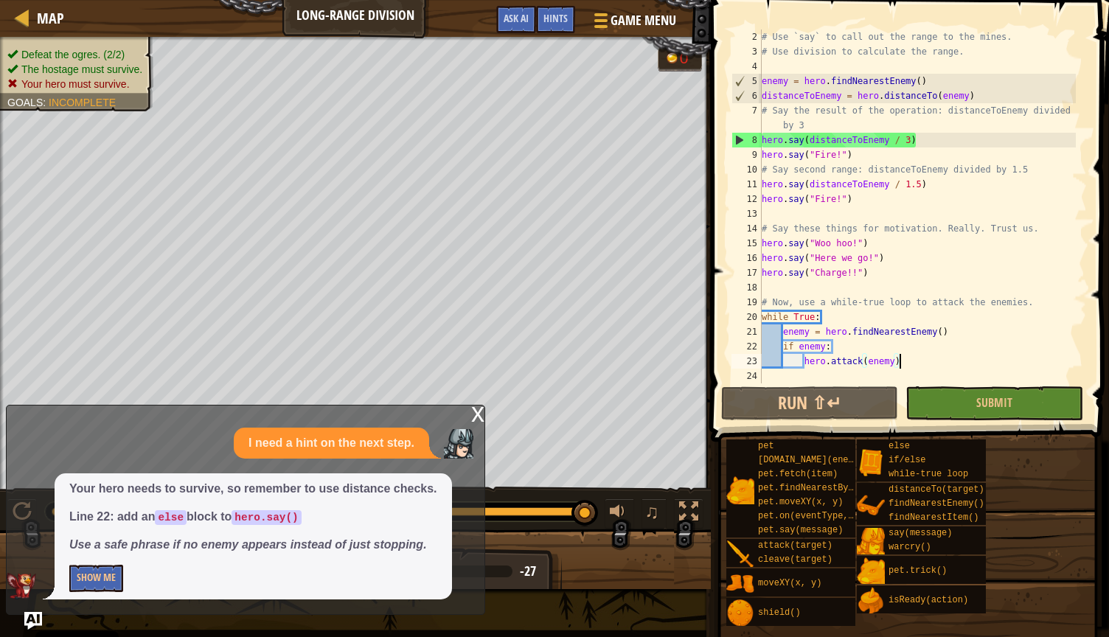
click at [543, 359] on div "# Use `say` to call out the range to the mines. # Use division to calculate the…" at bounding box center [917, 220] width 317 height 383
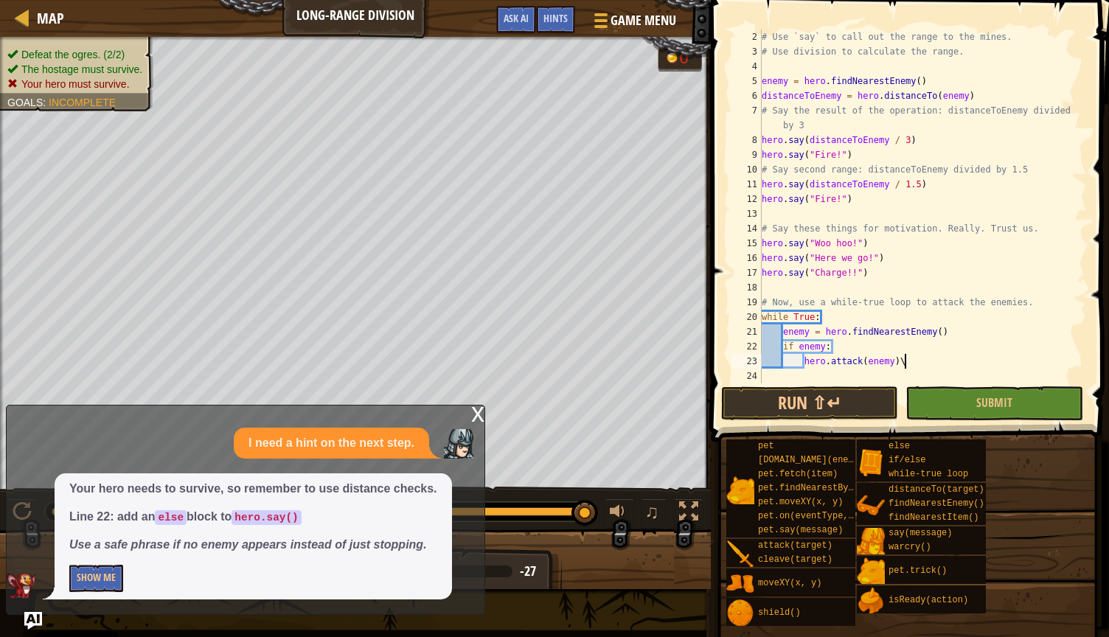
type textarea "hero.attack(enemy)"
type textarea "E"
click at [543, 377] on div "# Use `say` to call out the range to the mines. # Use division to calculate the…" at bounding box center [917, 220] width 317 height 383
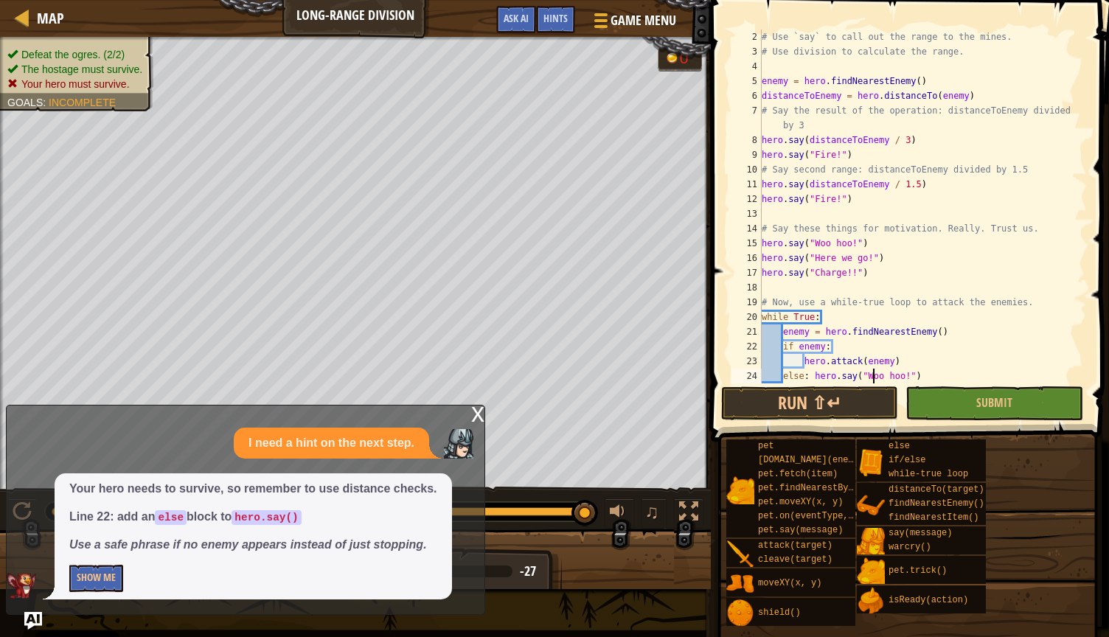
scroll to position [29, 0]
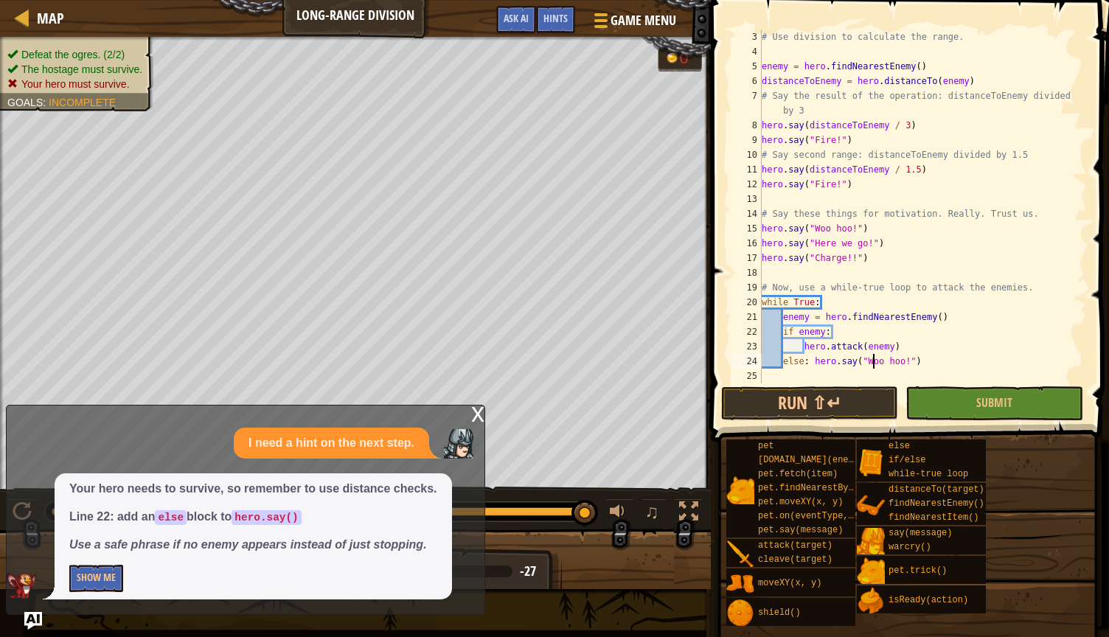
click at [543, 358] on div "# Use division to calculate the range. enemy = hero . findNearestEnemy ( ) dist…" at bounding box center [917, 220] width 317 height 383
click at [543, 363] on div "# Use division to calculate the range. enemy = hero . findNearestEnemy ( ) dist…" at bounding box center [917, 220] width 317 height 383
click at [543, 358] on div "# Use division to calculate the range. enemy = hero . findNearestEnemy ( ) dist…" at bounding box center [917, 220] width 317 height 383
click at [543, 405] on button "Submit" at bounding box center [993, 403] width 177 height 34
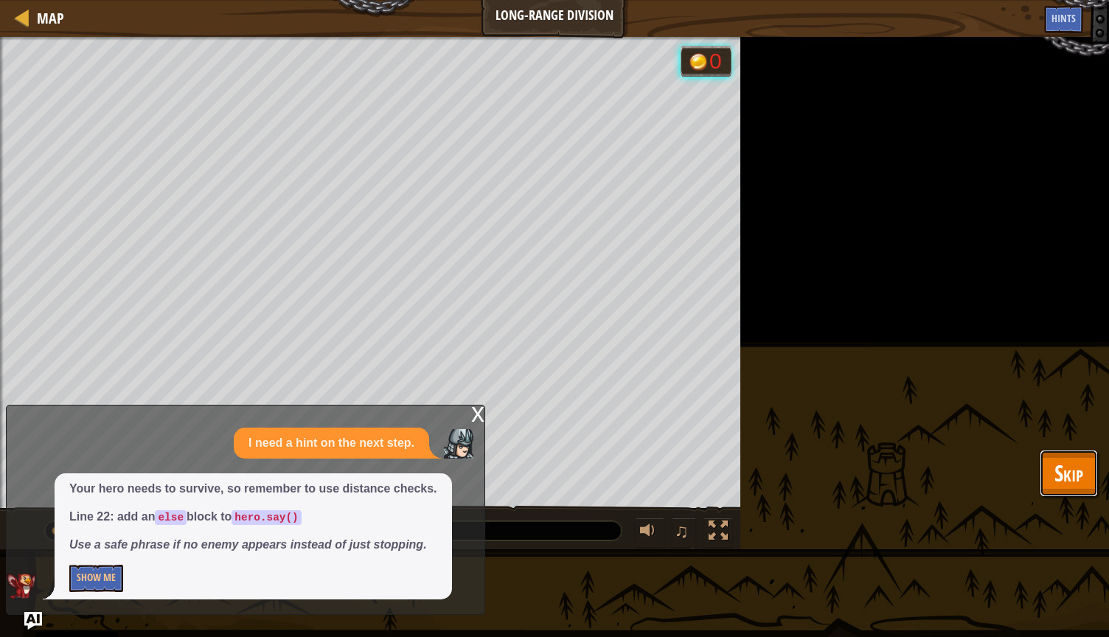
click at [543, 473] on span "Skip" at bounding box center [1068, 473] width 29 height 30
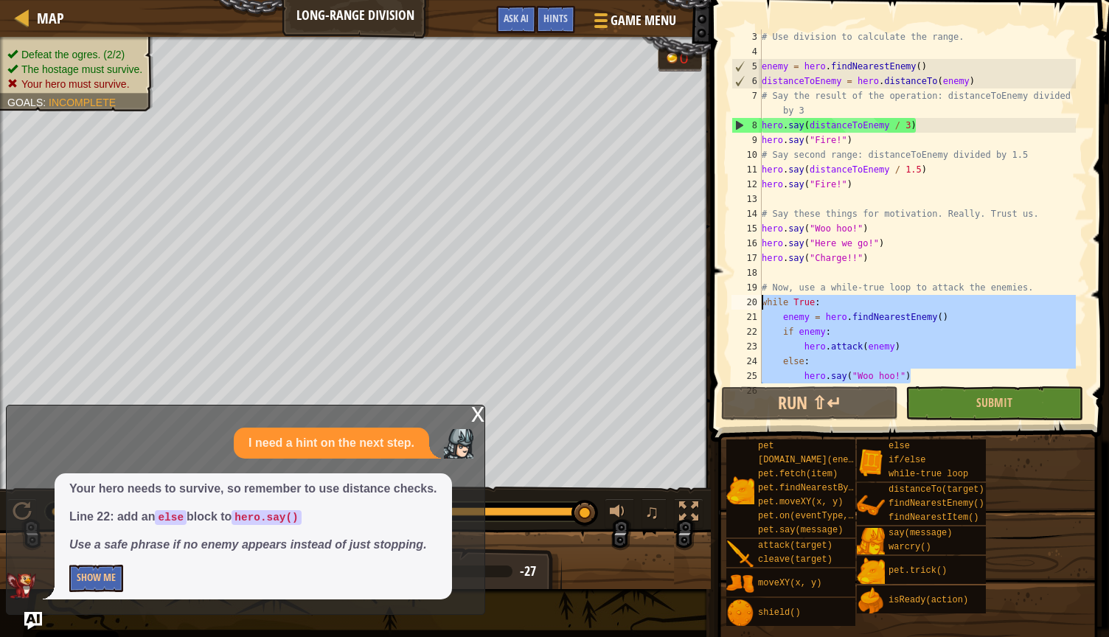
drag, startPoint x: 910, startPoint y: 375, endPoint x: 732, endPoint y: 297, distance: 194.8
click at [543, 297] on div "hero.say("Woo hoo!") 3 4 5 6 7 8 9 10 11 12 13 14 15 16 17 18 19 20 21 22 23 24…" at bounding box center [907, 206] width 358 height 354
click at [89, 582] on button "Show Me" at bounding box center [96, 578] width 54 height 27
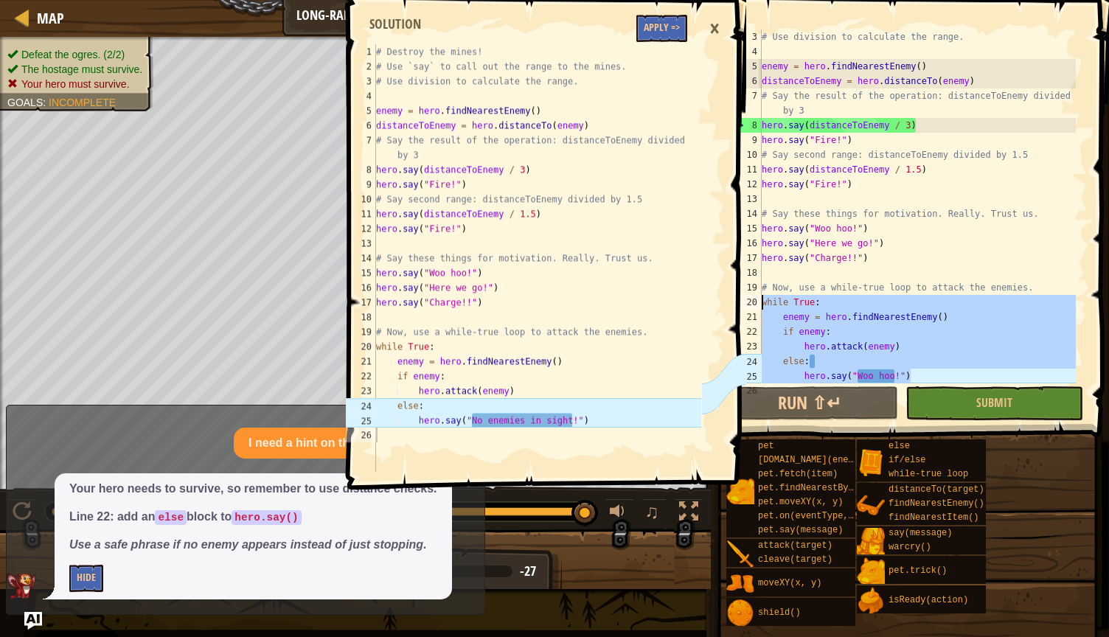
click at [543, 370] on div "# Use division to calculate the range. enemy = hero . findNearestEnemy ( ) dist…" at bounding box center [917, 220] width 317 height 383
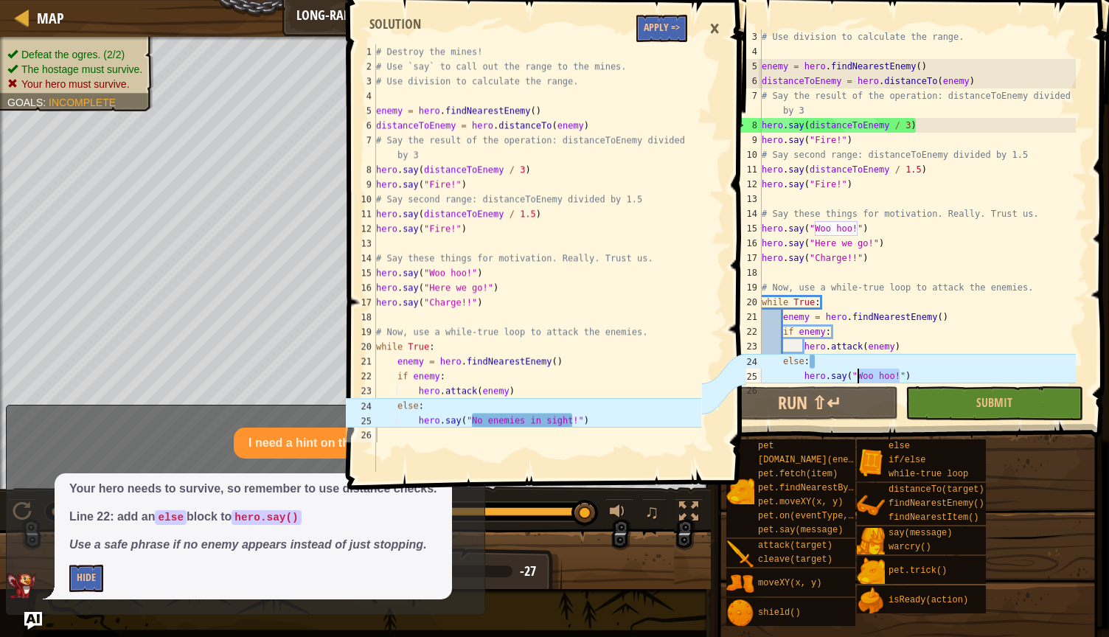
drag, startPoint x: 898, startPoint y: 376, endPoint x: 857, endPoint y: 377, distance: 41.3
click at [543, 377] on div "# Use division to calculate the range. enemy = hero . findNearestEnemy ( ) dist…" at bounding box center [917, 220] width 317 height 383
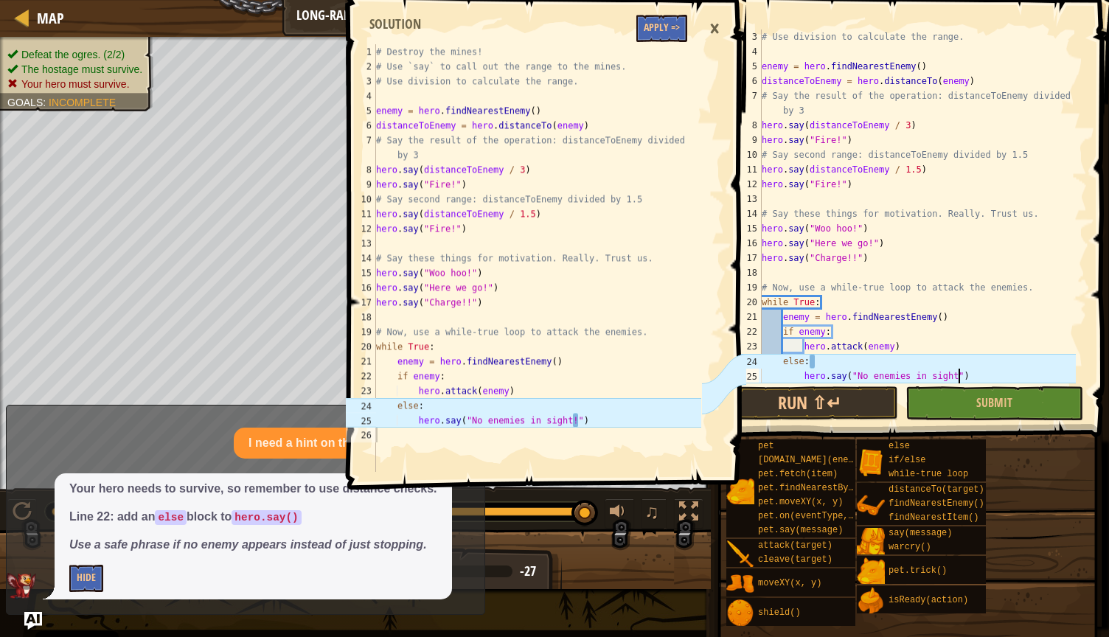
scroll to position [7, 17]
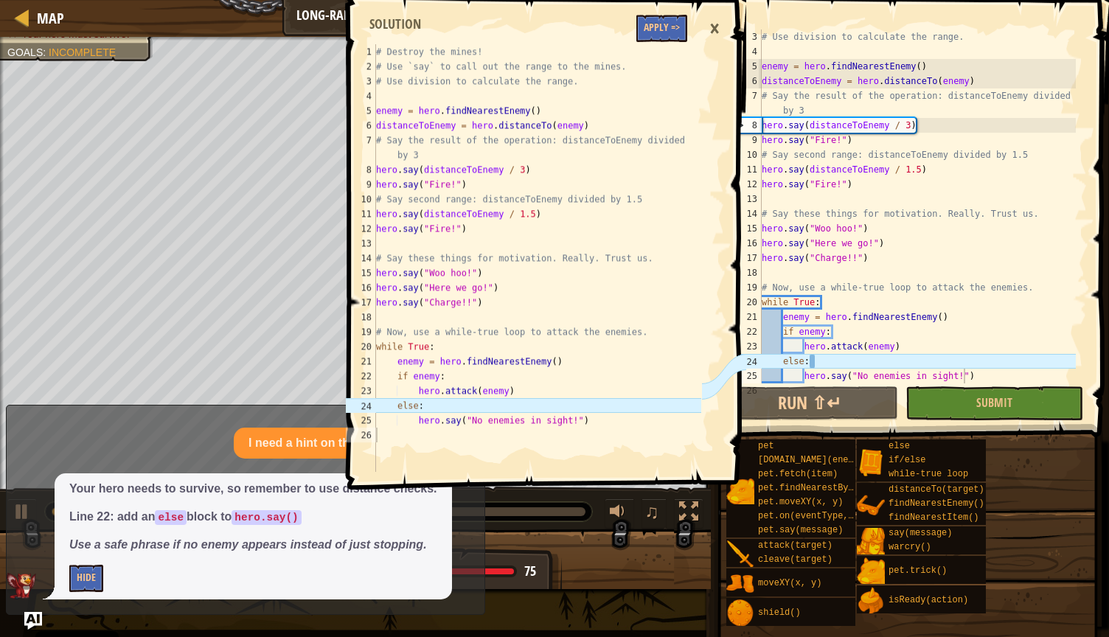
click at [543, 32] on div "×" at bounding box center [714, 29] width 25 height 34
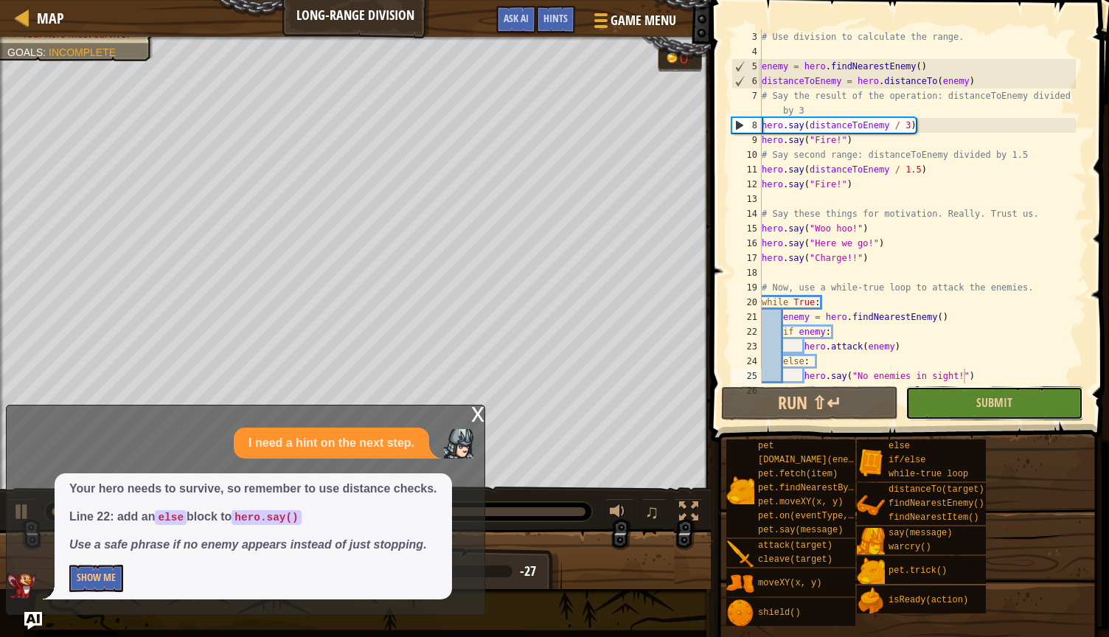
click at [543, 415] on button "Submit" at bounding box center [993, 403] width 177 height 34
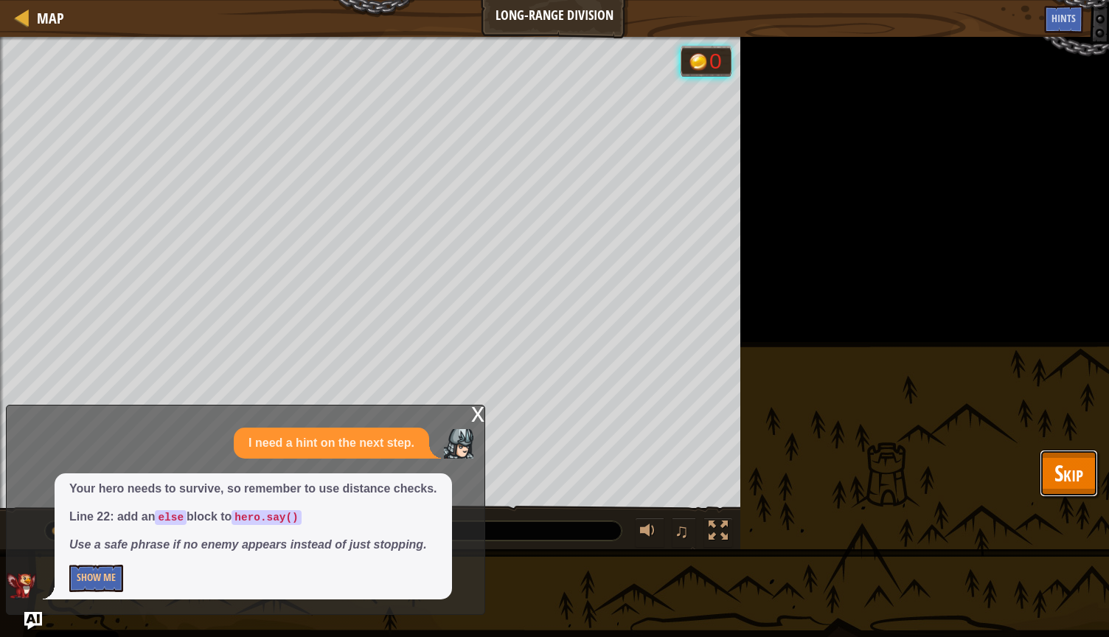
click at [543, 481] on span "Skip" at bounding box center [1068, 473] width 29 height 30
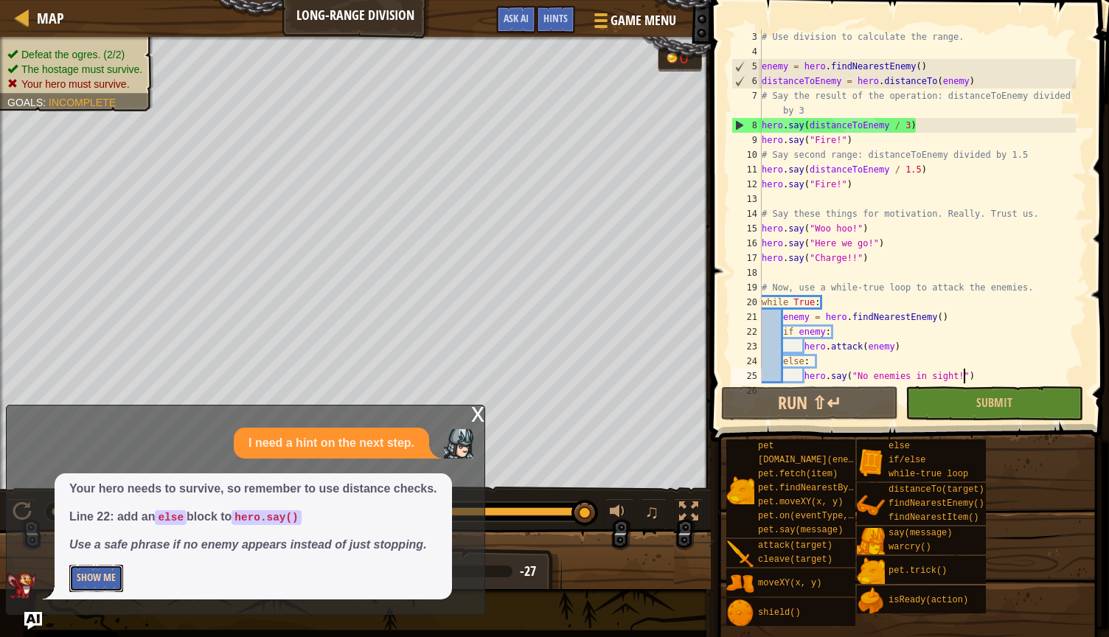
click at [104, 571] on button "Show Me" at bounding box center [96, 578] width 54 height 27
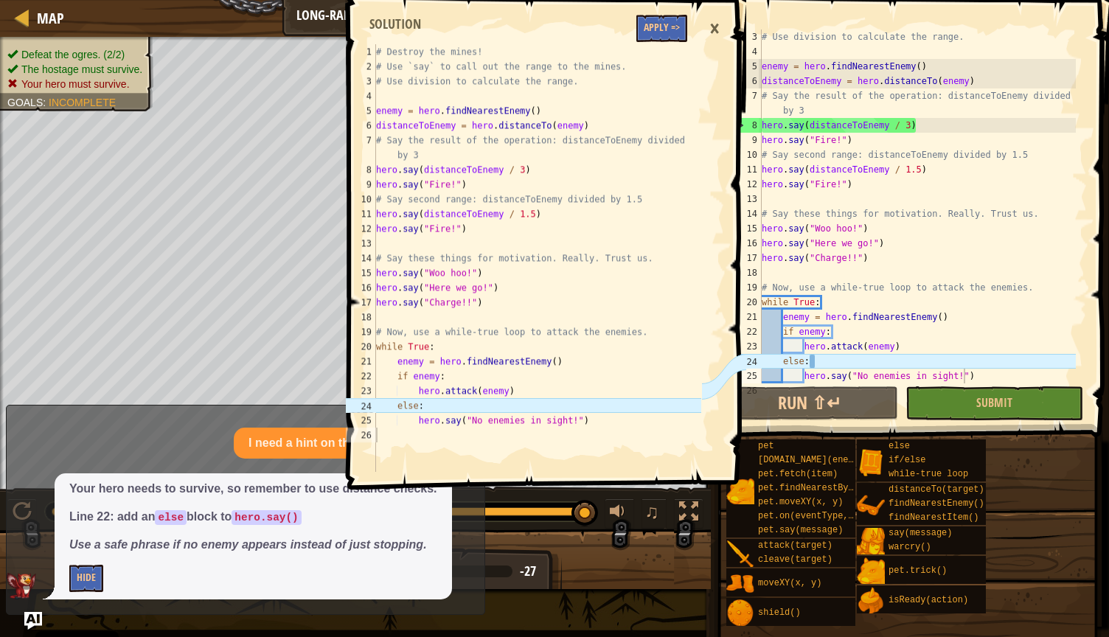
scroll to position [7, 4]
click at [543, 359] on div "# Use division to calculate the range. enemy = hero . findNearestEnemy ( ) dist…" at bounding box center [917, 220] width 317 height 383
click at [543, 358] on div "# Use division to calculate the range. enemy = hero . findNearestEnemy ( ) dist…" at bounding box center [917, 220] width 317 height 383
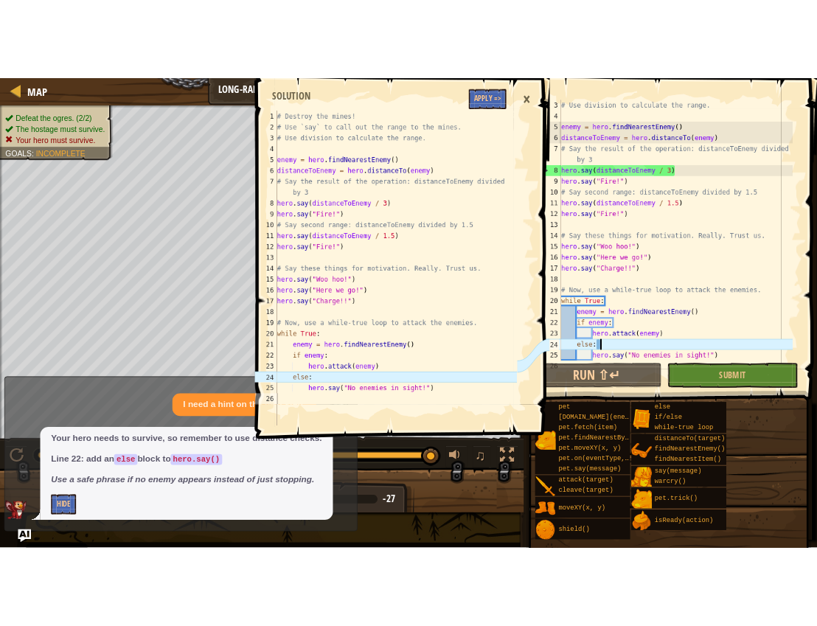
scroll to position [7, 3]
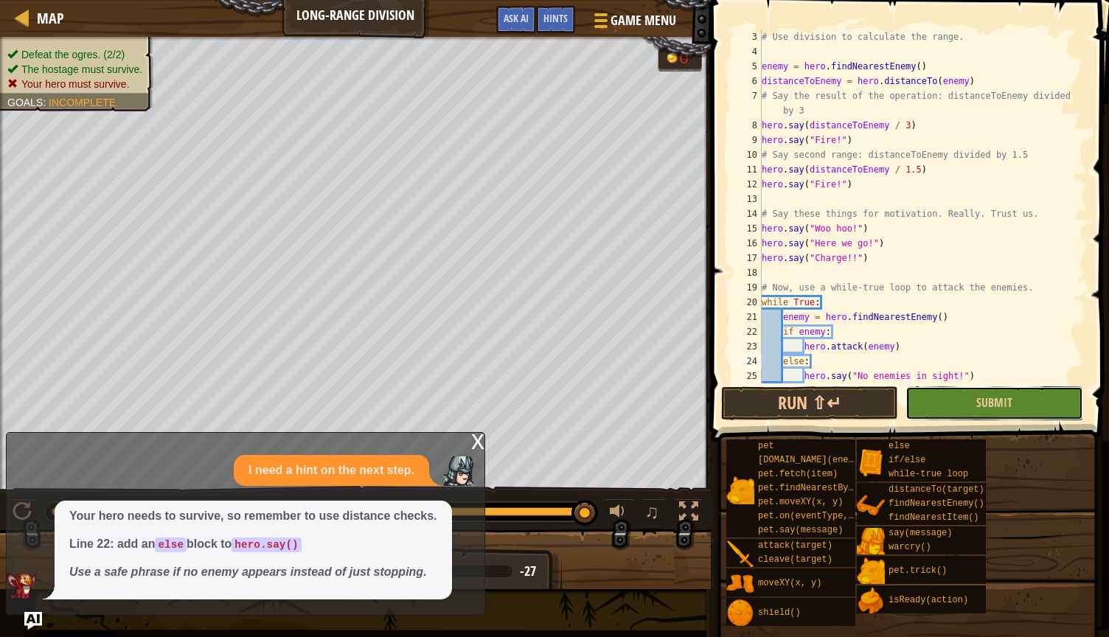
click at [543, 399] on button "Submit" at bounding box center [993, 403] width 177 height 34
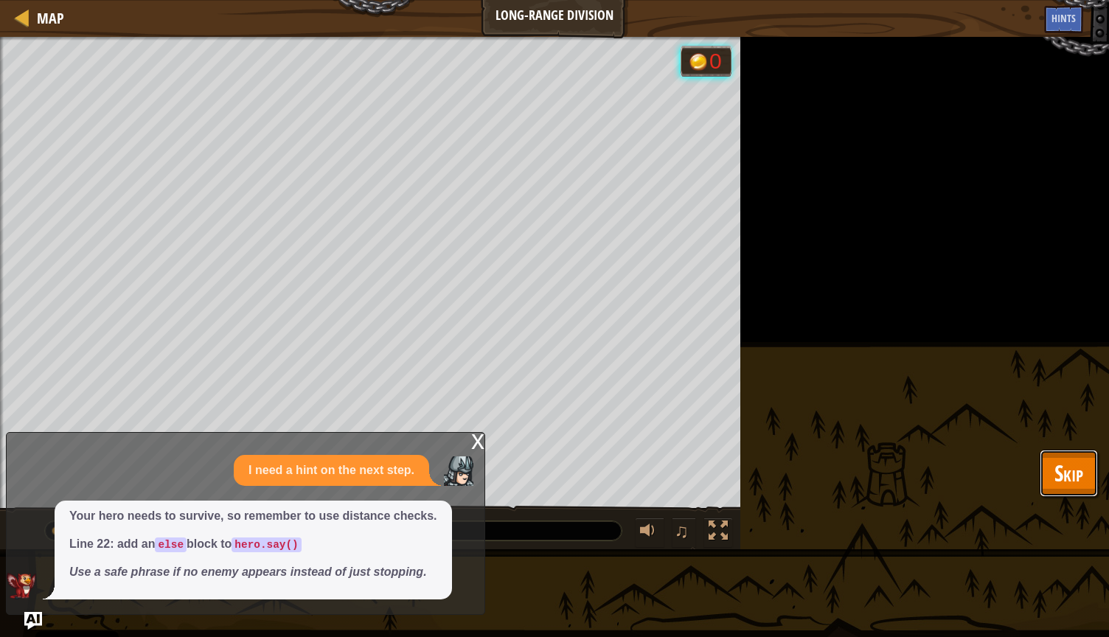
click at [543, 478] on button "Skip" at bounding box center [1068, 473] width 58 height 47
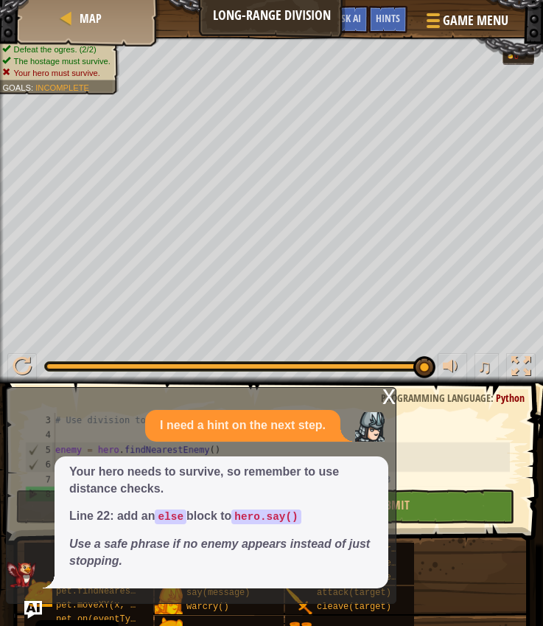
click at [390, 394] on div "x" at bounding box center [389, 395] width 13 height 15
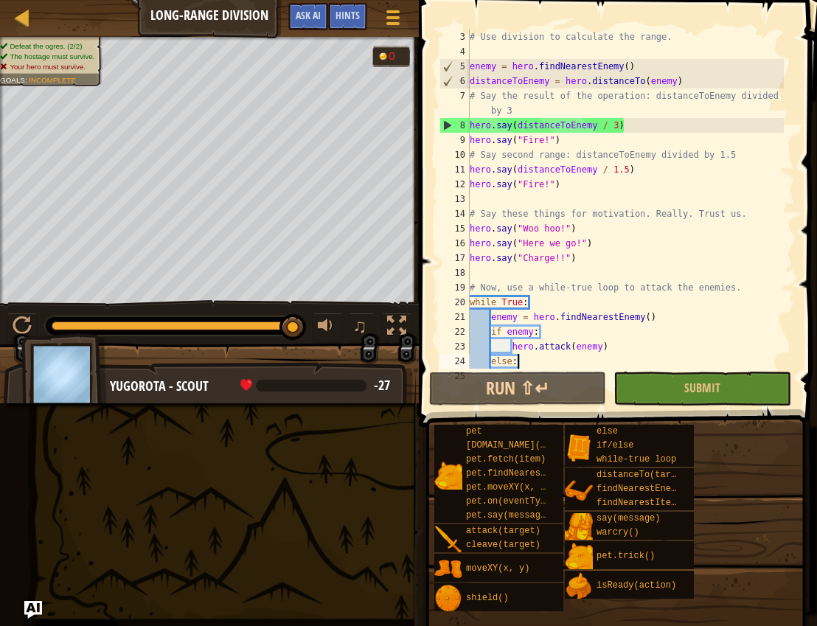
click at [479, 360] on div "# Use division to calculate the range. enemy = hero . findNearestEnemy ( ) dist…" at bounding box center [625, 213] width 317 height 369
click at [488, 361] on div "# Use division to calculate the range. enemy = hero . findNearestEnemy ( ) dist…" at bounding box center [625, 213] width 317 height 369
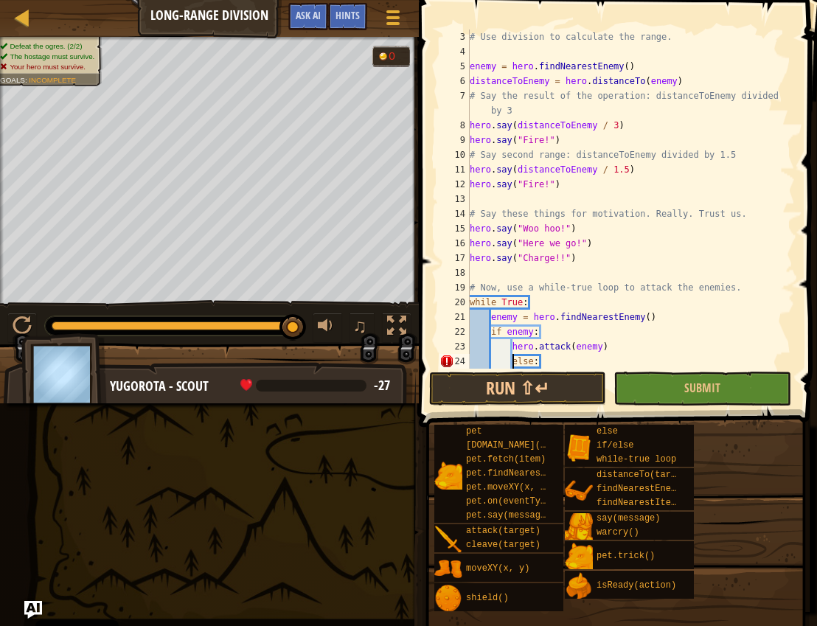
type textarea "else:"
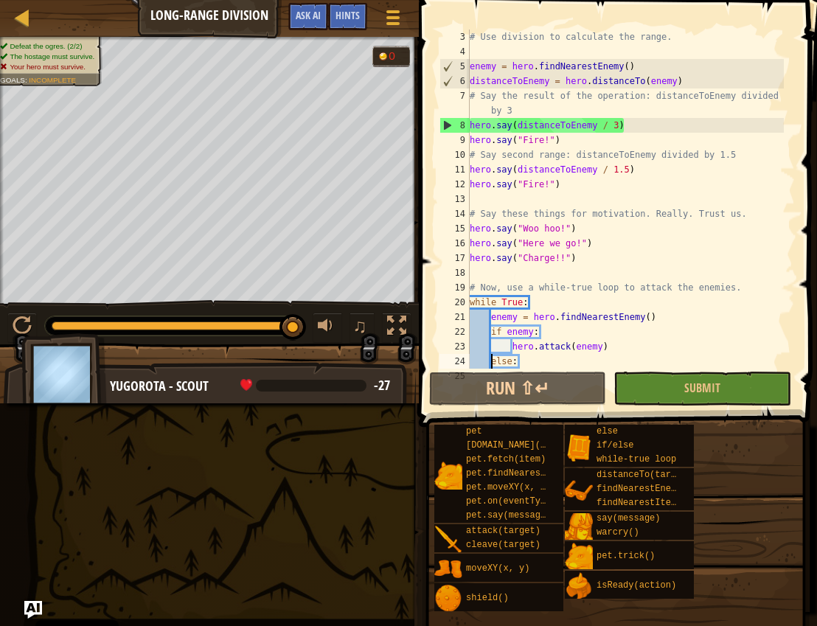
scroll to position [59, 0]
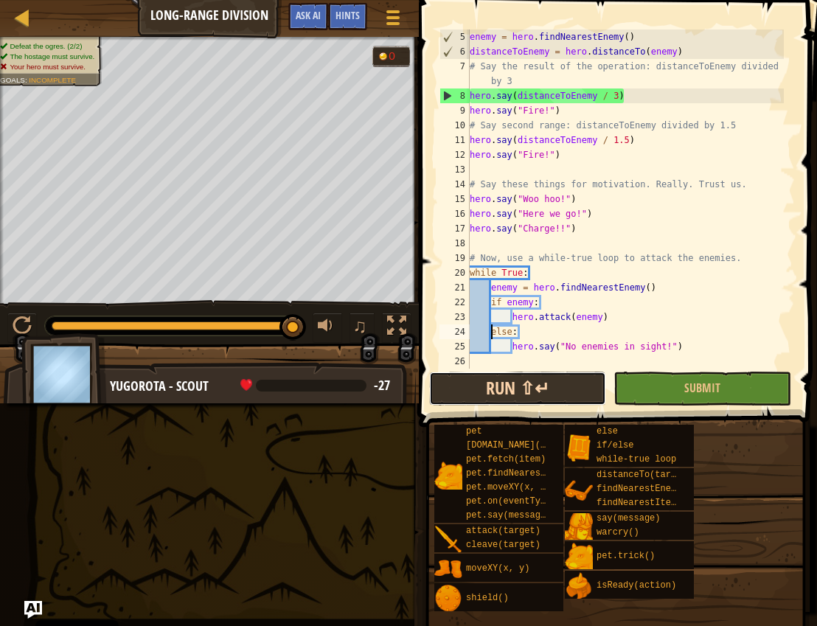
click at [540, 384] on button "Run ⇧↵" at bounding box center [517, 389] width 177 height 34
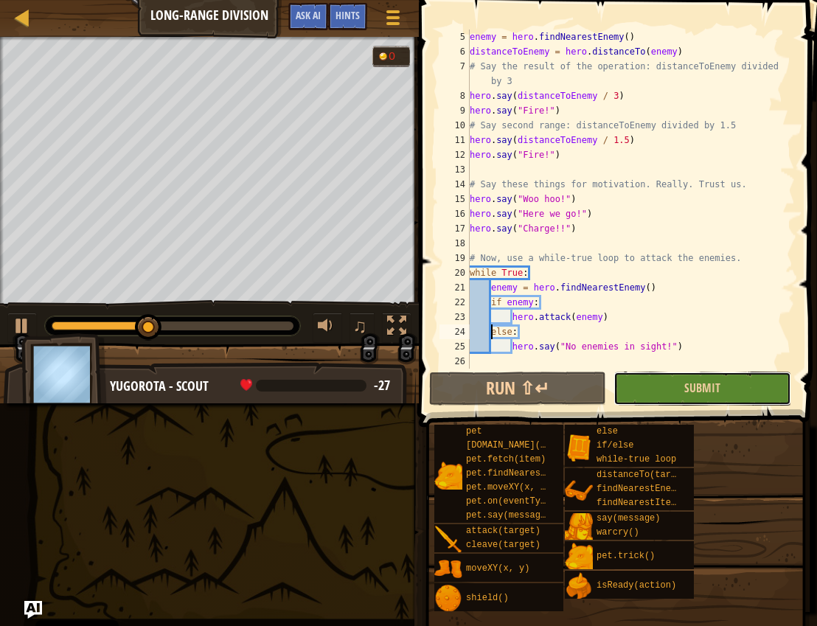
click at [543, 391] on button "Submit" at bounding box center [701, 389] width 177 height 34
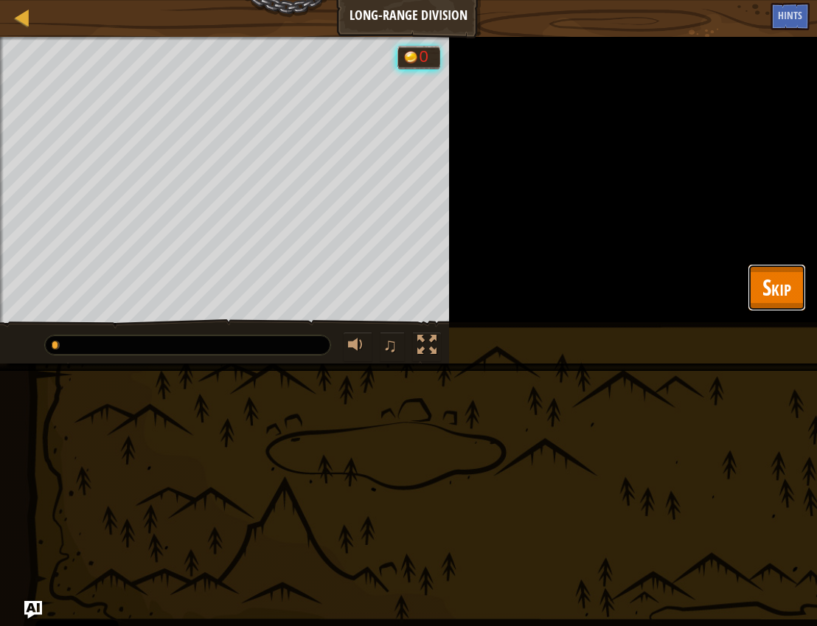
click at [543, 290] on span "Skip" at bounding box center [776, 287] width 29 height 30
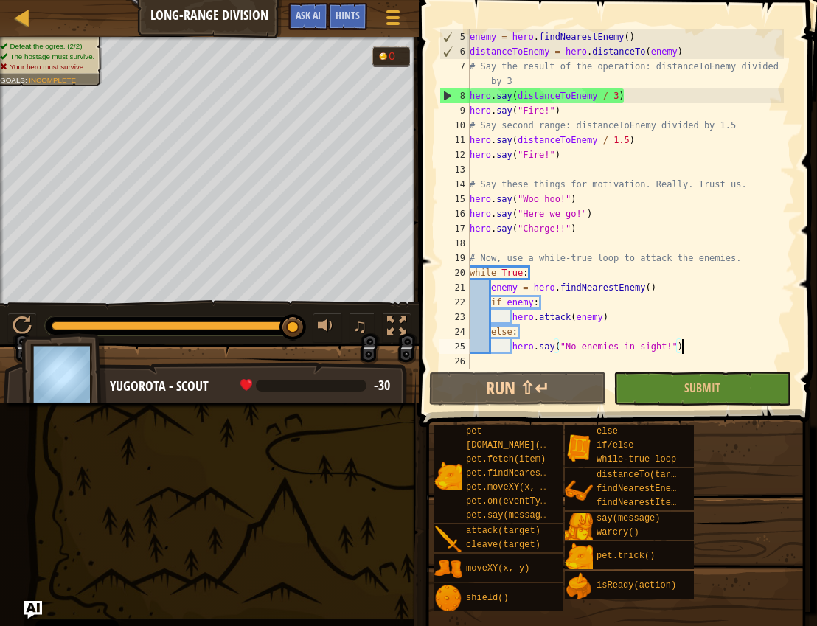
click at [543, 352] on div "enemy = hero . findNearestEnemy ( ) distanceToEnemy = hero . distanceTo ( enemy…" at bounding box center [625, 213] width 317 height 369
click at [543, 307] on div "enemy = hero . findNearestEnemy ( ) distanceToEnemy = hero . distanceTo ( enemy…" at bounding box center [625, 213] width 317 height 369
click at [478, 49] on div "enemy = hero . findNearestEnemy ( ) distanceToEnemy = hero . distanceTo ( enemy…" at bounding box center [625, 213] width 317 height 369
type textarea "hero.say("No enemies in sight!")"
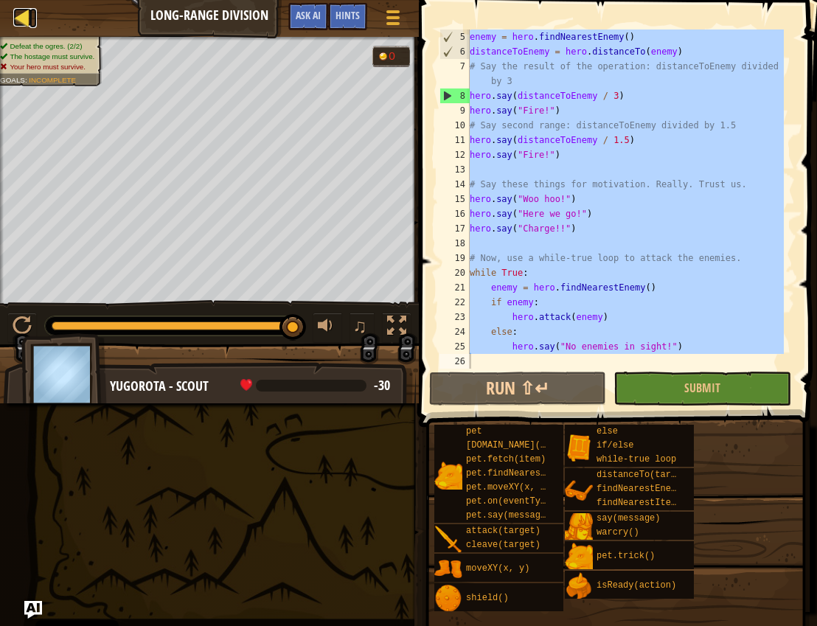
click at [23, 15] on div at bounding box center [22, 17] width 18 height 18
select select "en-[GEOGRAPHIC_DATA]"
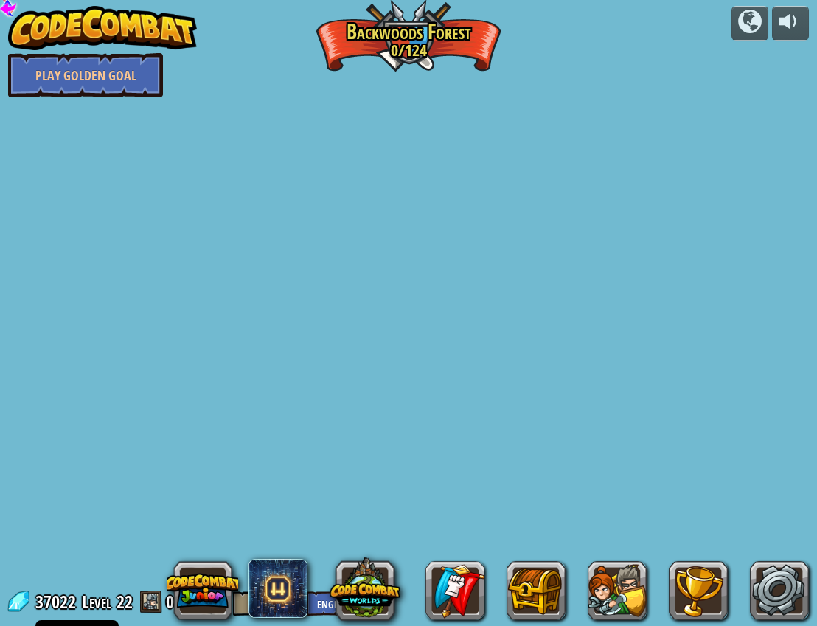
select select "en-[GEOGRAPHIC_DATA]"
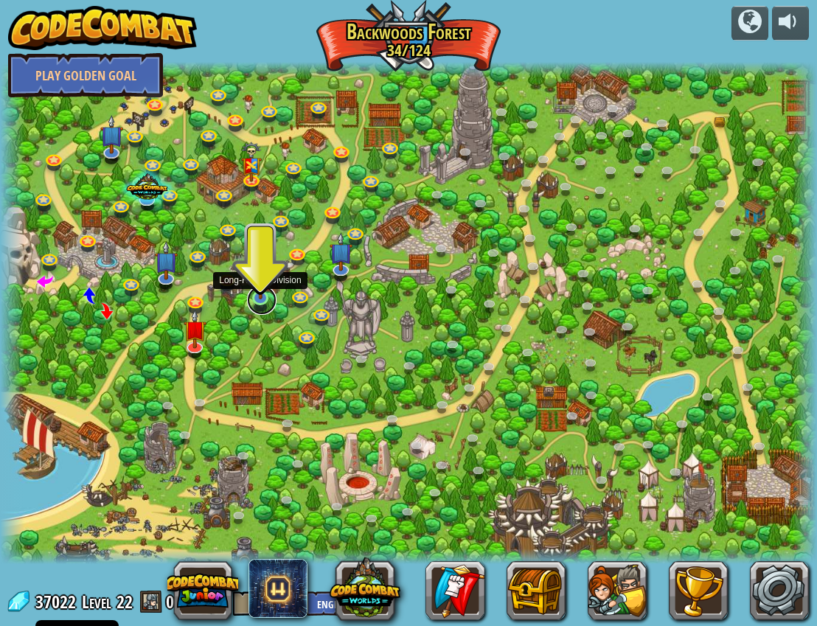
click at [257, 301] on link at bounding box center [261, 299] width 29 height 29
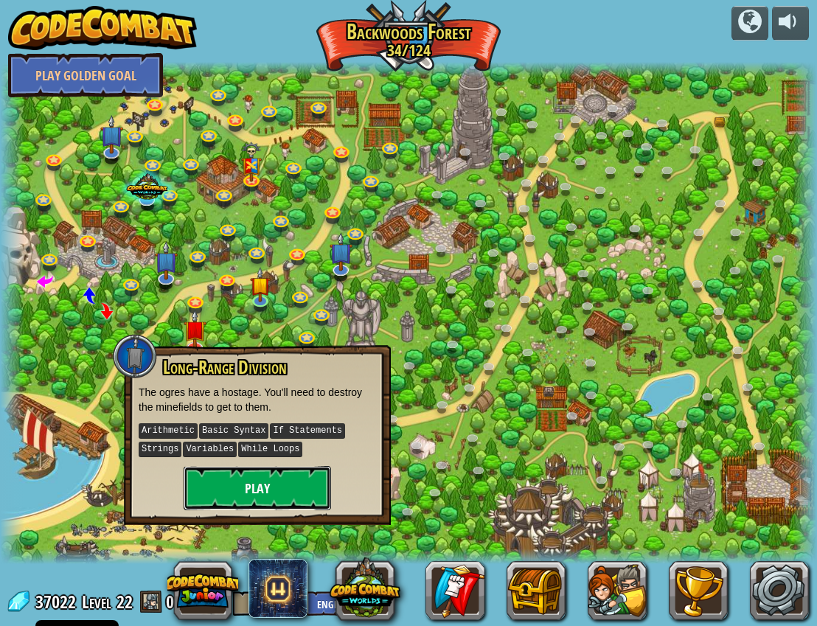
click at [260, 499] on button "Play" at bounding box center [257, 488] width 147 height 44
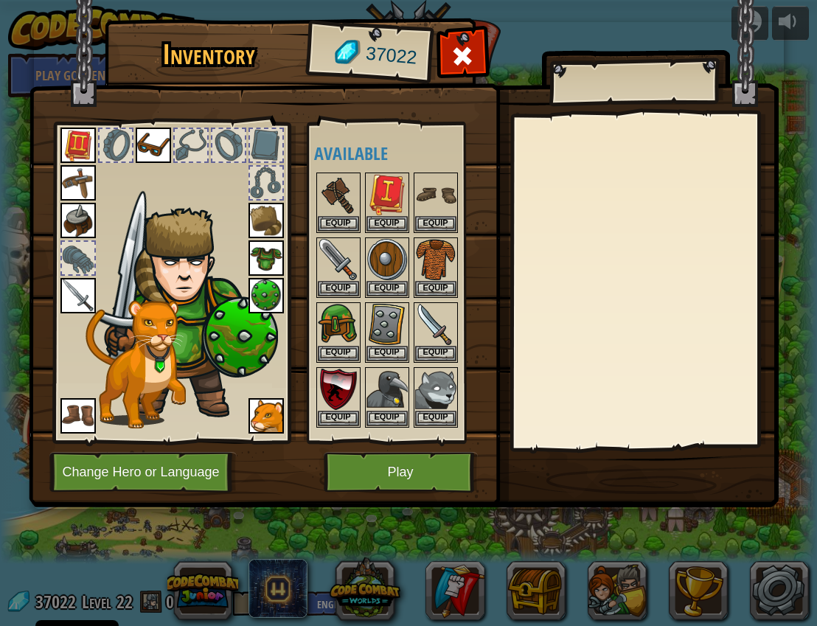
click at [543, 114] on img at bounding box center [404, 239] width 750 height 535
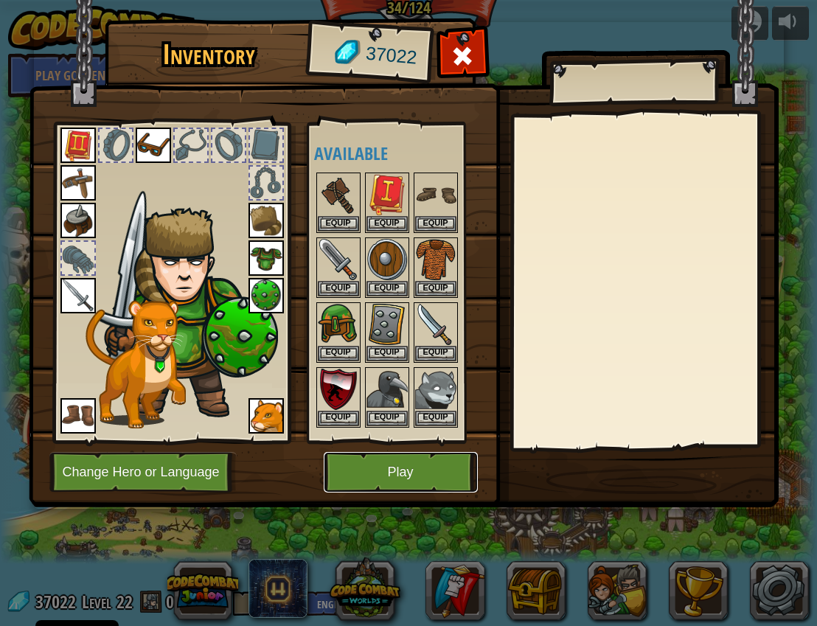
click at [387, 475] on button "Play" at bounding box center [401, 472] width 154 height 41
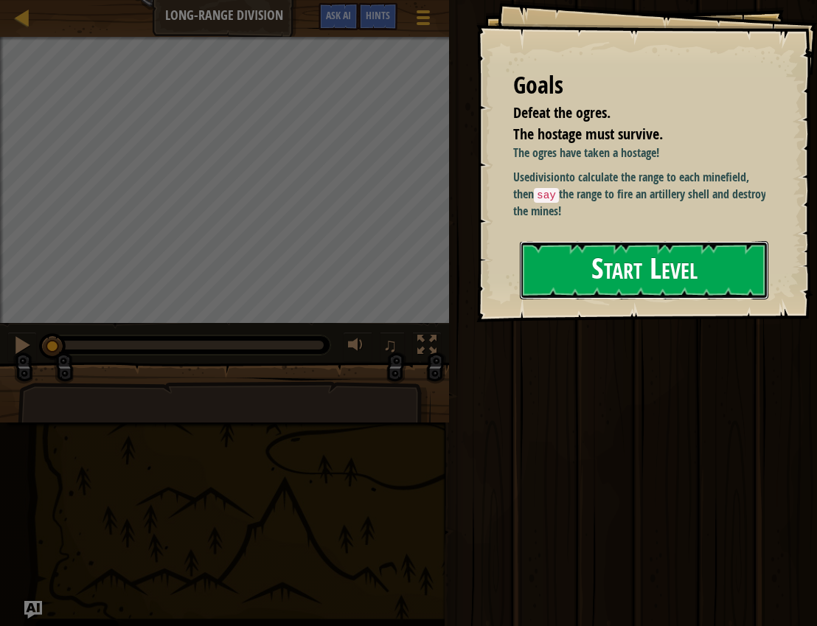
click at [543, 282] on button "Start Level" at bounding box center [644, 270] width 248 height 58
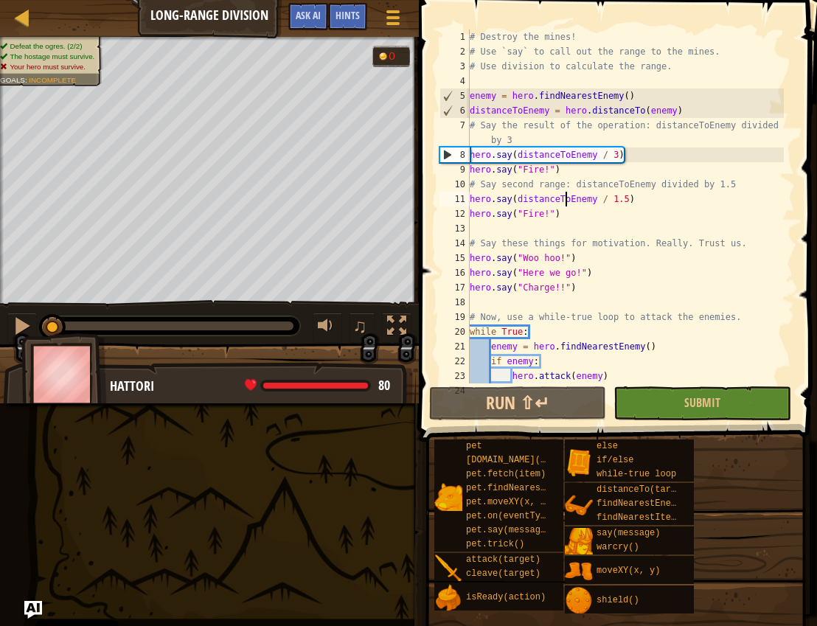
click at [543, 194] on div "# Destroy the mines! # Use `say` to call out the range to the mines. # Use divi…" at bounding box center [625, 220] width 317 height 383
type textarea "hero.say(distanceToEnemy / 1.5)"
click at [543, 230] on div "# Destroy the mines! # Use `say` to call out the range to the mines. # Use divi…" at bounding box center [625, 220] width 317 height 383
click at [500, 246] on div "# Destroy the mines! # Use `say` to call out the range to the mines. # Use divi…" at bounding box center [625, 220] width 317 height 383
type textarea "hero.say("No enemies in sight!")"
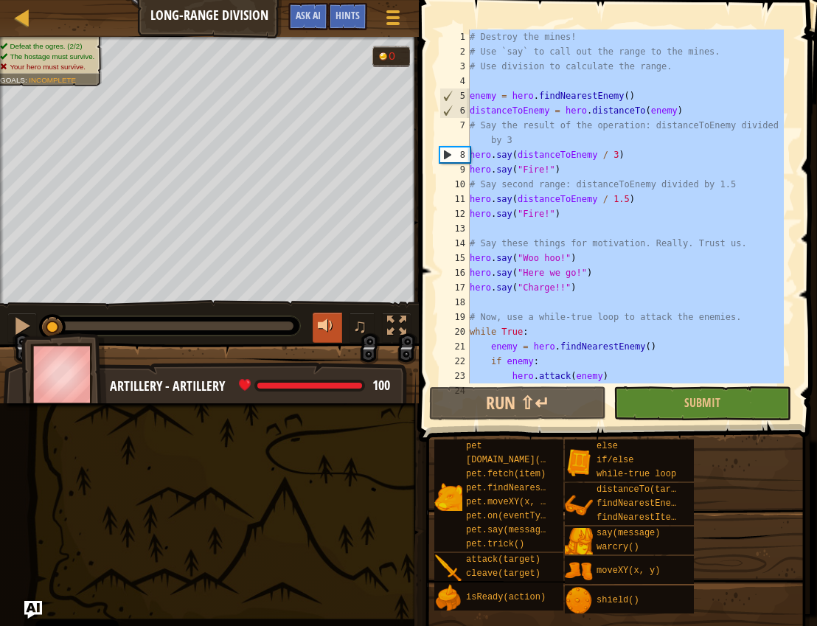
click at [326, 330] on div at bounding box center [327, 325] width 19 height 19
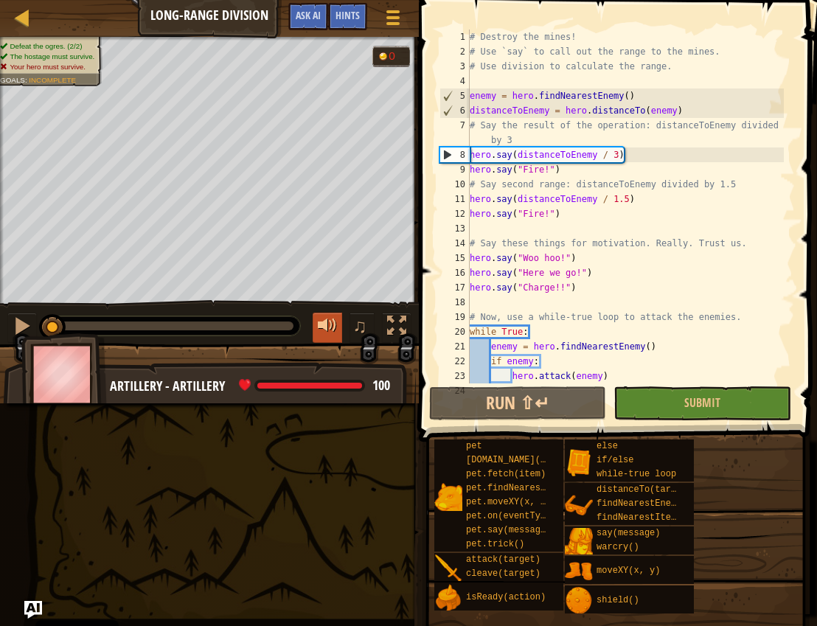
click at [326, 330] on div at bounding box center [327, 325] width 19 height 19
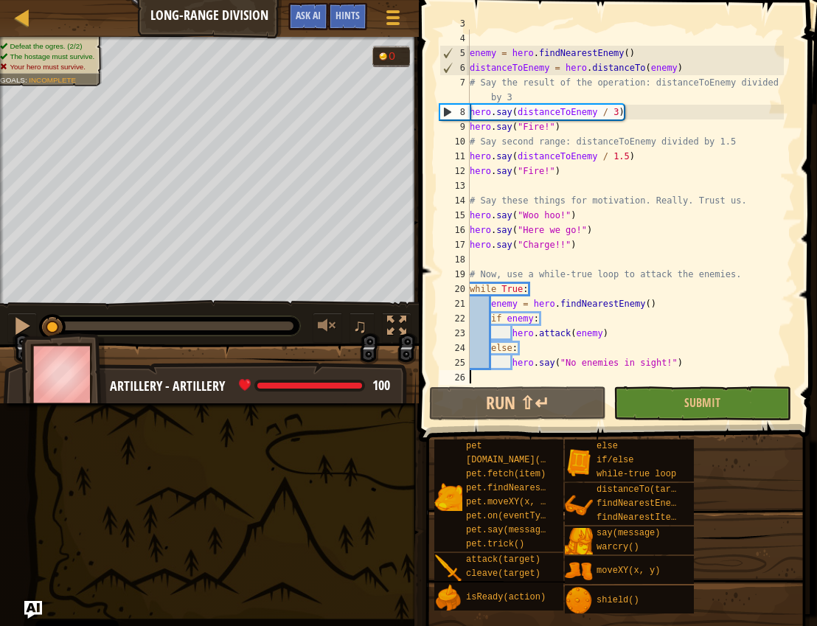
scroll to position [44, 0]
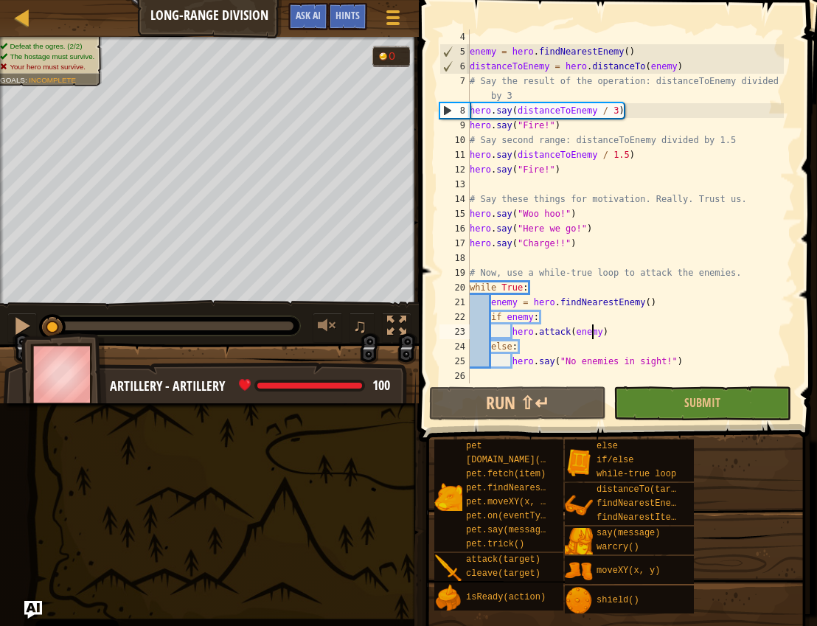
click at [543, 336] on div "enemy = hero . findNearestEnemy ( ) distanceToEnemy = hero . distanceTo ( enemy…" at bounding box center [625, 220] width 317 height 383
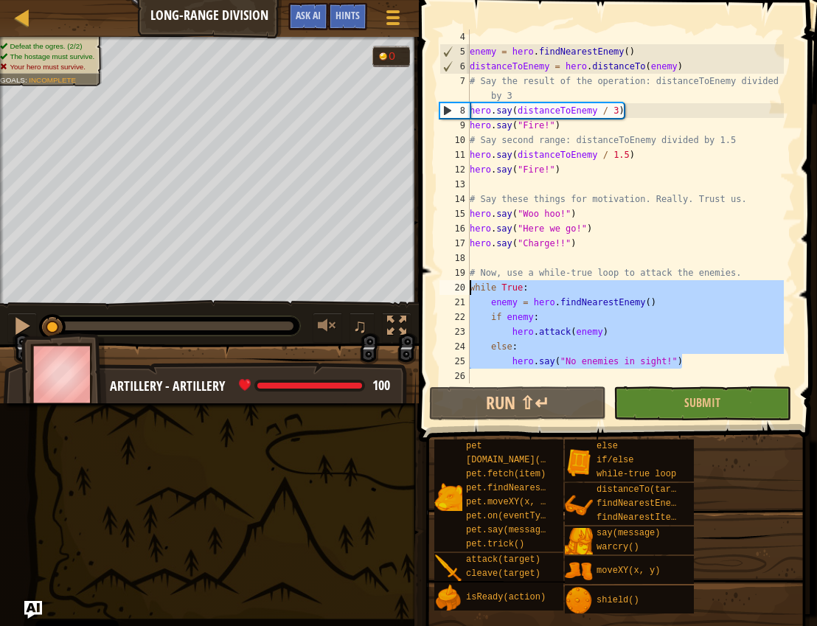
drag, startPoint x: 705, startPoint y: 363, endPoint x: 454, endPoint y: 285, distance: 262.8
click at [454, 285] on div "hero.attack(enemy) 4 5 6 7 8 9 10 11 12 13 14 15 16 17 18 19 20 21 22 23 24 25 …" at bounding box center [615, 206] width 358 height 354
paste textarea "hero.say("No enemies in sight!""
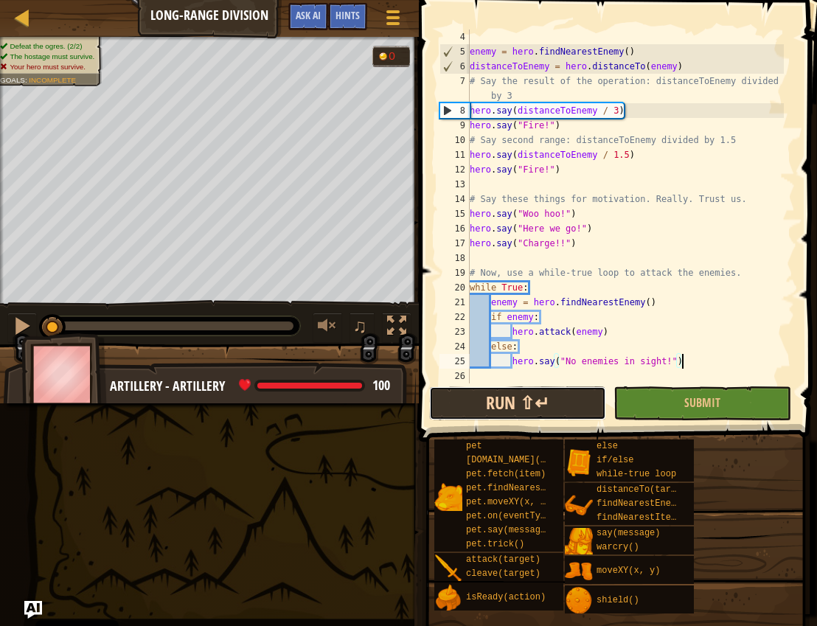
click at [537, 391] on button "Run ⇧↵" at bounding box center [517, 403] width 177 height 34
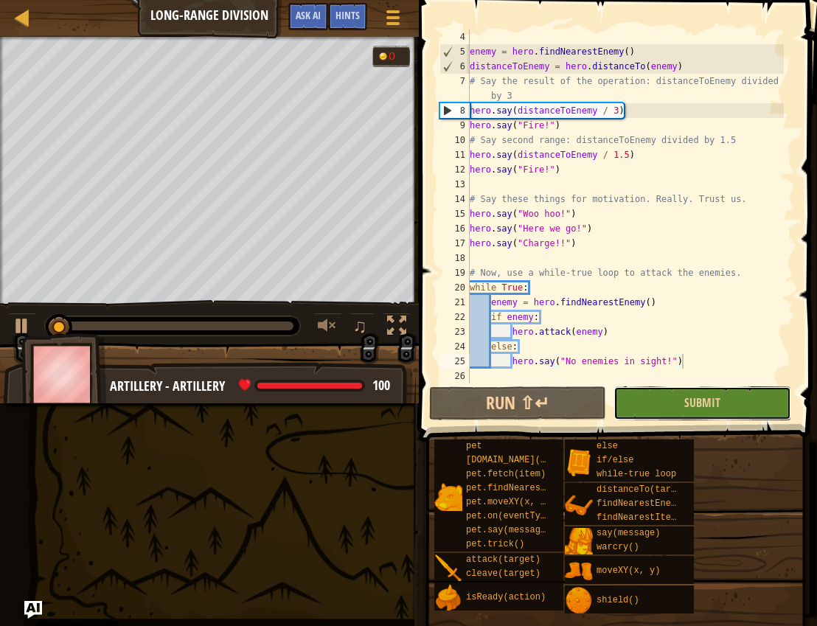
click at [543, 404] on button "Submit" at bounding box center [701, 403] width 177 height 34
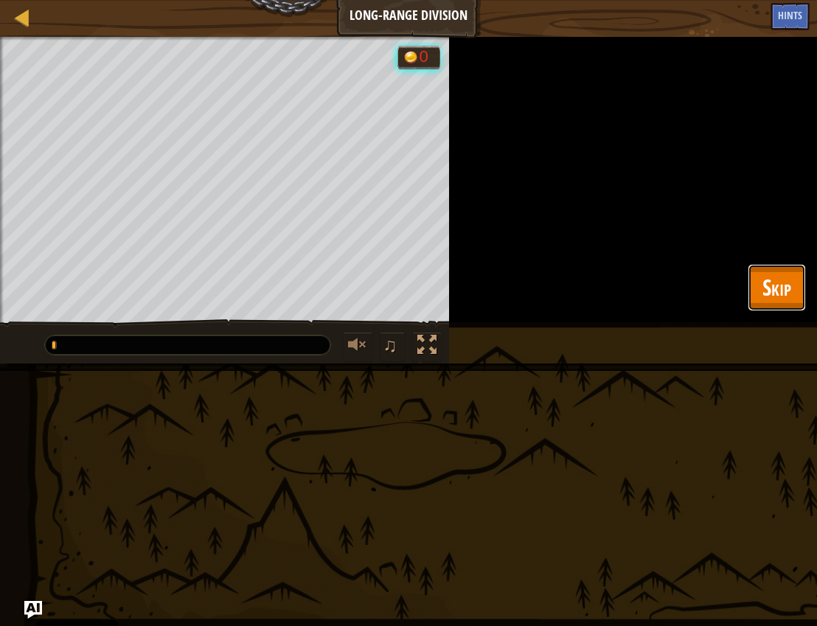
click at [543, 299] on button "Skip" at bounding box center [777, 287] width 58 height 47
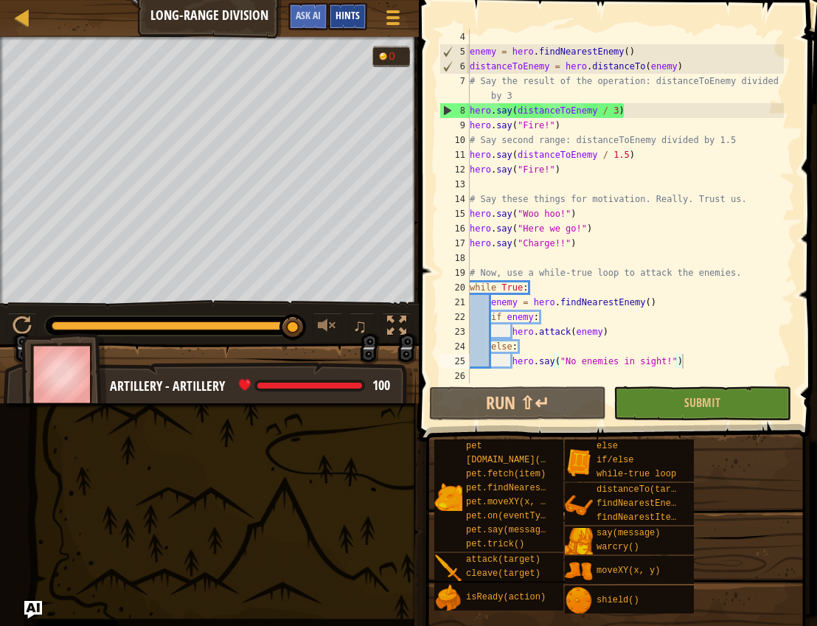
click at [344, 28] on div "Hints" at bounding box center [347, 16] width 39 height 27
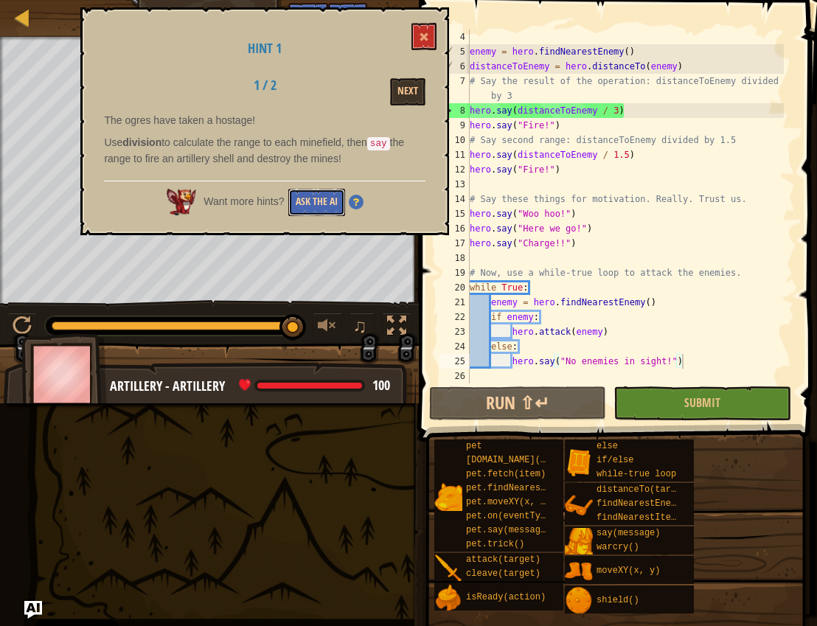
click at [323, 192] on button "Ask the AI" at bounding box center [316, 202] width 57 height 27
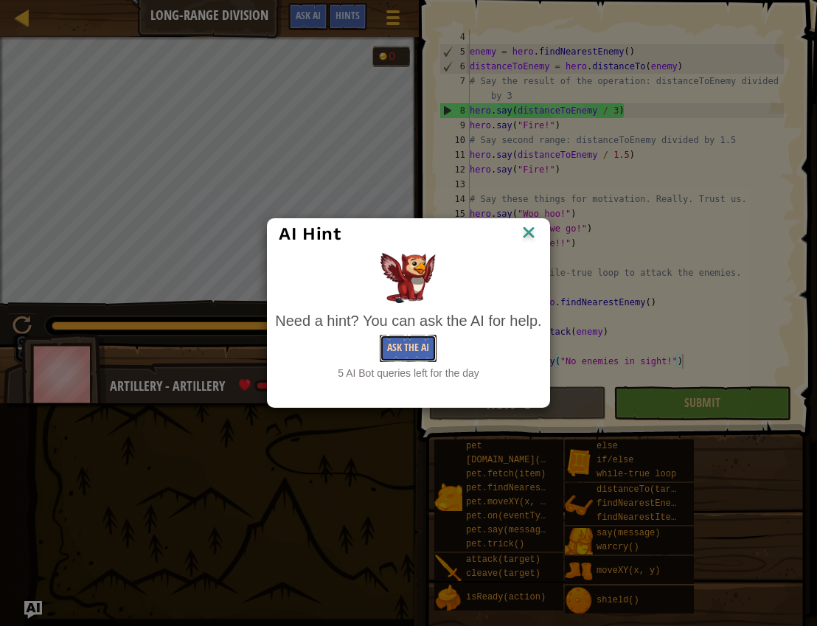
click at [405, 350] on button "Ask the AI" at bounding box center [408, 348] width 57 height 27
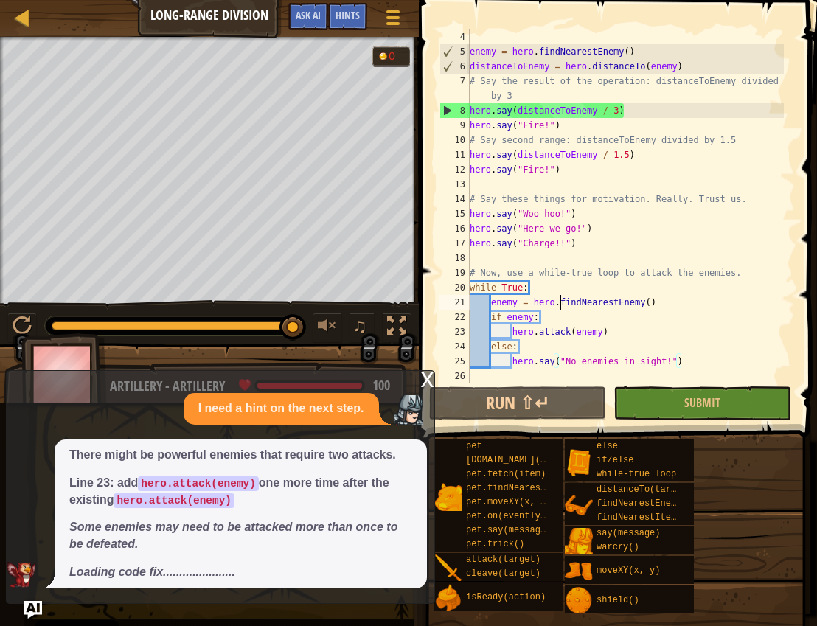
click at [543, 302] on div "enemy = hero . findNearestEnemy ( ) distanceToEnemy = hero . distanceTo ( enemy…" at bounding box center [625, 220] width 317 height 383
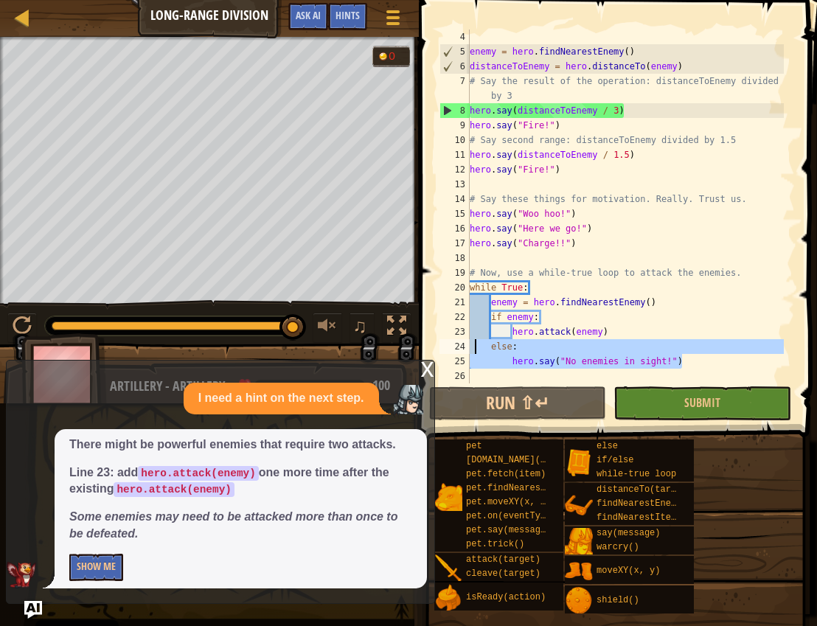
drag, startPoint x: 703, startPoint y: 362, endPoint x: 477, endPoint y: 343, distance: 227.1
click at [477, 343] on div "enemy = hero . findNearestEnemy ( ) distanceToEnemy = hero . distanceTo ( enemy…" at bounding box center [625, 220] width 317 height 383
type textarea "else: hero.say("No enemies in sight!")"
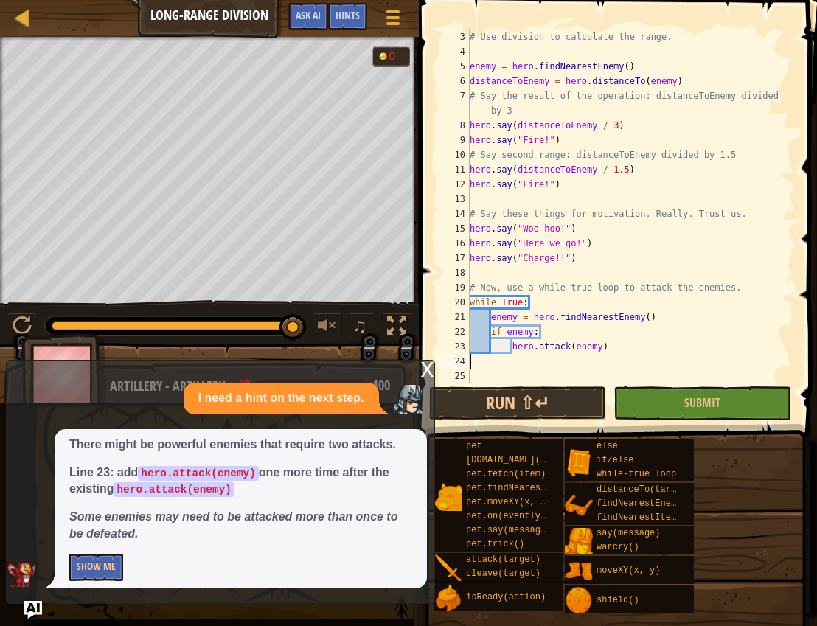
type textarea "hero.attack(enemy)"
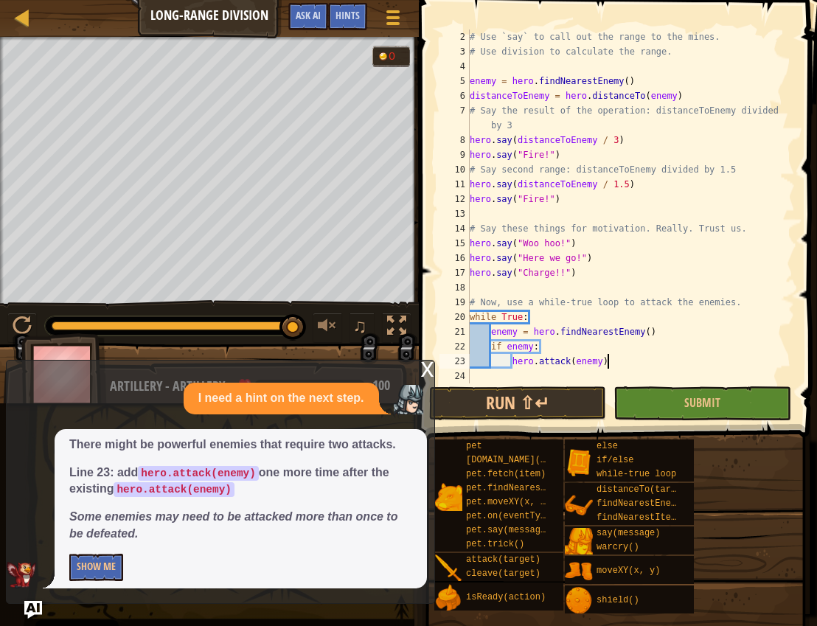
scroll to position [15, 0]
click at [543, 402] on button "Run ⇧↵" at bounding box center [517, 403] width 177 height 34
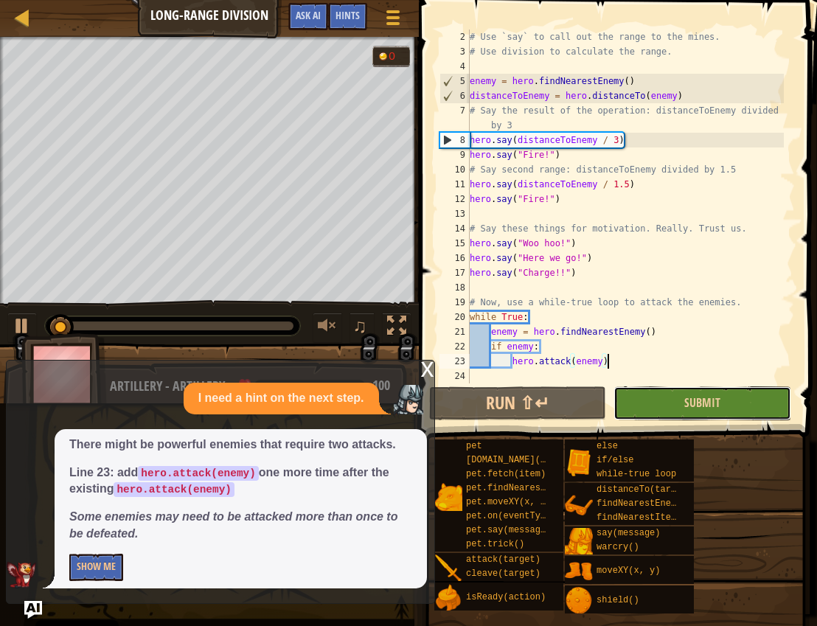
click at [543, 403] on button "Submit" at bounding box center [701, 403] width 177 height 34
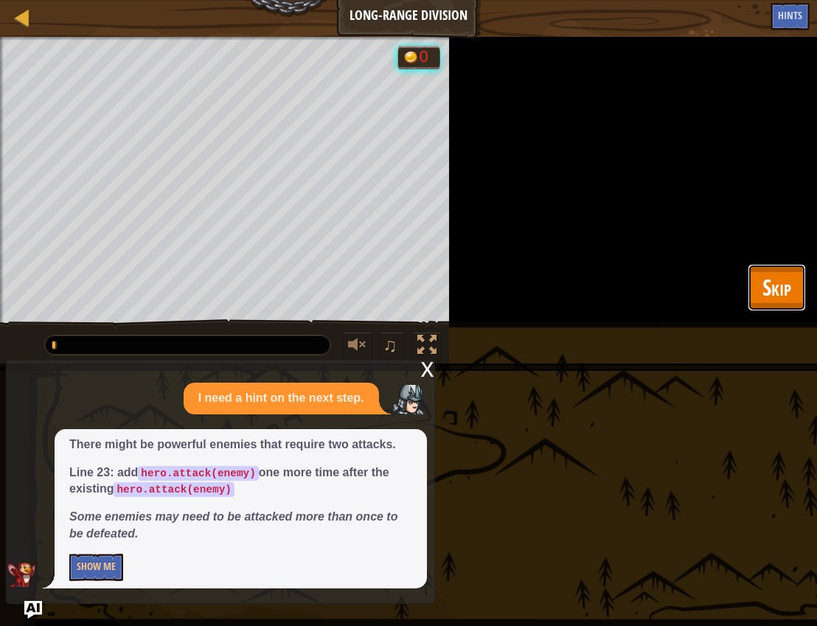
click at [543, 290] on span "Skip" at bounding box center [776, 287] width 29 height 30
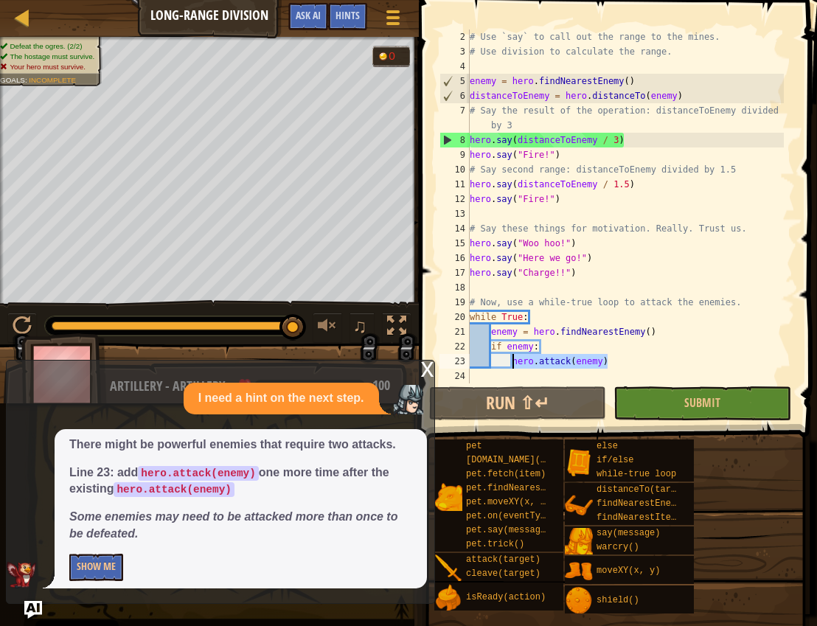
drag, startPoint x: 621, startPoint y: 361, endPoint x: 512, endPoint y: 359, distance: 109.1
click at [512, 359] on div "# Use `say` to call out the range to the mines. # Use division to calculate the…" at bounding box center [625, 220] width 317 height 383
click at [543, 363] on div "# Use `say` to call out the range to the mines. # Use division to calculate the…" at bounding box center [625, 206] width 317 height 354
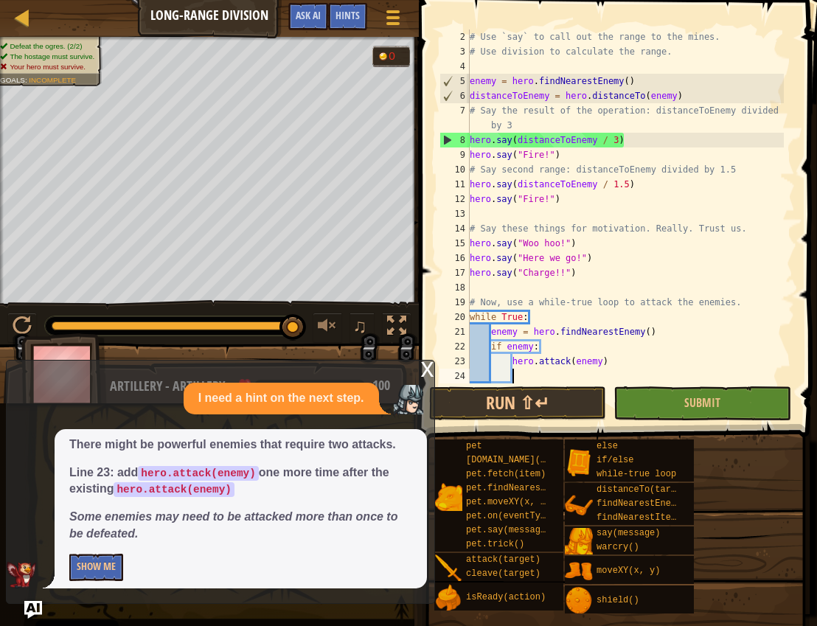
paste textarea "hero.attack(enemy)"
type textarea "hero.attack(enemy)"
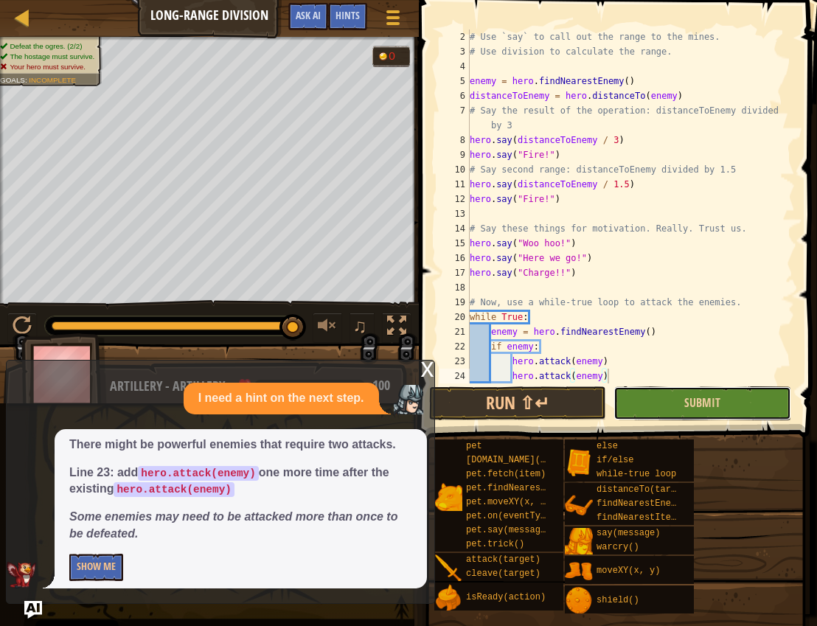
click at [543, 402] on button "Submit" at bounding box center [701, 403] width 177 height 34
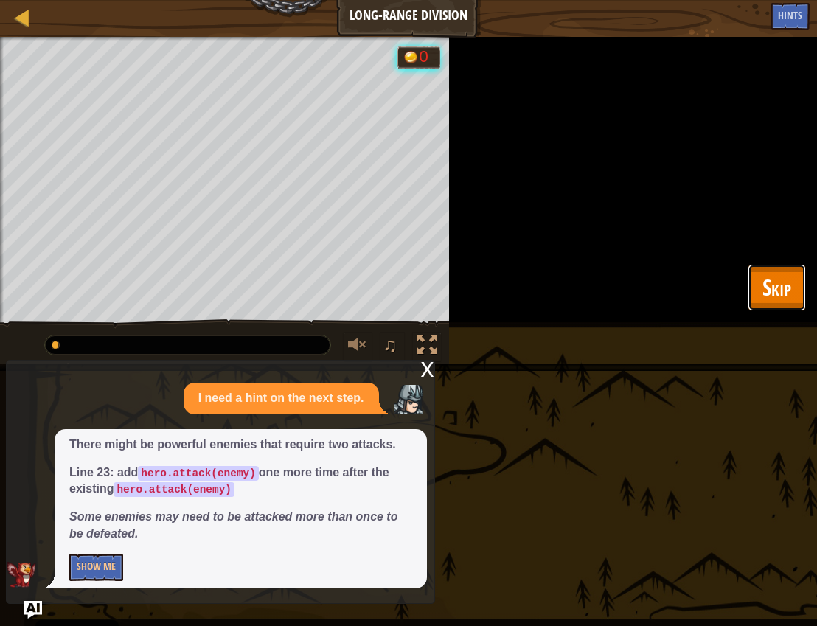
click at [543, 277] on span "Skip" at bounding box center [776, 287] width 29 height 30
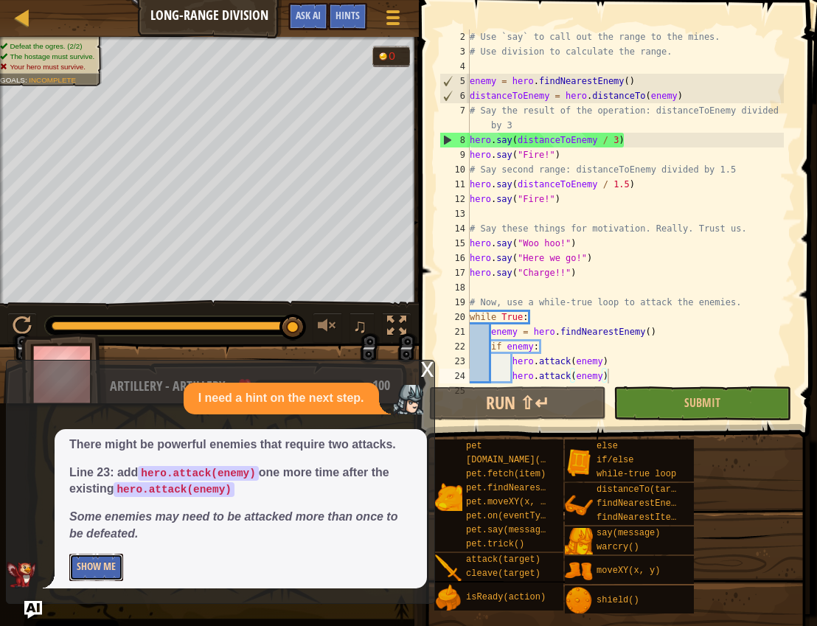
click at [109, 560] on button "Show Me" at bounding box center [96, 567] width 54 height 27
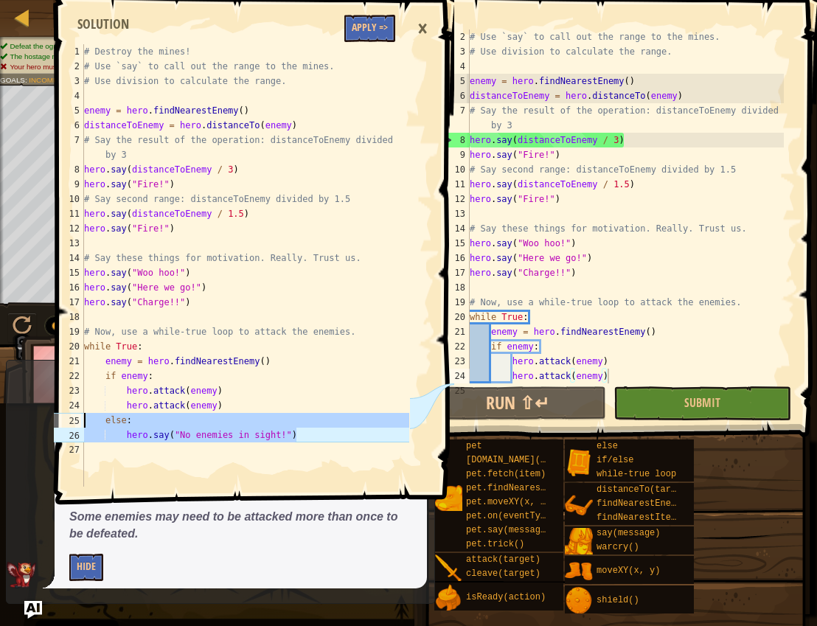
drag, startPoint x: 318, startPoint y: 436, endPoint x: 86, endPoint y: 419, distance: 233.5
click at [86, 420] on div "# Destroy the mines! # Use `say` to call out the range to the mines. # Use divi…" at bounding box center [245, 280] width 328 height 472
type textarea "else: hero.say("No enemies in sight!")"
click at [543, 374] on div "# Use `say` to call out the range to the mines. # Use division to calculate the…" at bounding box center [625, 220] width 317 height 383
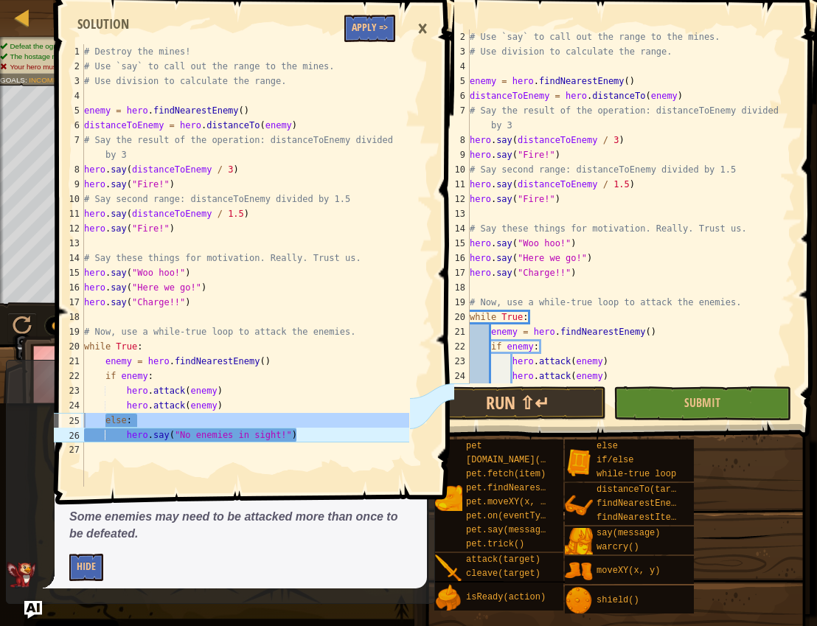
scroll to position [44, 0]
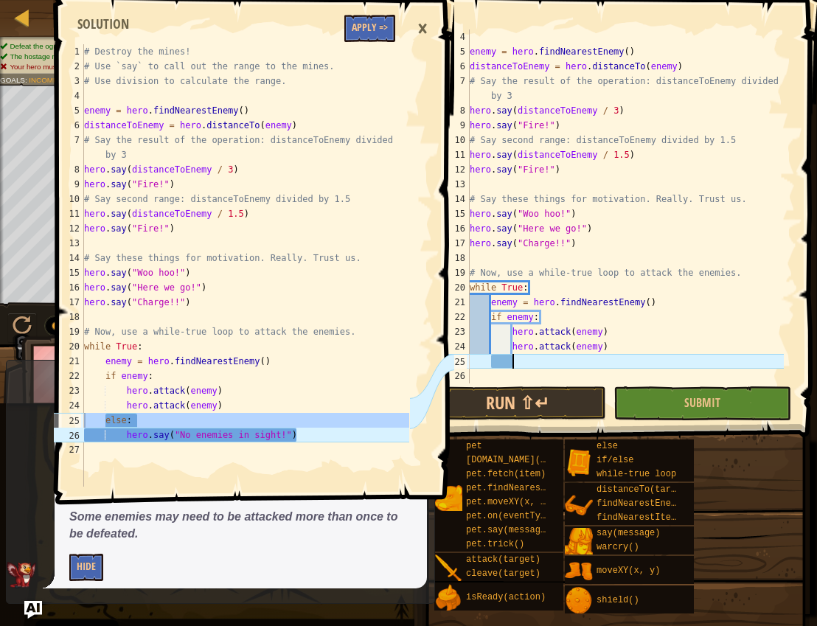
paste textarea "hero.say("No enemies in sight!")"
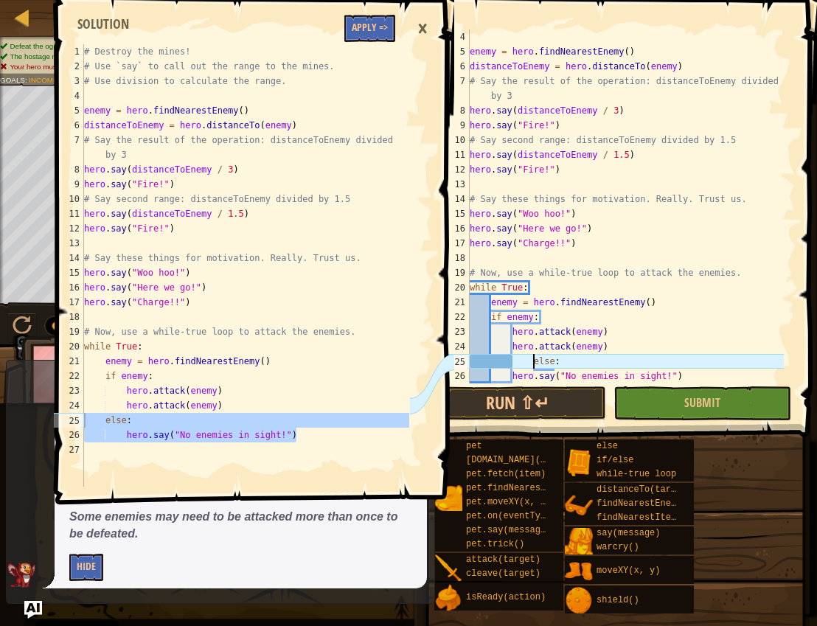
click at [534, 366] on div "enemy = hero . findNearestEnemy ( ) distanceToEnemy = hero . distanceTo ( enemy…" at bounding box center [625, 220] width 317 height 383
click at [509, 376] on div "enemy = hero . findNearestEnemy ( ) distanceToEnemy = hero . distanceTo ( enemy…" at bounding box center [625, 220] width 317 height 383
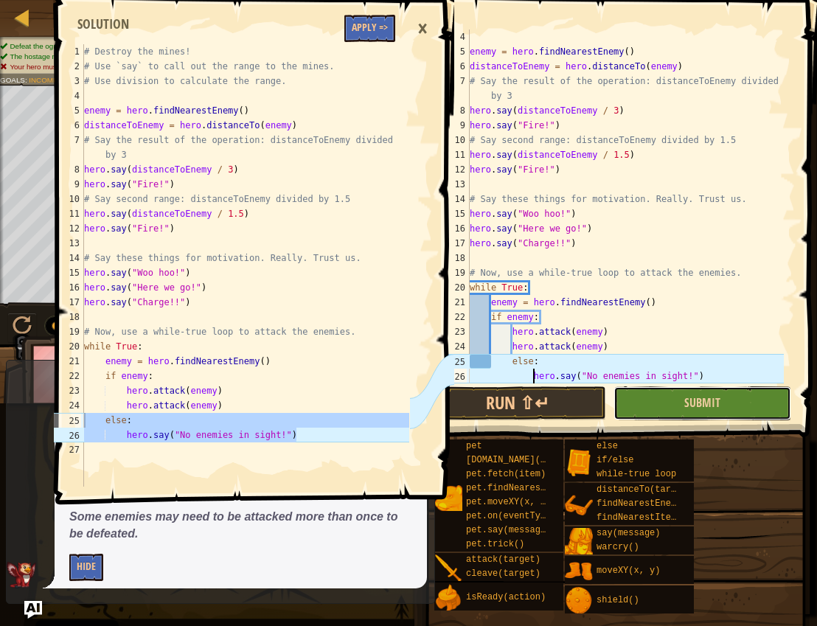
click at [543, 406] on button "Submit" at bounding box center [701, 403] width 177 height 34
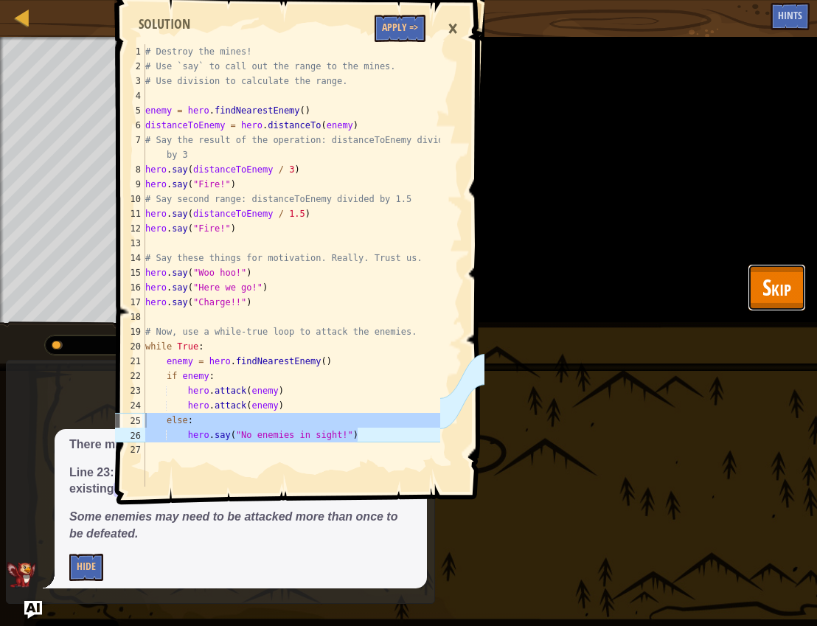
click at [543, 285] on button "Skip" at bounding box center [777, 287] width 58 height 47
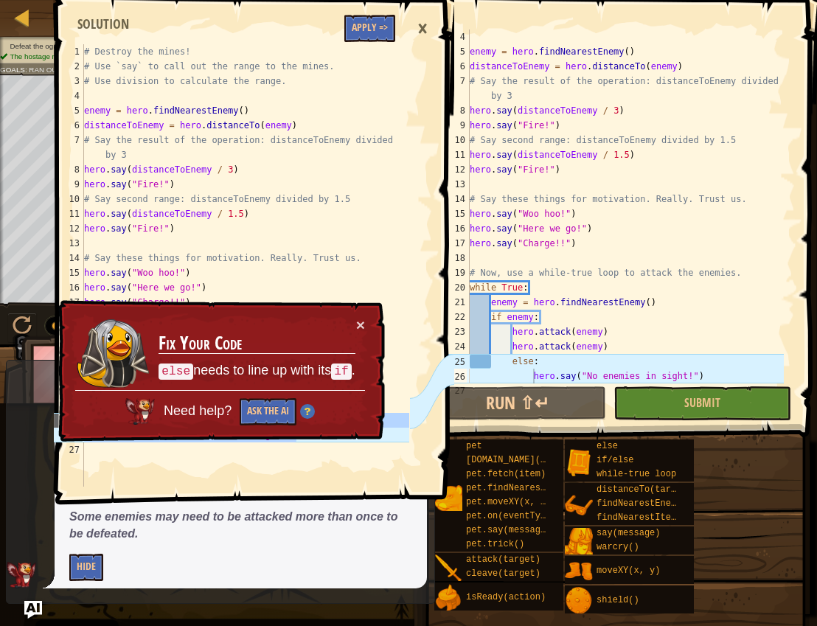
scroll to position [59, 0]
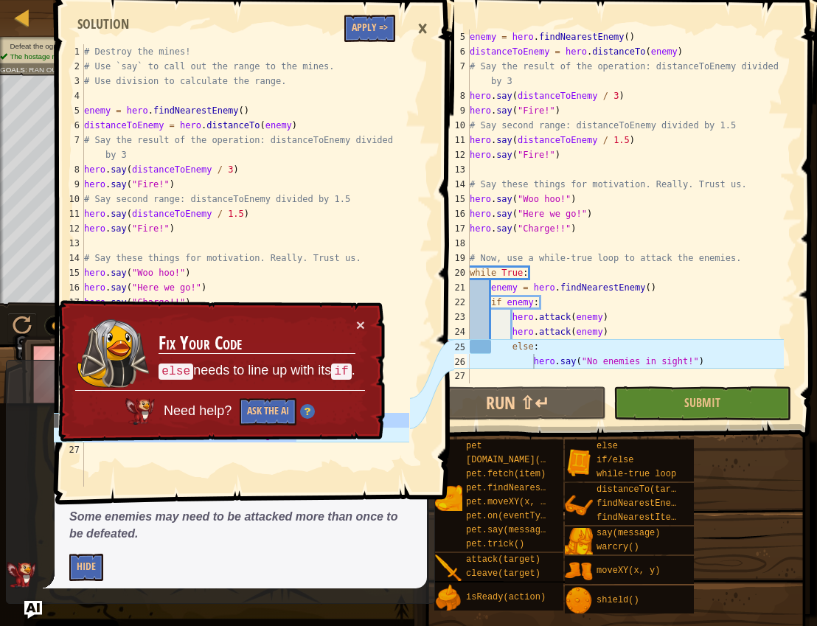
click at [509, 353] on div "enemy = hero . findNearestEnemy ( ) distanceToEnemy = hero . distanceTo ( enemy…" at bounding box center [625, 220] width 317 height 383
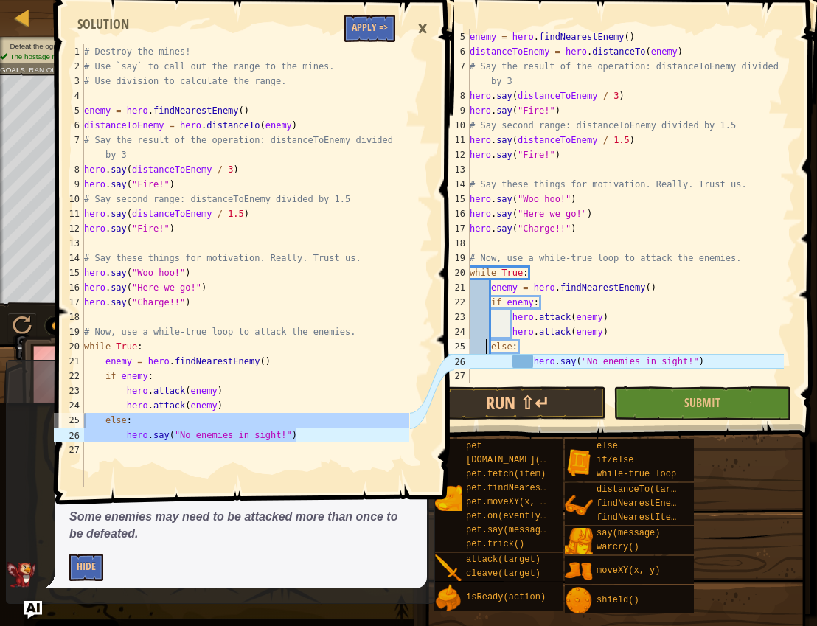
click at [534, 366] on div "enemy = hero . findNearestEnemy ( ) distanceToEnemy = hero . distanceTo ( enemy…" at bounding box center [625, 220] width 317 height 383
type textarea "hero.say("No enemies in sight!")"
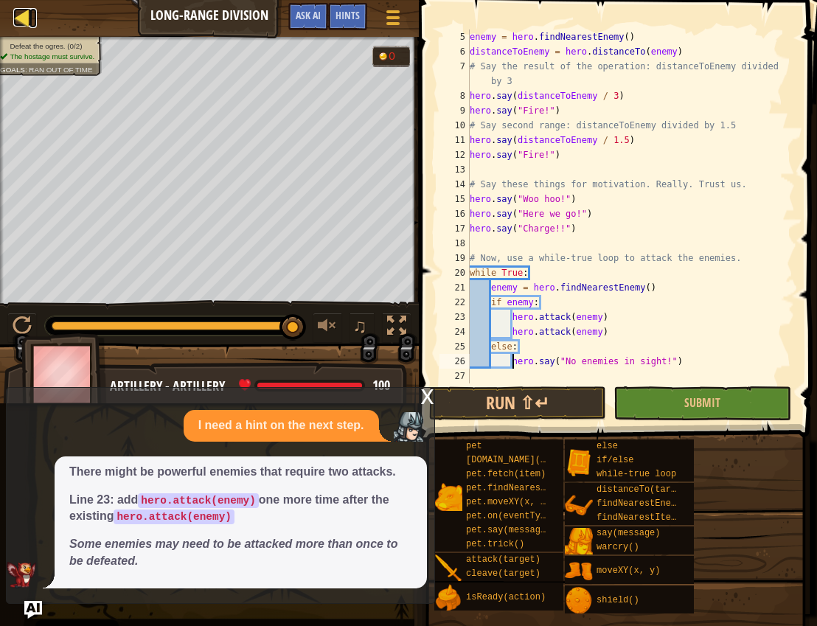
click at [29, 18] on div at bounding box center [22, 17] width 18 height 18
select select "en-[GEOGRAPHIC_DATA]"
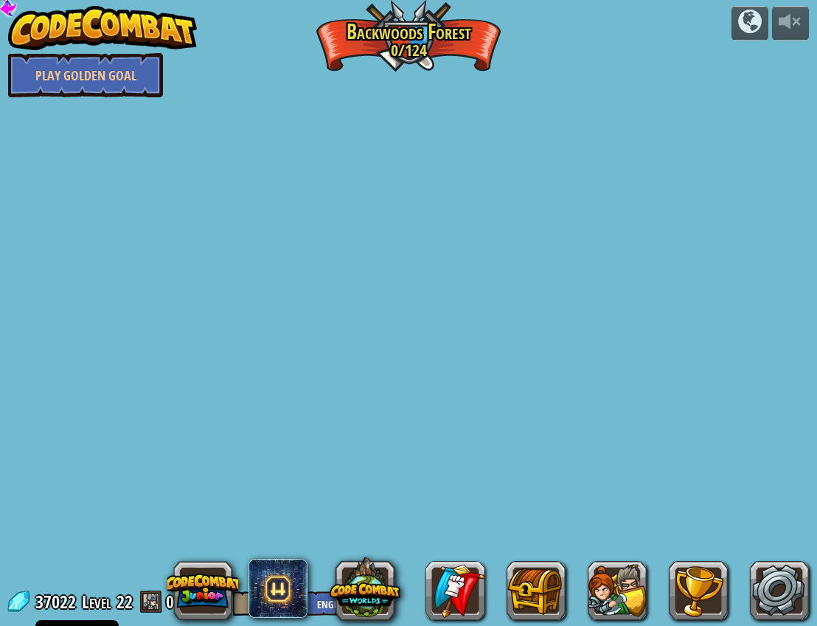
select select "en-[GEOGRAPHIC_DATA]"
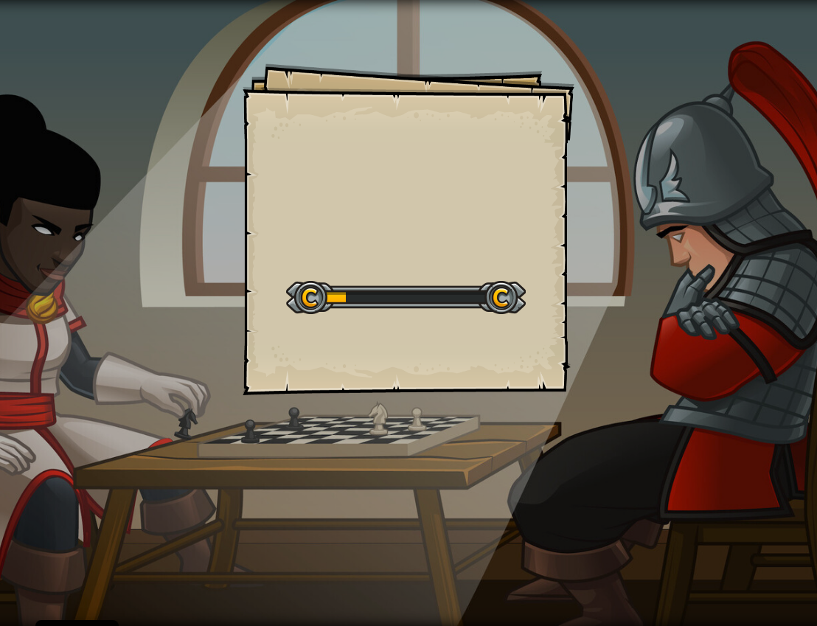
select select "en-[GEOGRAPHIC_DATA]"
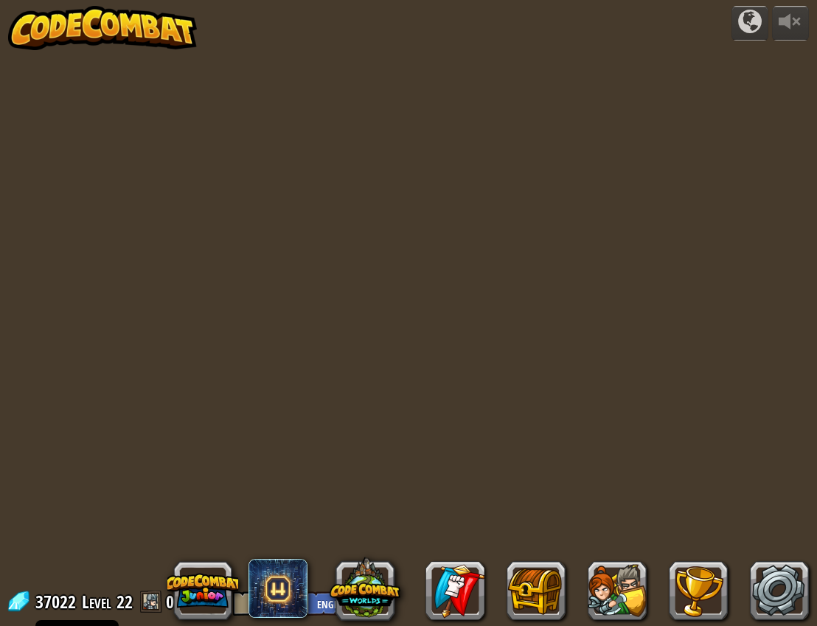
select select "en-[GEOGRAPHIC_DATA]"
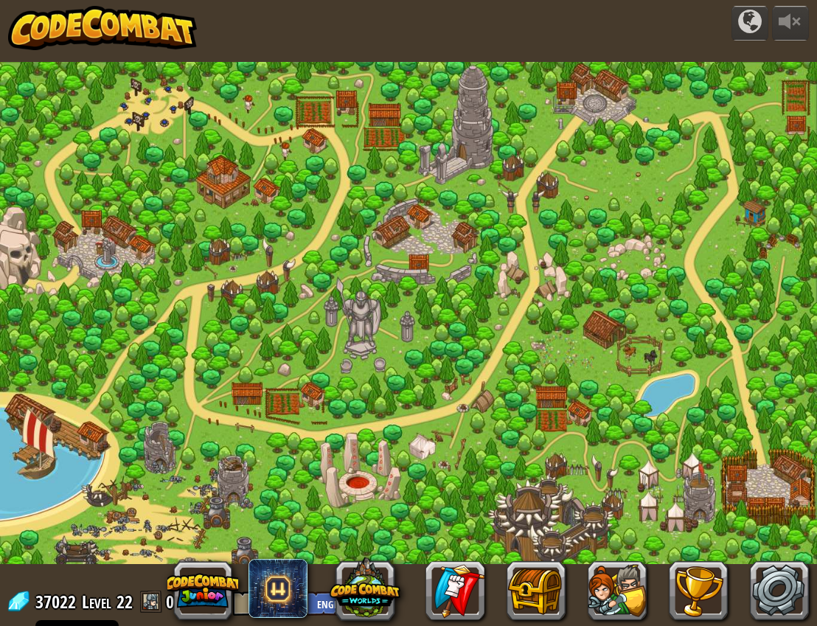
select select "en-[GEOGRAPHIC_DATA]"
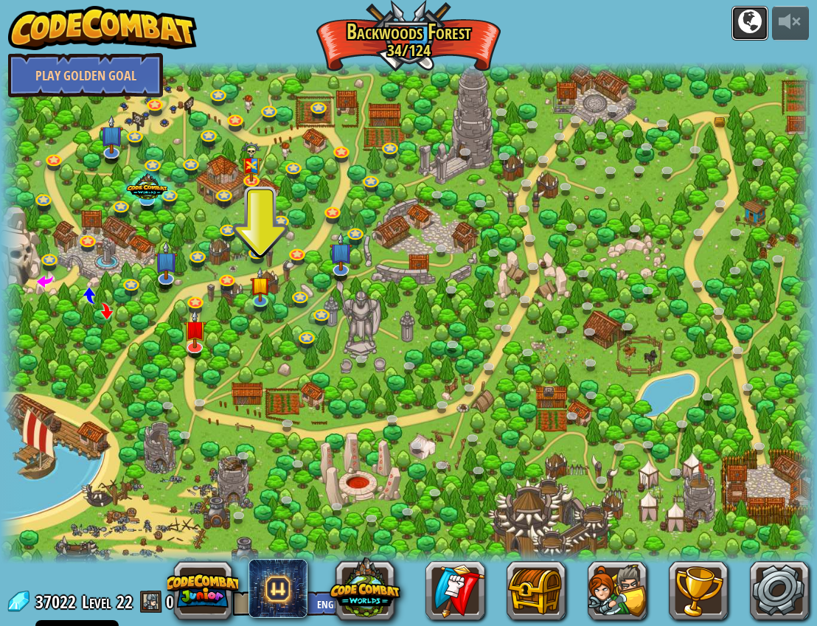
click at [543, 25] on button at bounding box center [749, 23] width 37 height 35
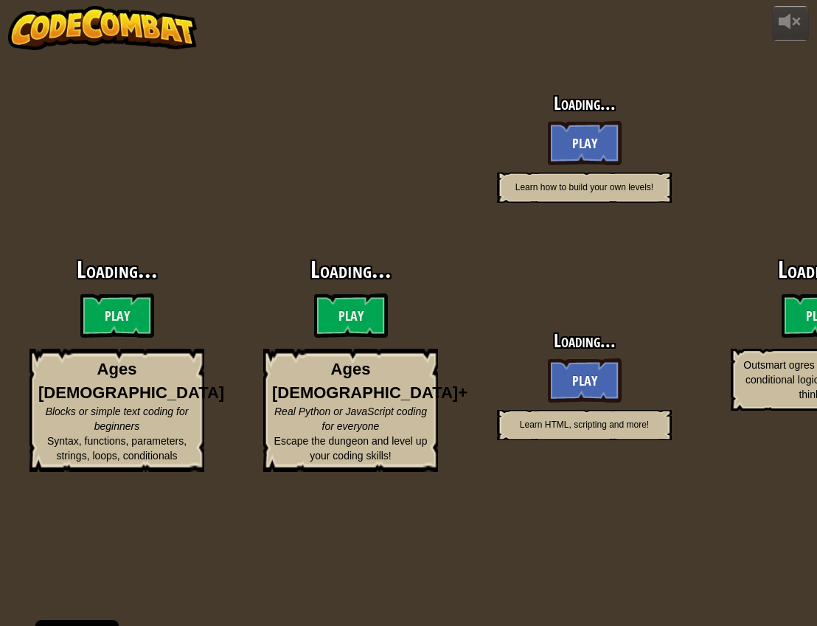
select select "en-[GEOGRAPHIC_DATA]"
